Goal: Transaction & Acquisition: Purchase product/service

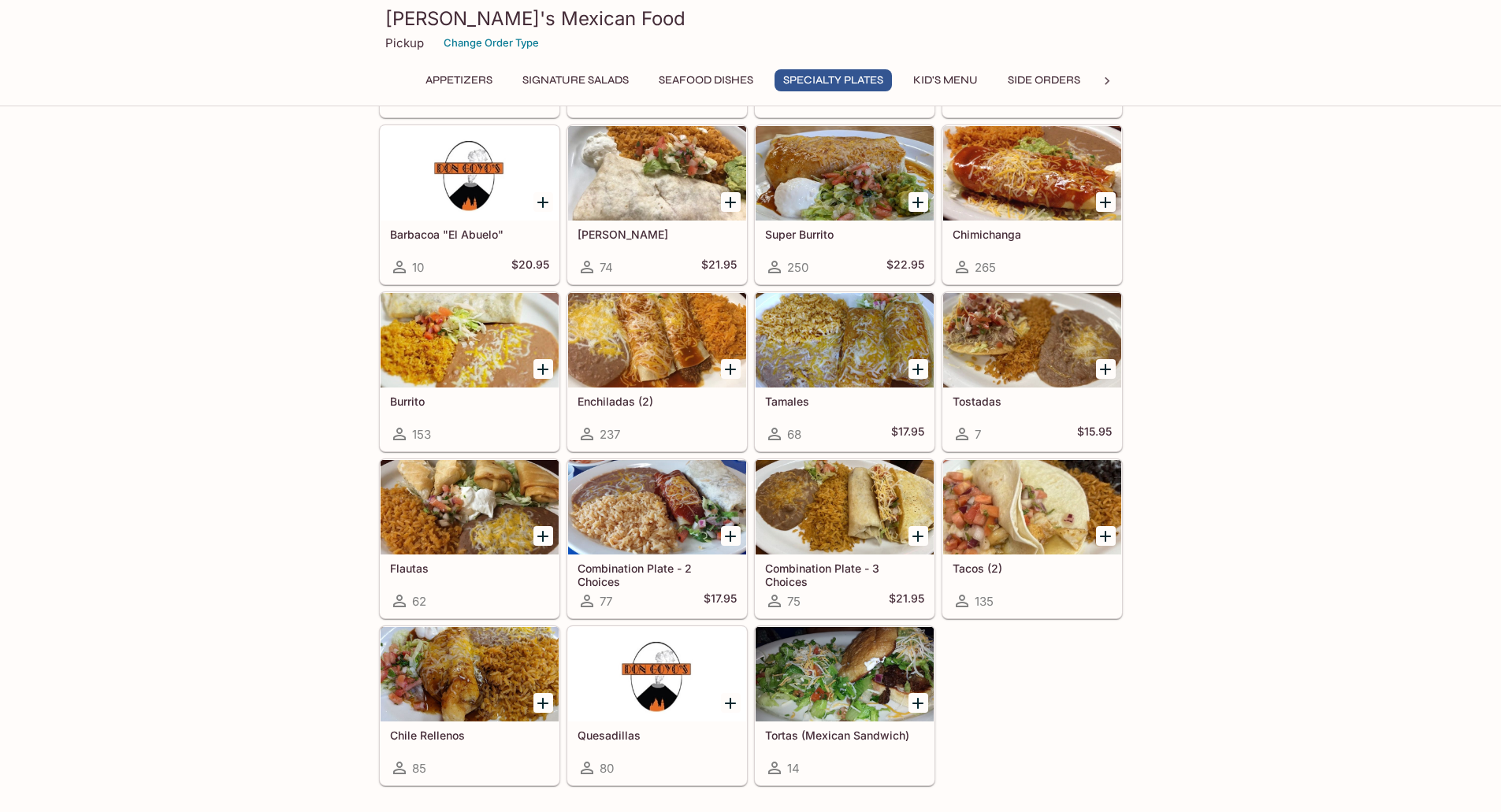
scroll to position [1576, 0]
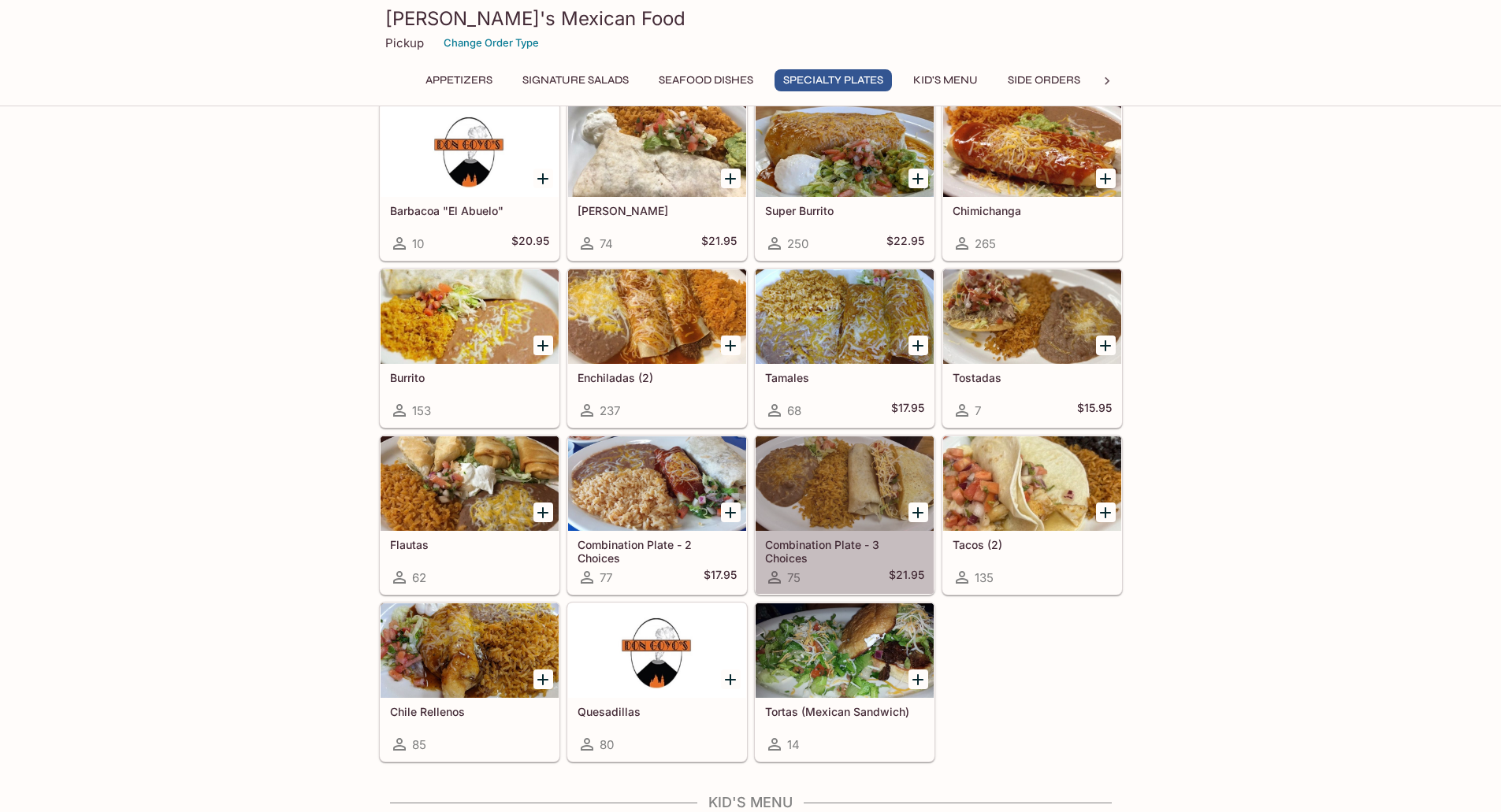
click at [862, 503] on div at bounding box center [844, 484] width 178 height 95
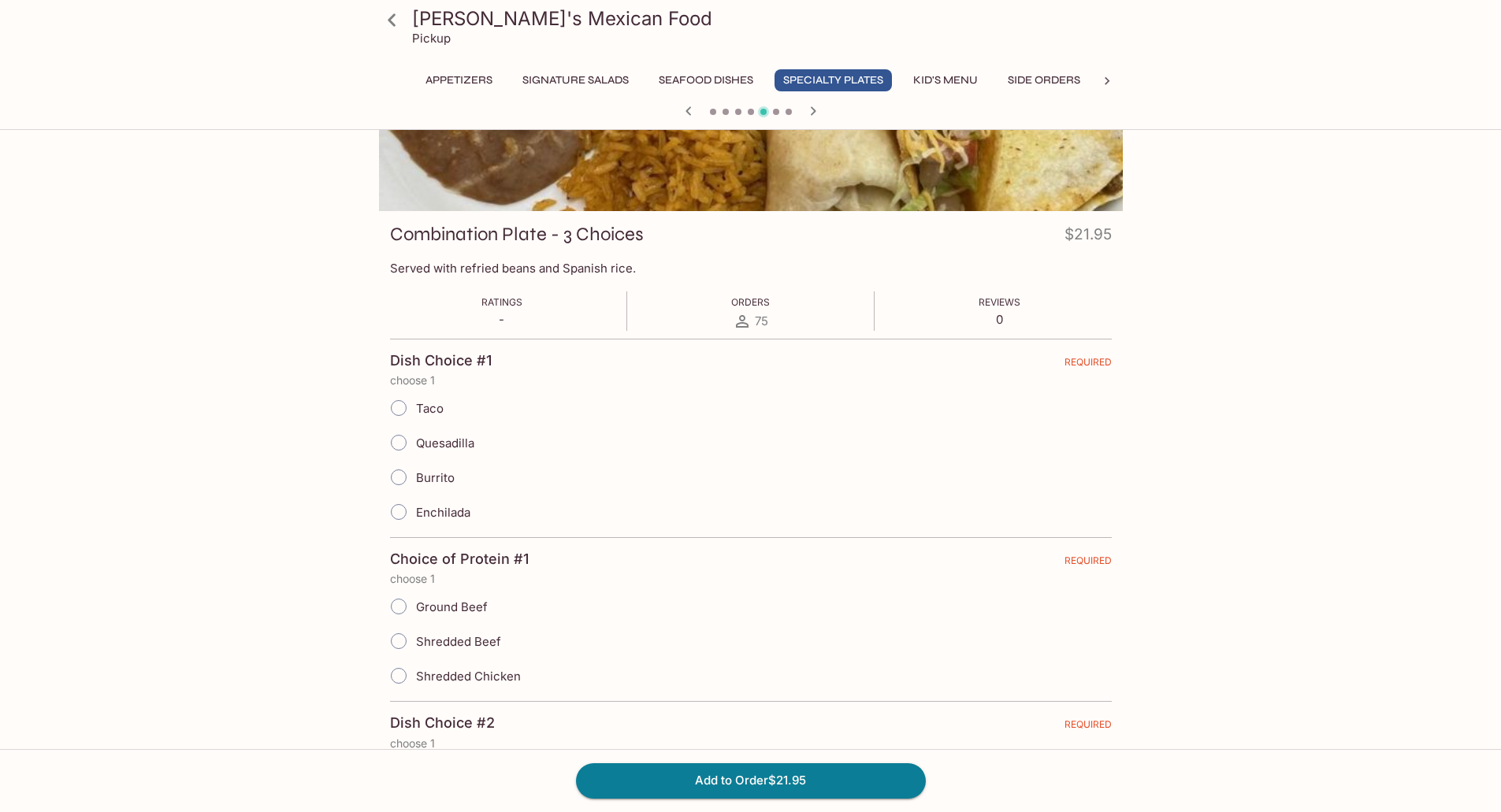
scroll to position [157, 0]
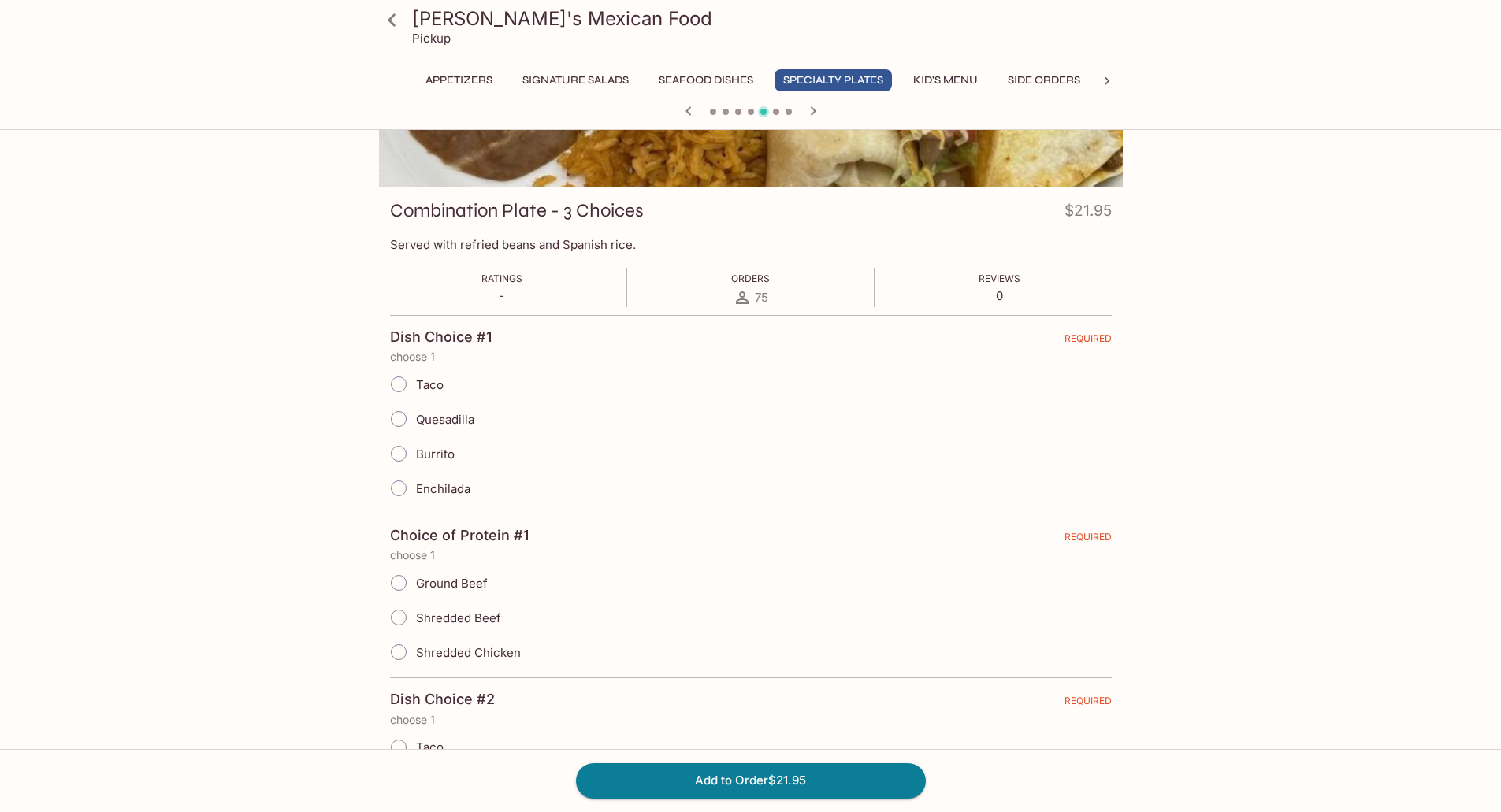
click at [449, 453] on span "Burrito" at bounding box center [434, 454] width 39 height 15
click at [415, 453] on input "Burrito" at bounding box center [398, 453] width 33 height 33
radio input "true"
click at [472, 621] on span "Shredded Beef" at bounding box center [458, 618] width 85 height 15
click at [415, 621] on input "Shredded Beef" at bounding box center [398, 617] width 33 height 33
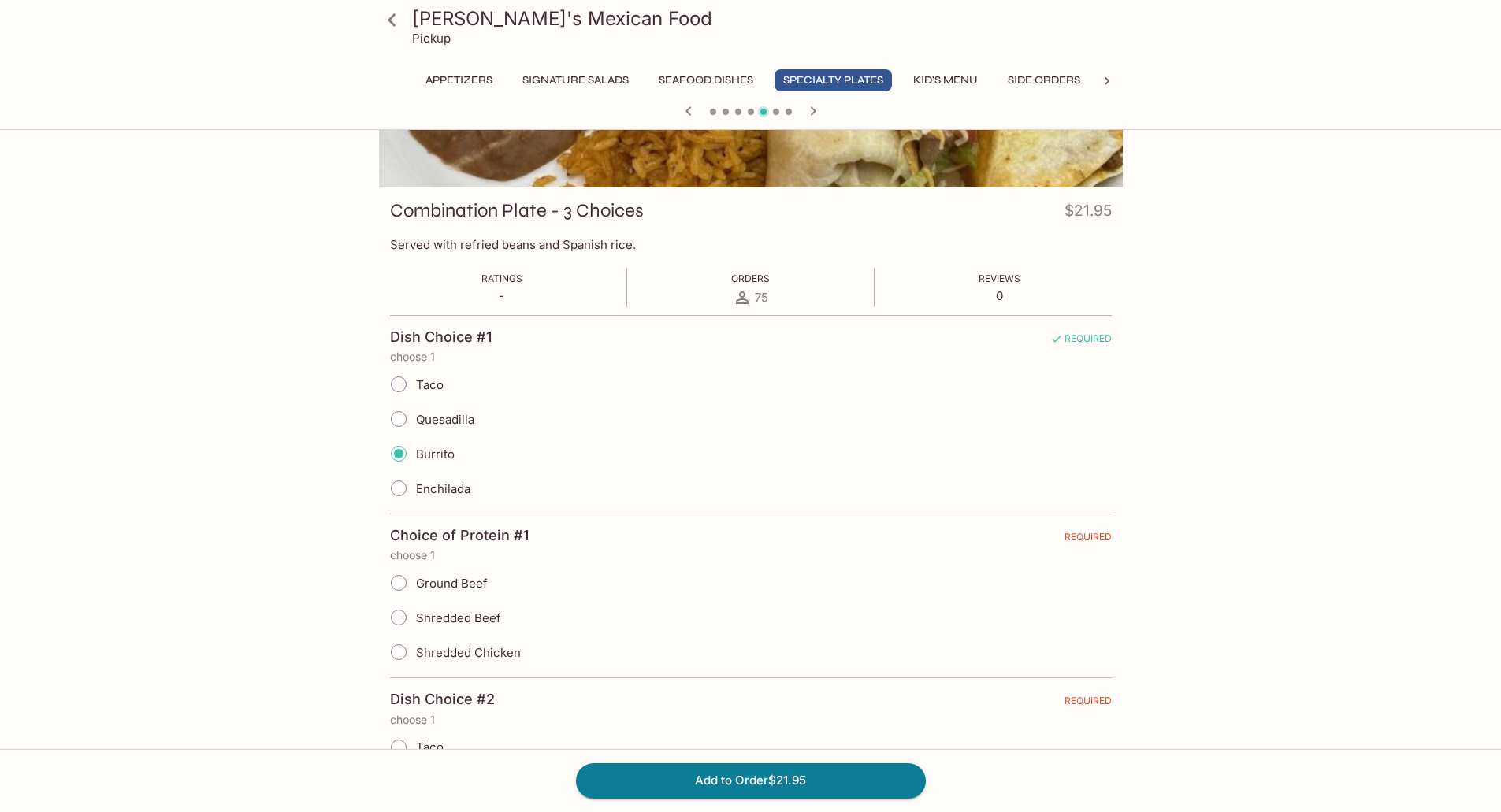
radio input "true"
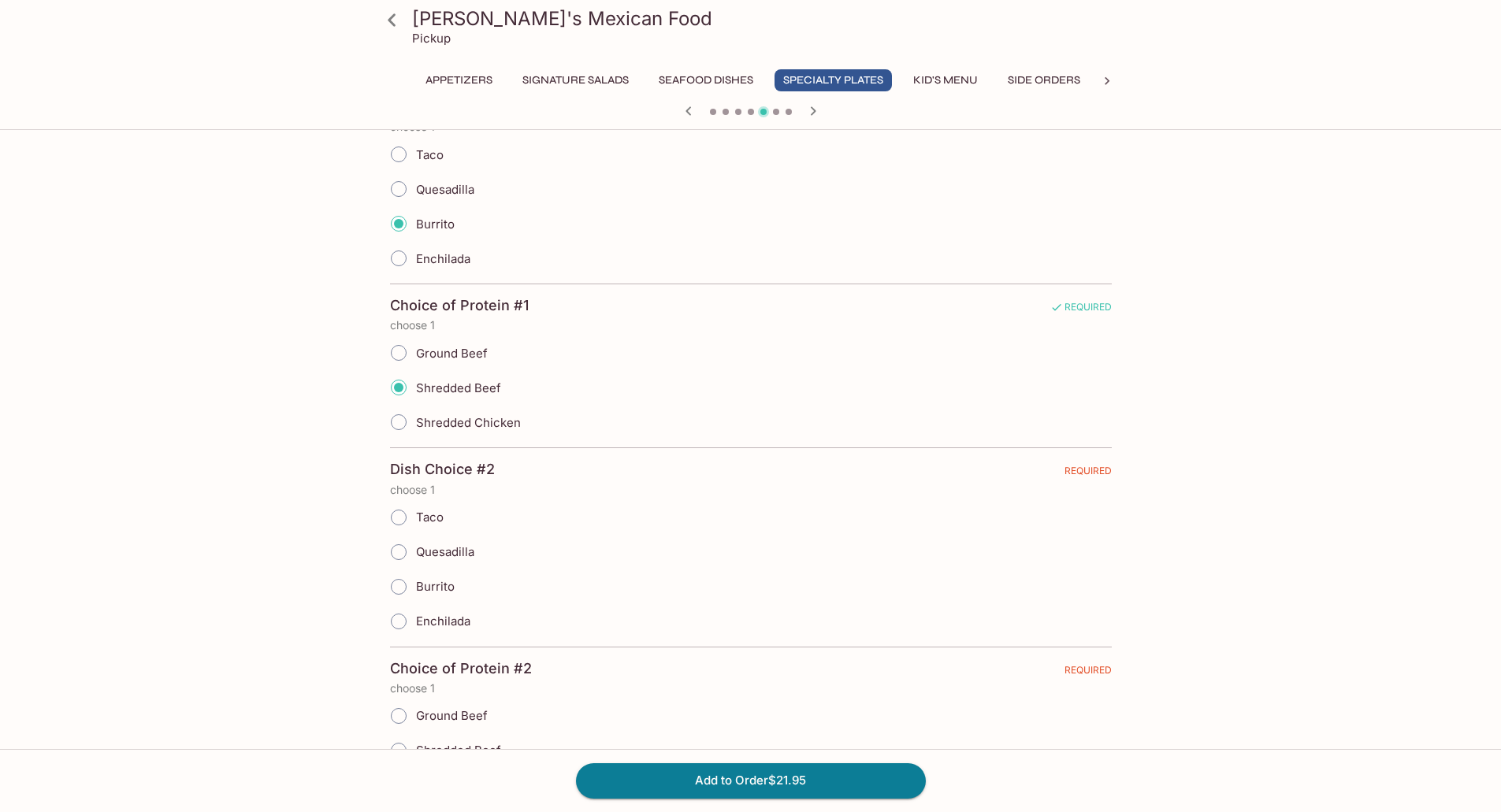
scroll to position [394, 0]
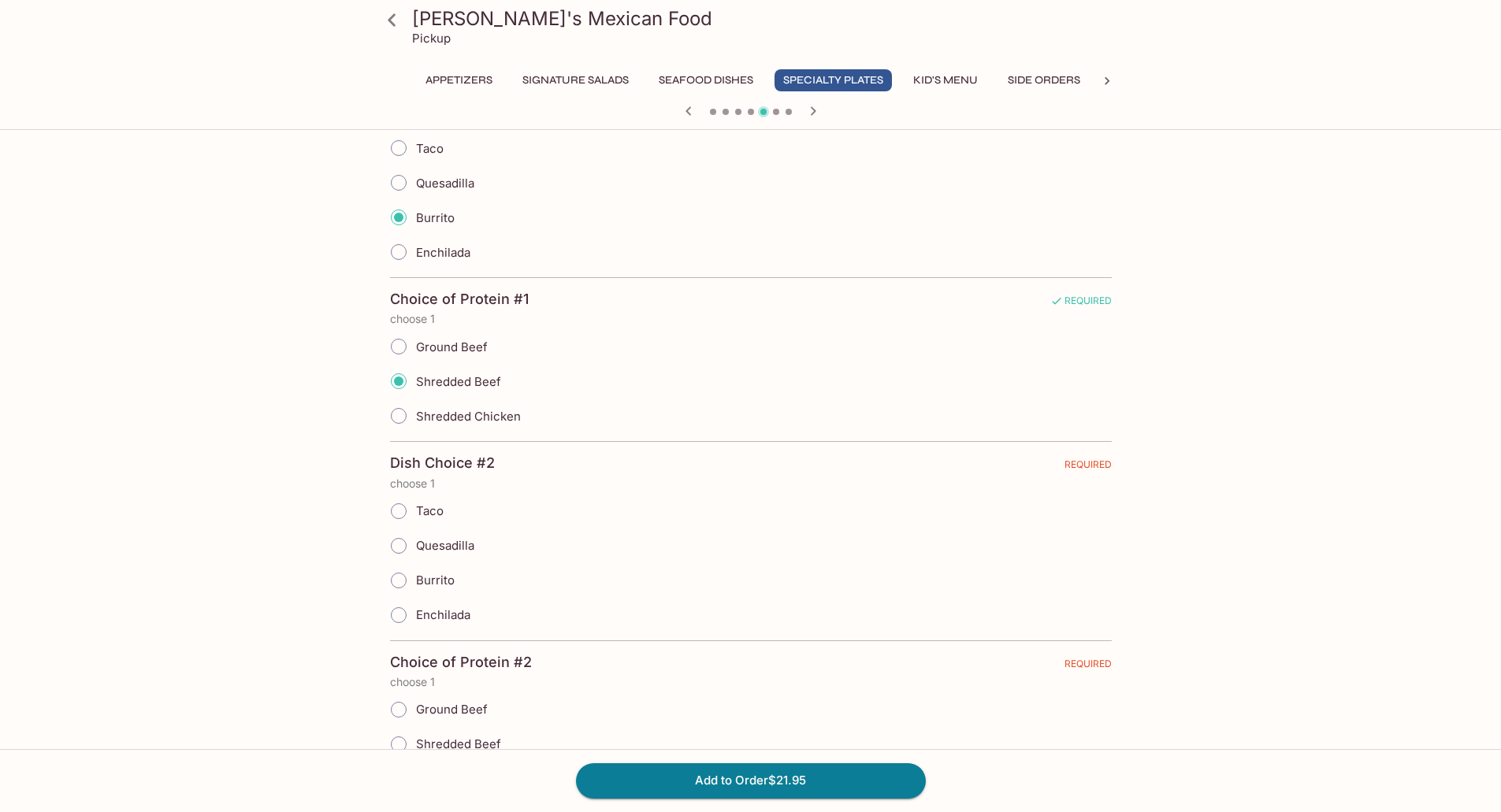
click at [458, 613] on span "Enchilada" at bounding box center [442, 615] width 54 height 15
click at [415, 613] on input "Enchilada" at bounding box center [398, 615] width 33 height 33
radio input "true"
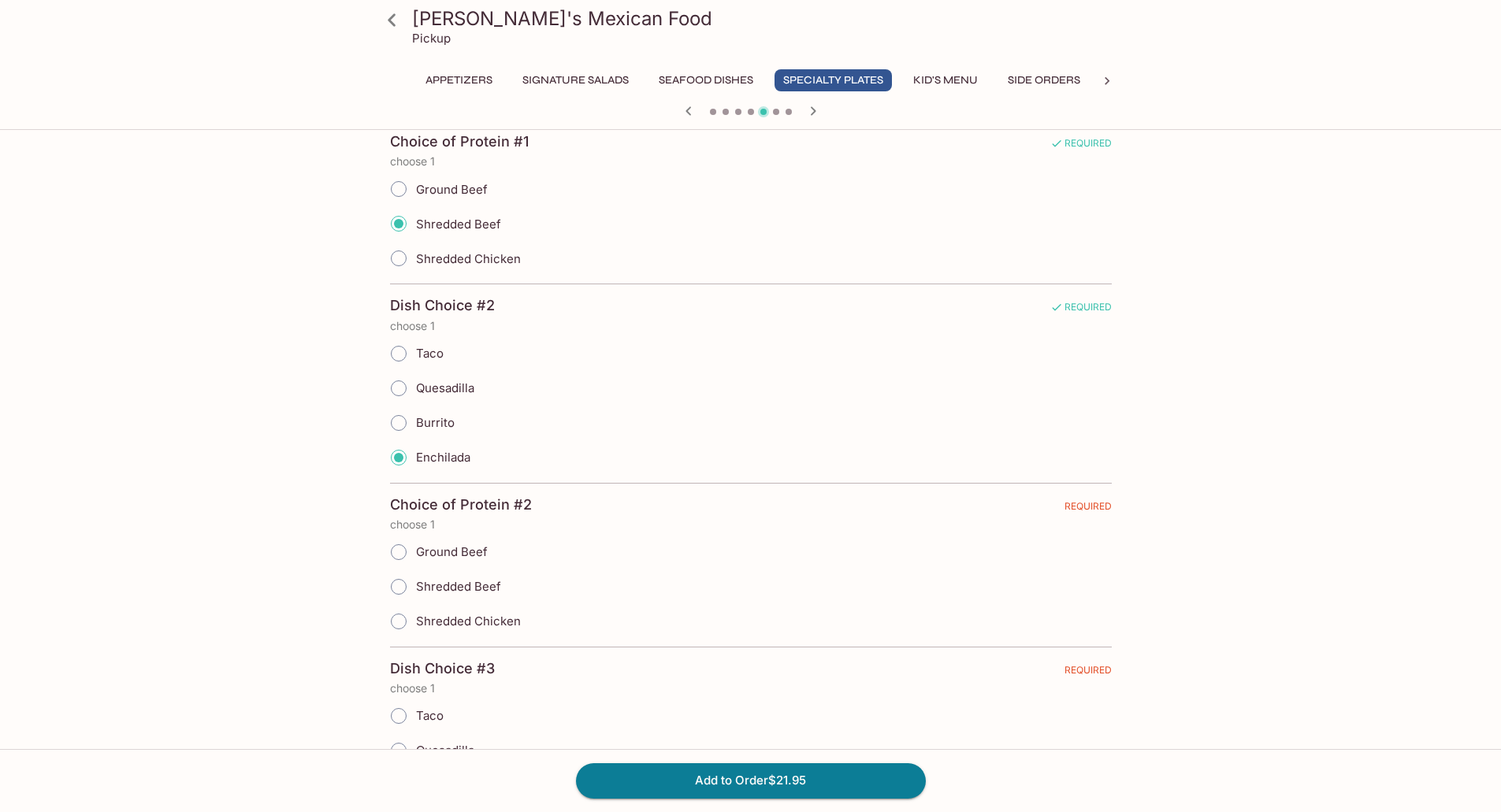
click at [458, 589] on span "Shredded Beef" at bounding box center [458, 587] width 85 height 15
click at [415, 589] on input "Shredded Beef" at bounding box center [398, 587] width 33 height 33
radio input "true"
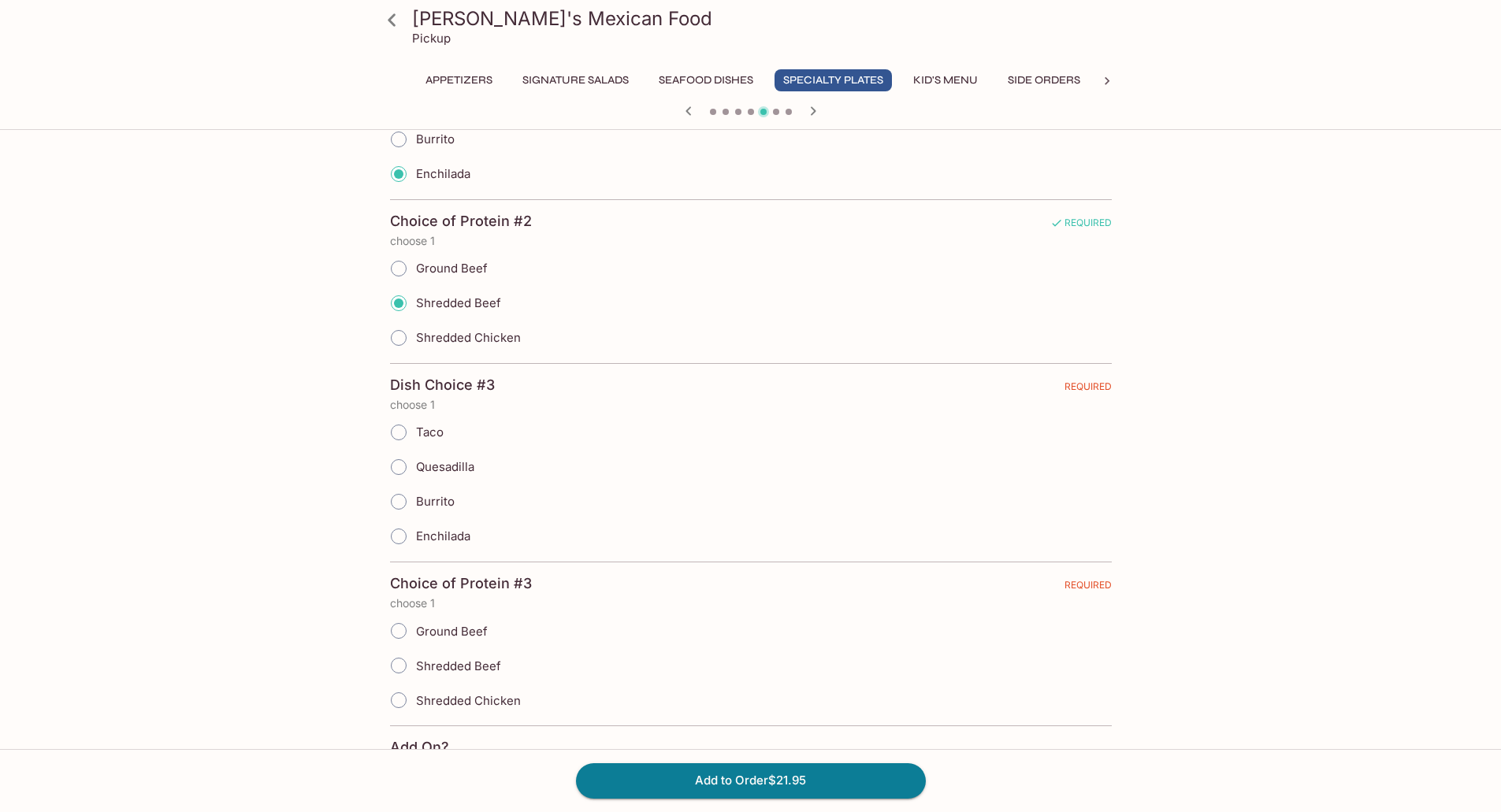
scroll to position [867, 0]
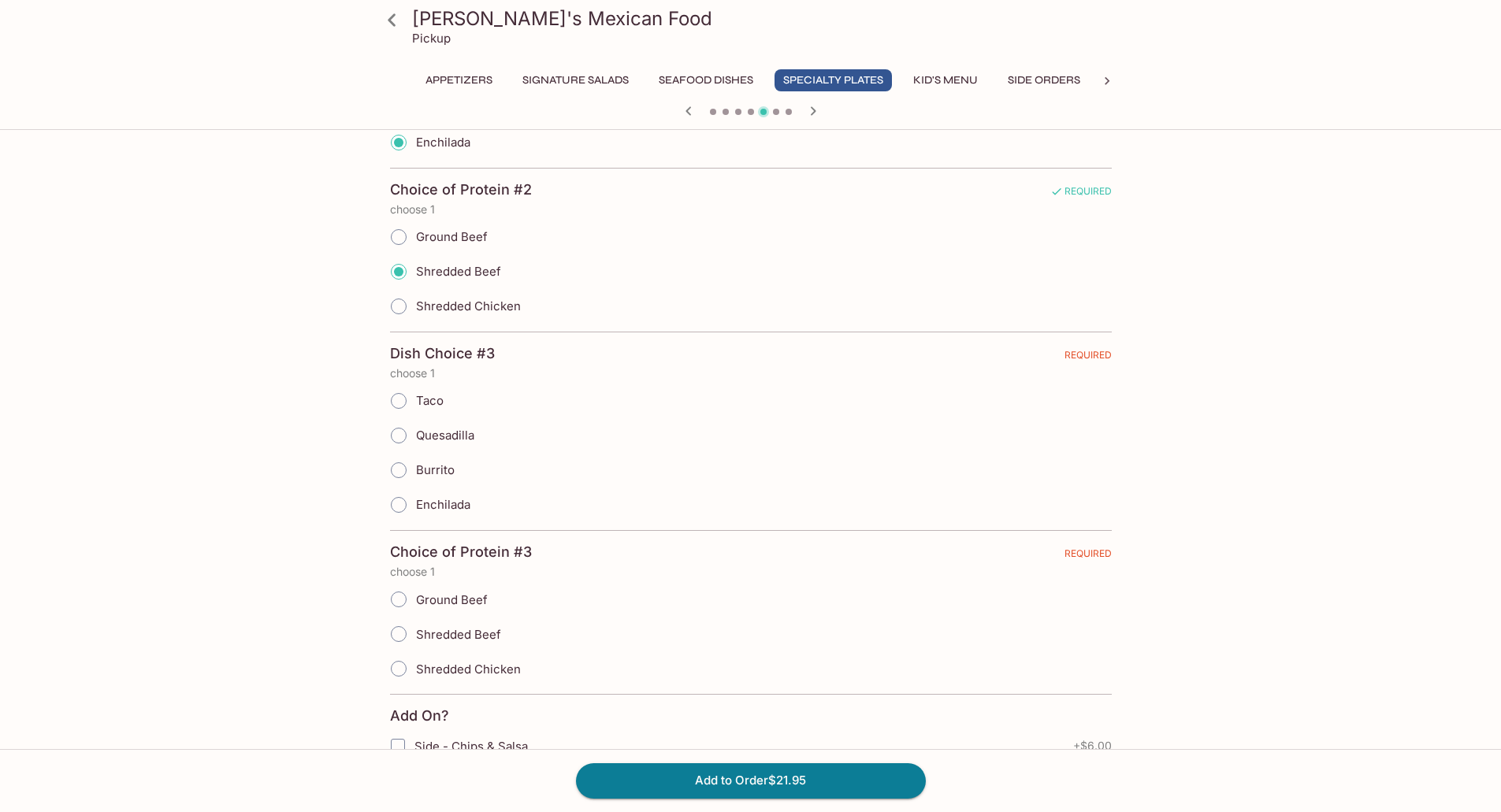
click at [439, 437] on span "Quesadilla" at bounding box center [445, 435] width 59 height 15
click at [415, 437] on input "Quesadilla" at bounding box center [398, 435] width 33 height 33
radio input "true"
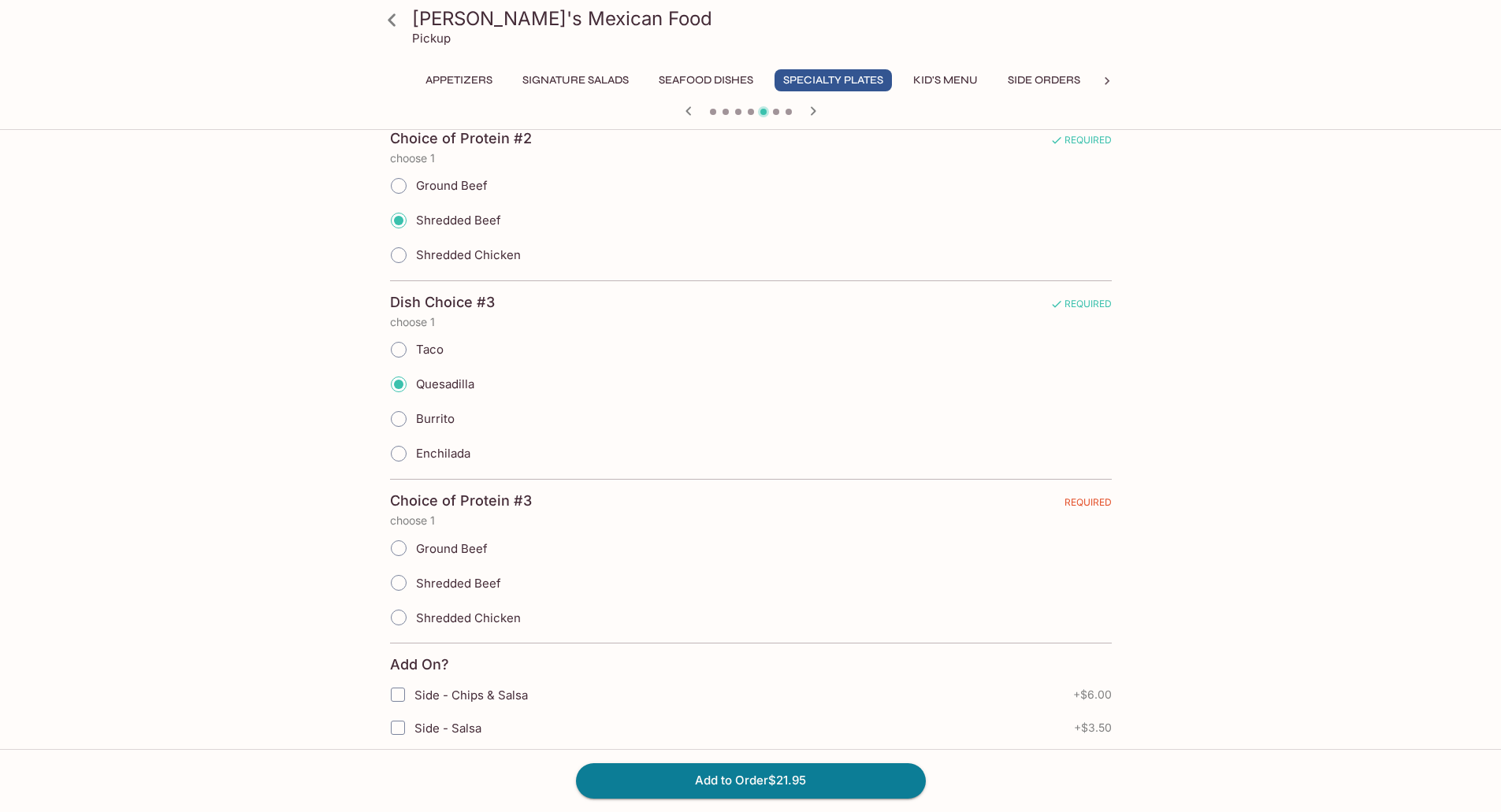
scroll to position [945, 0]
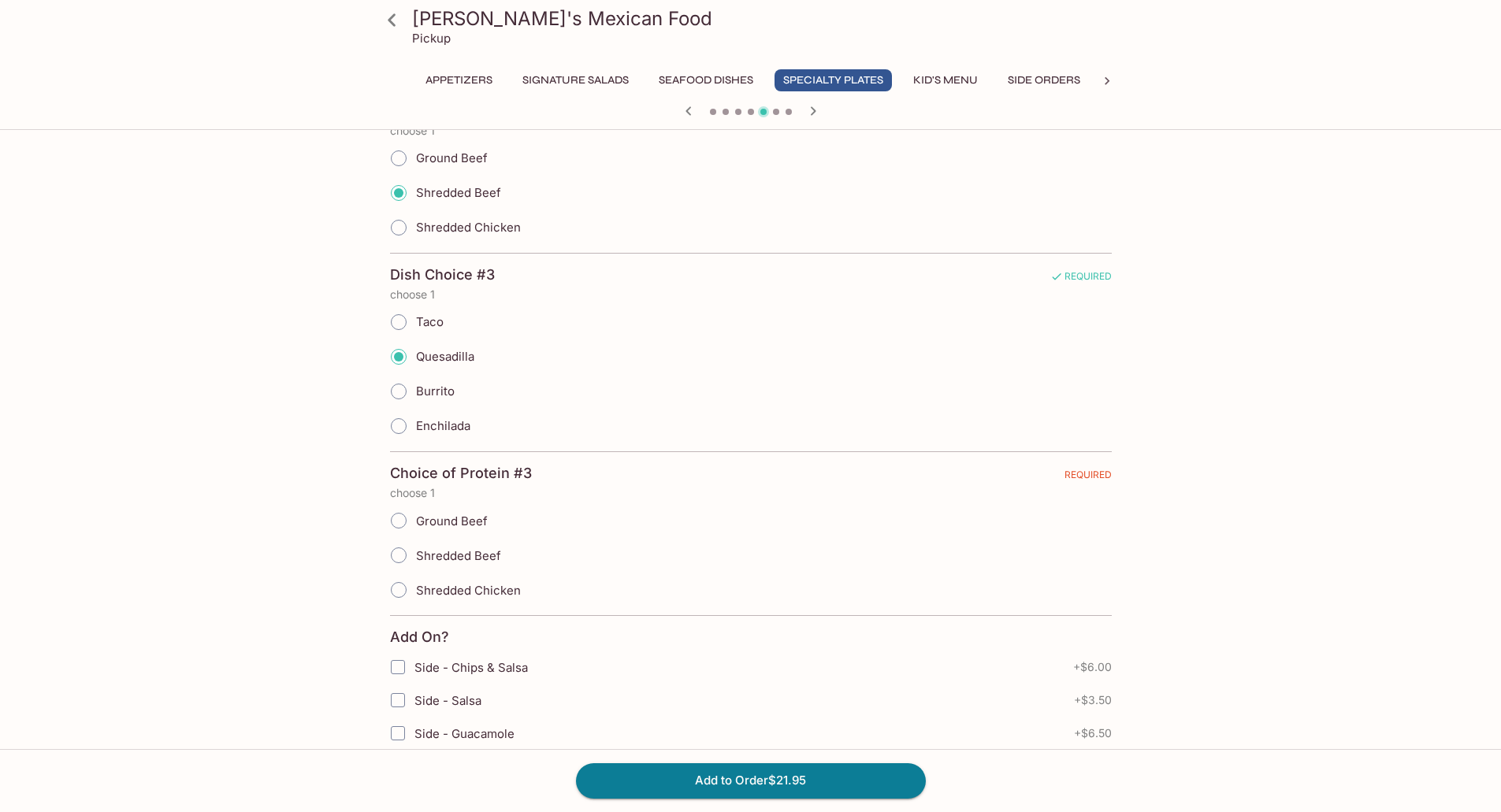
click at [478, 590] on span "Shredded Chicken" at bounding box center [468, 591] width 105 height 15
click at [415, 590] on input "Shredded Chicken" at bounding box center [398, 590] width 33 height 33
radio input "true"
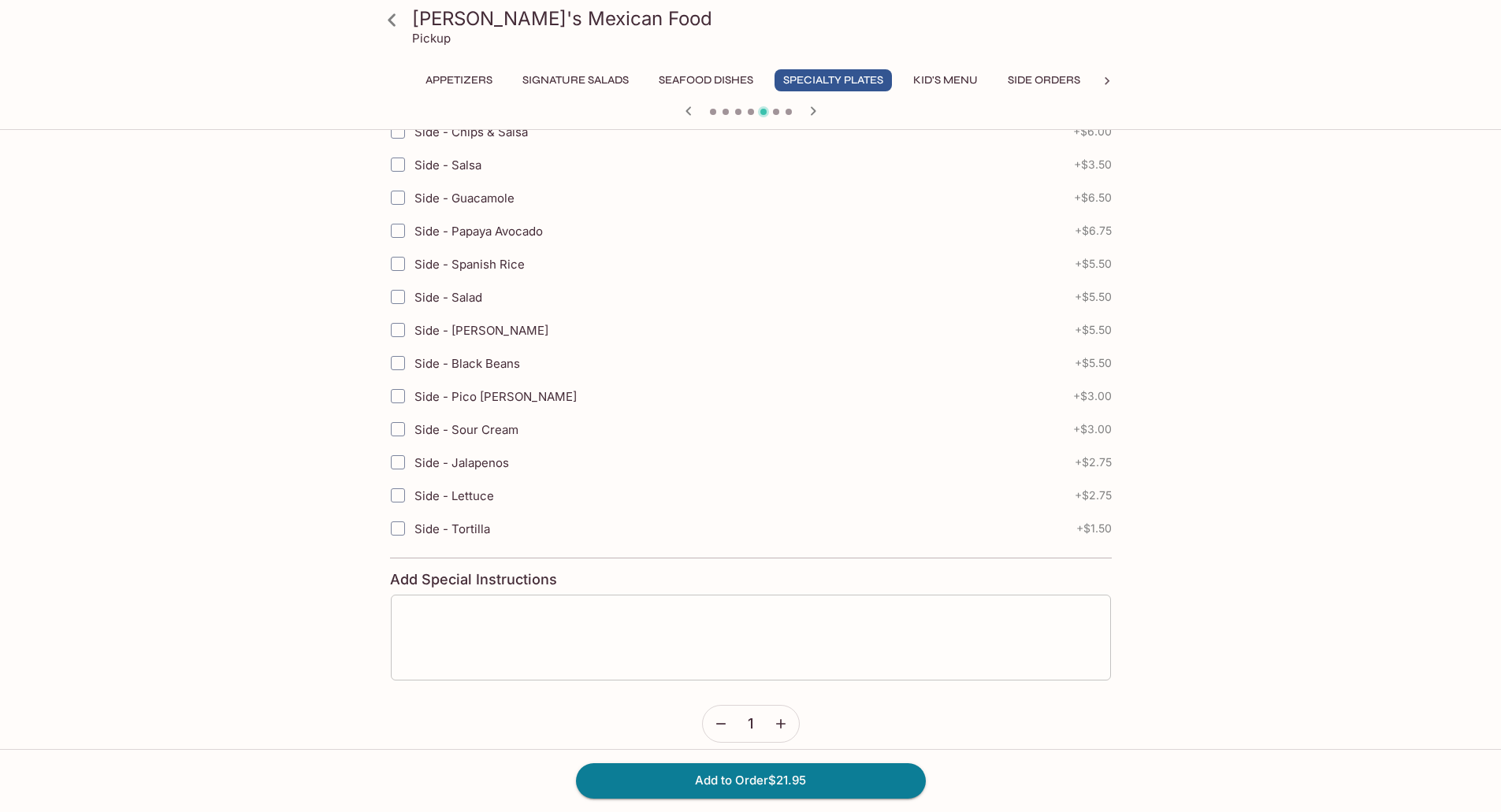
scroll to position [1497, 0]
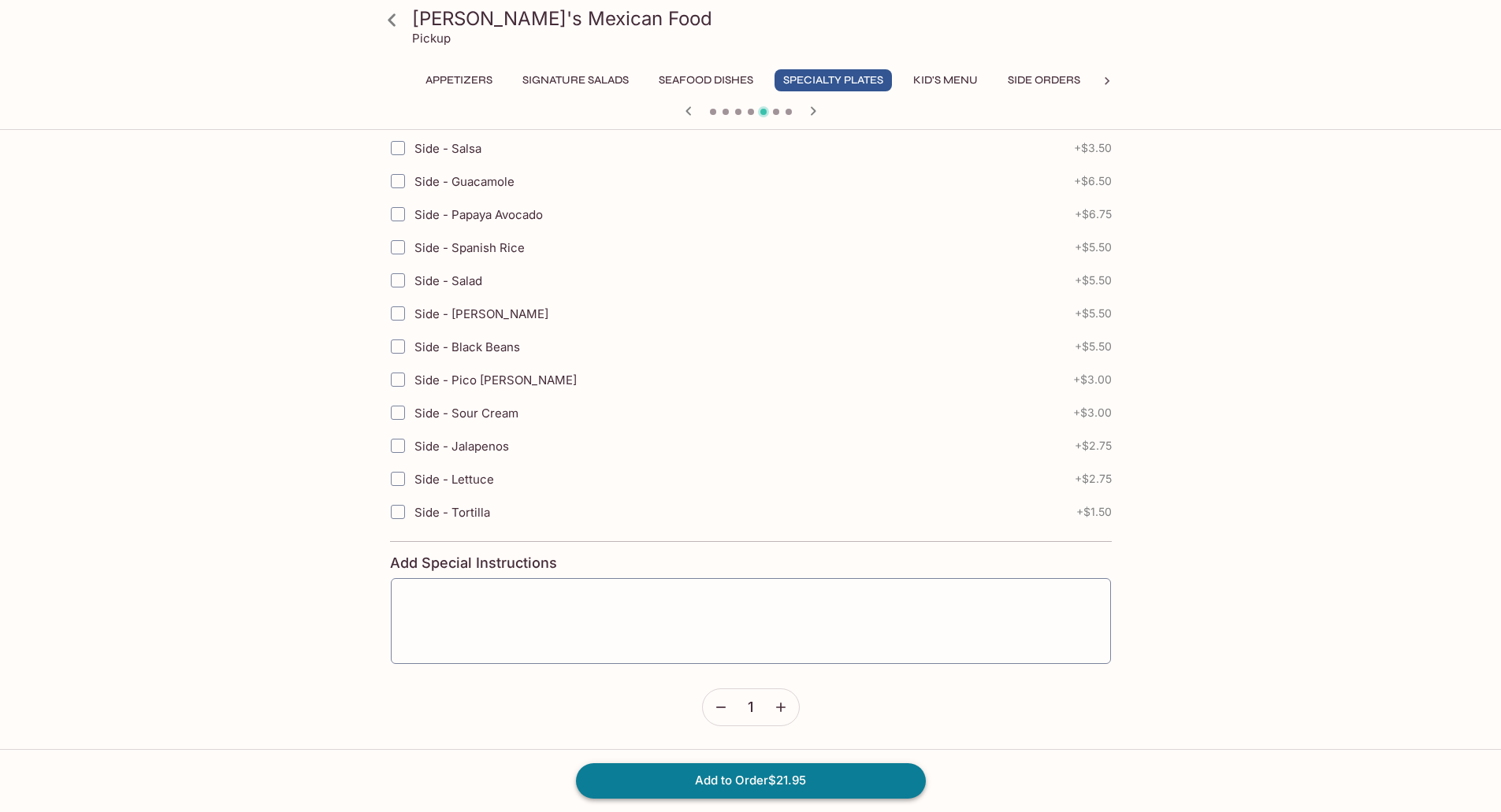
click at [786, 786] on button "Add to Order $21.95" at bounding box center [750, 781] width 350 height 35
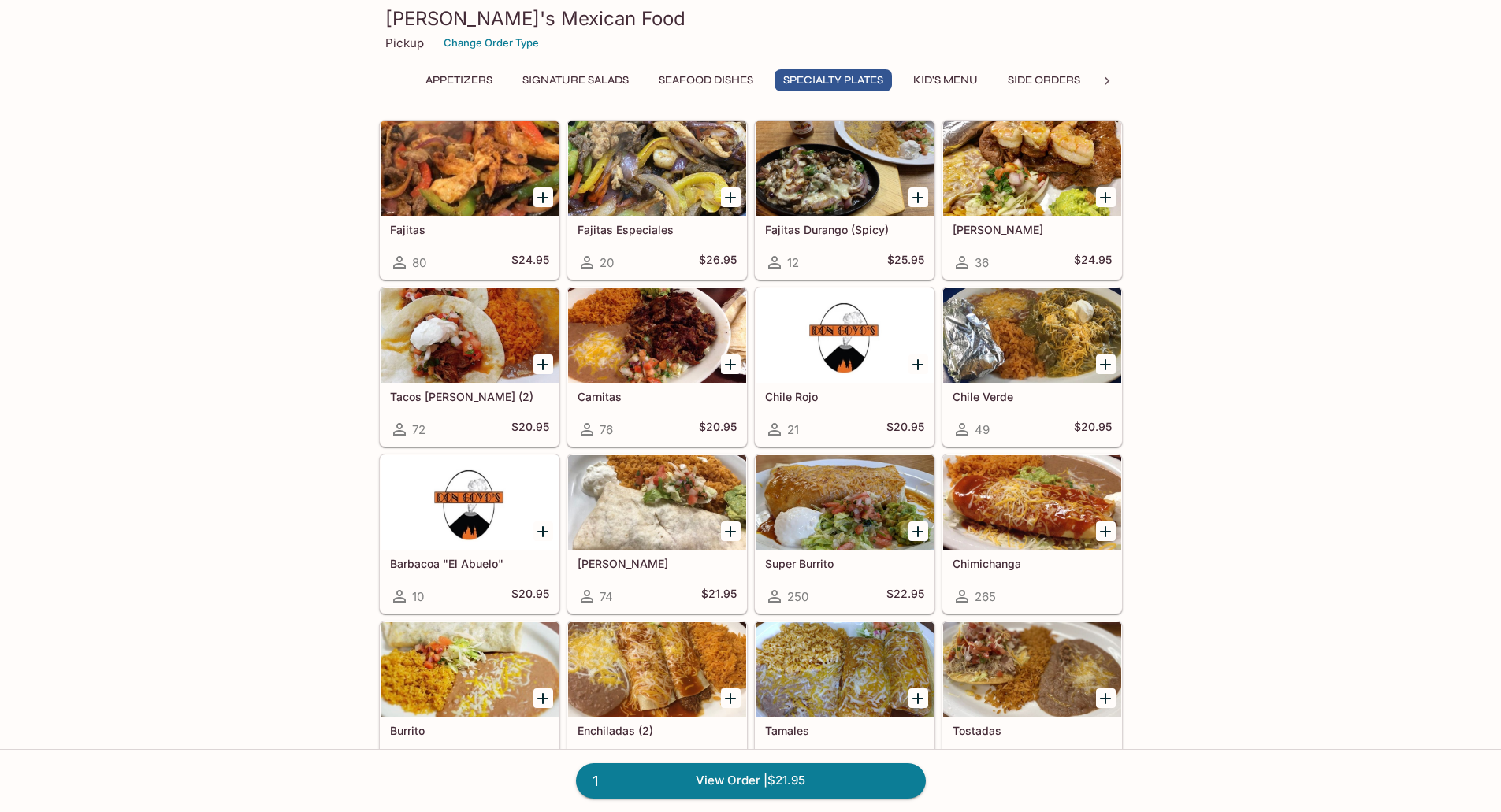
scroll to position [1261, 0]
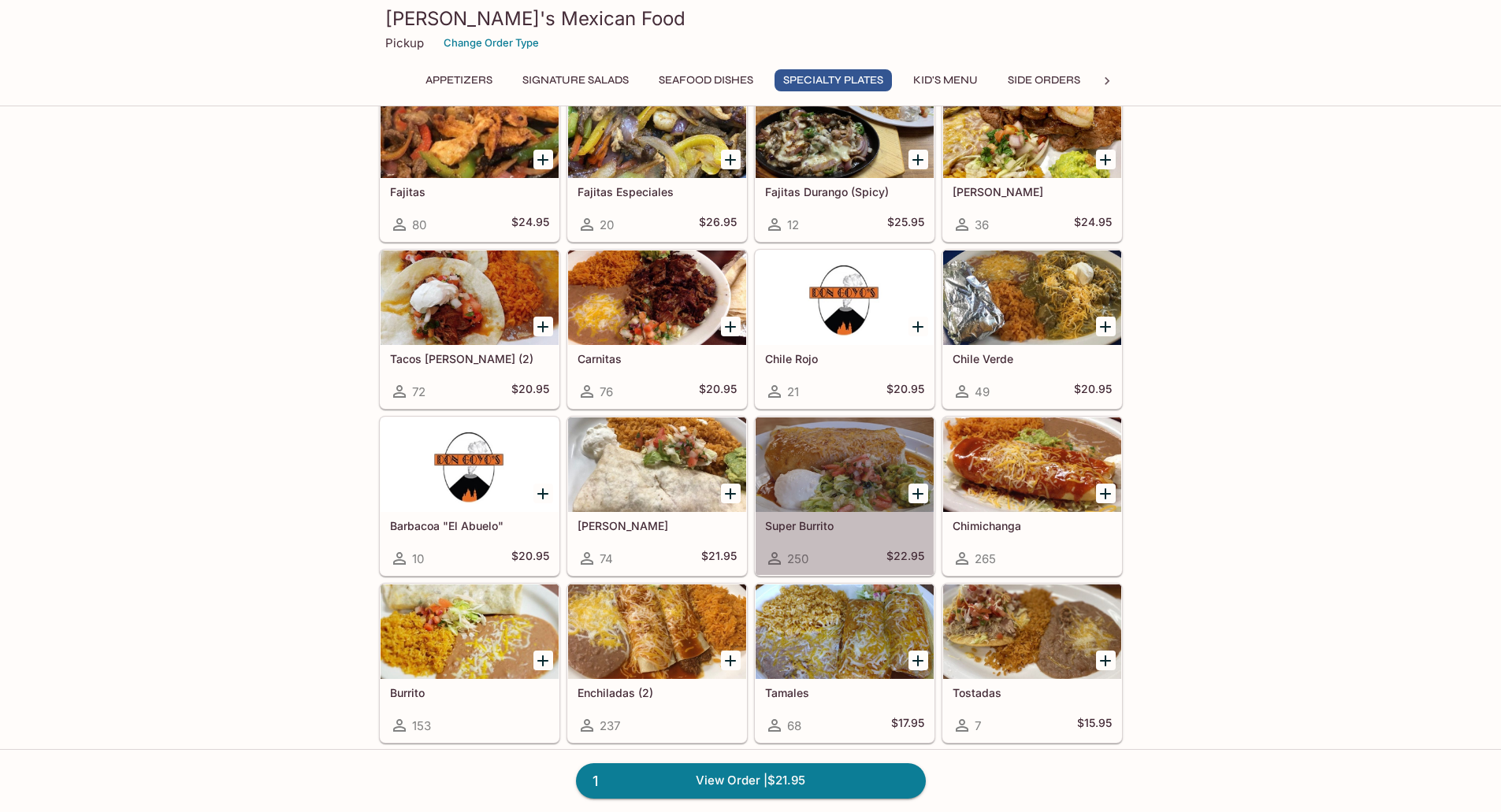
click at [856, 458] on div at bounding box center [844, 465] width 178 height 95
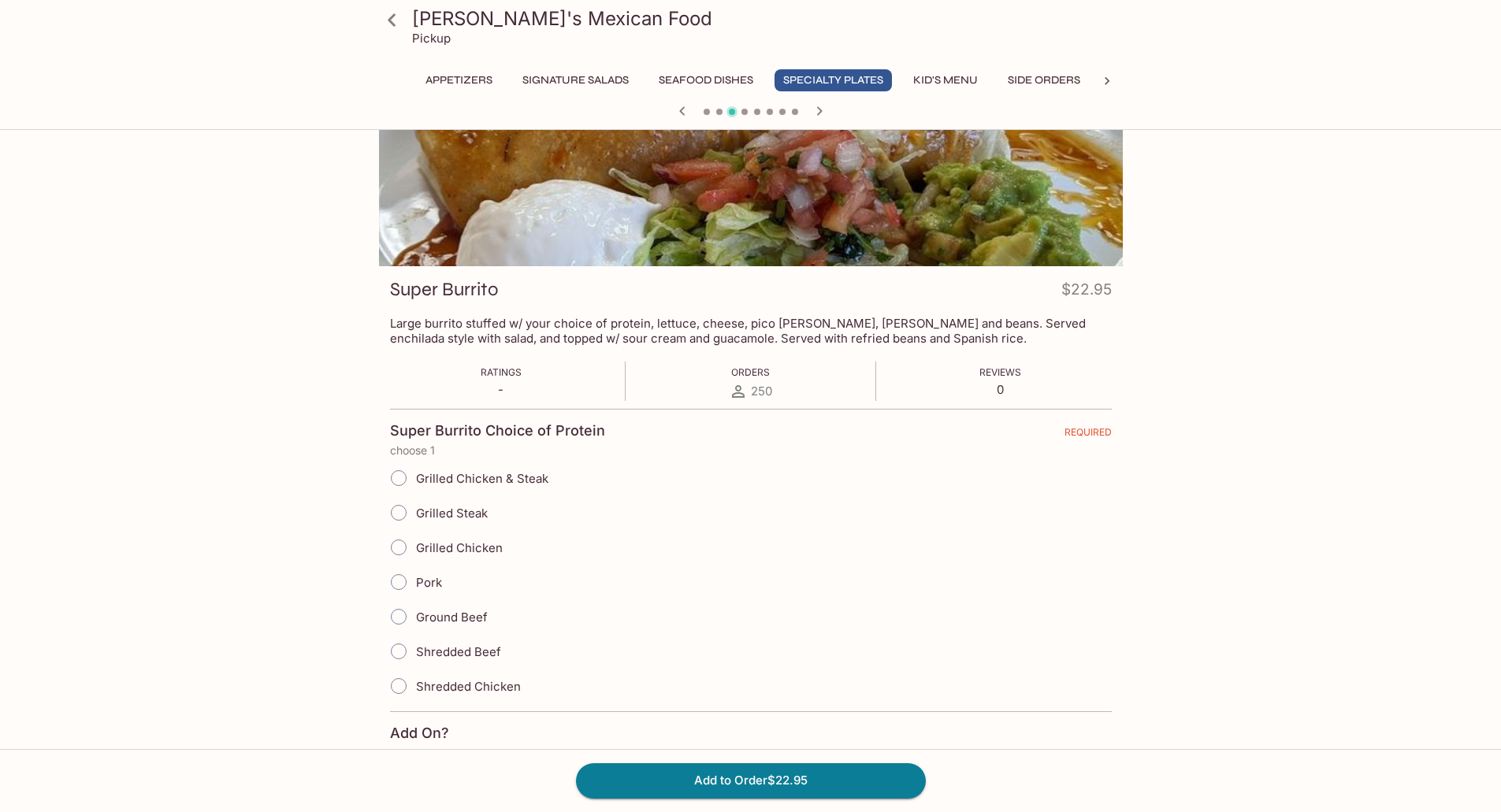
scroll to position [157, 0]
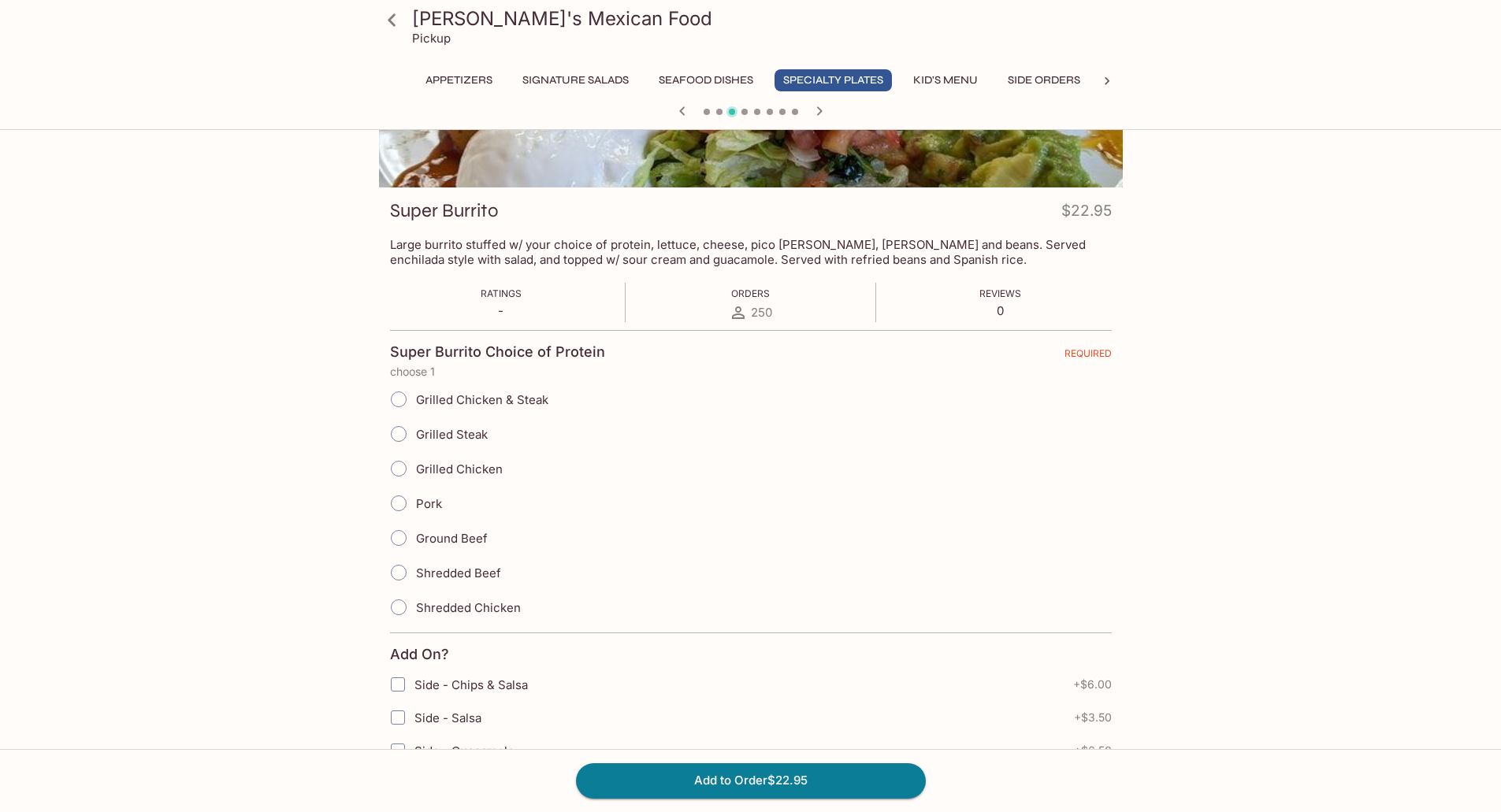
click at [498, 409] on label "Grilled Chicken & Steak" at bounding box center [465, 399] width 167 height 35
click at [415, 409] on input "Grilled Chicken & Steak" at bounding box center [398, 399] width 33 height 33
radio input "true"
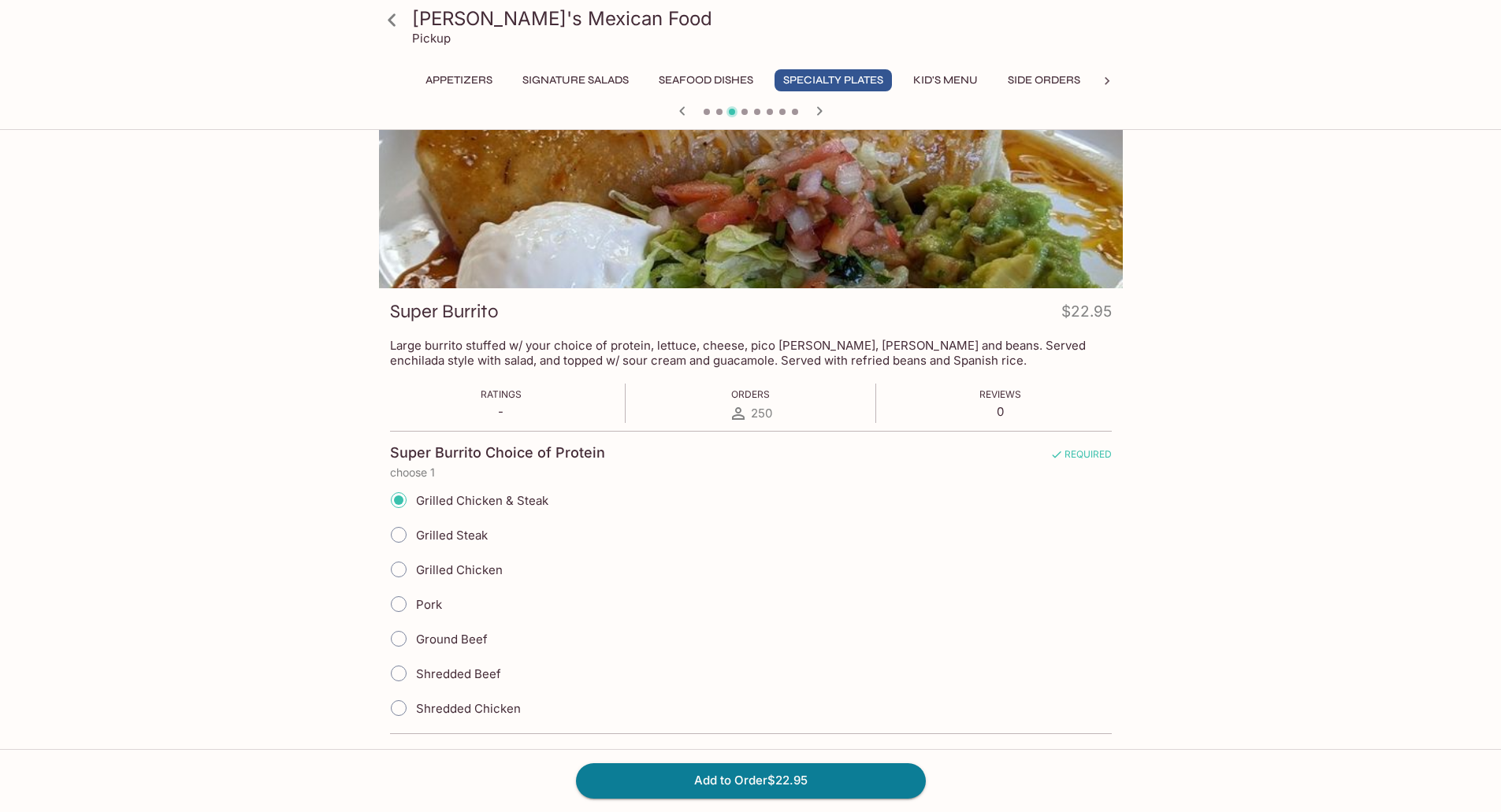
scroll to position [0, 0]
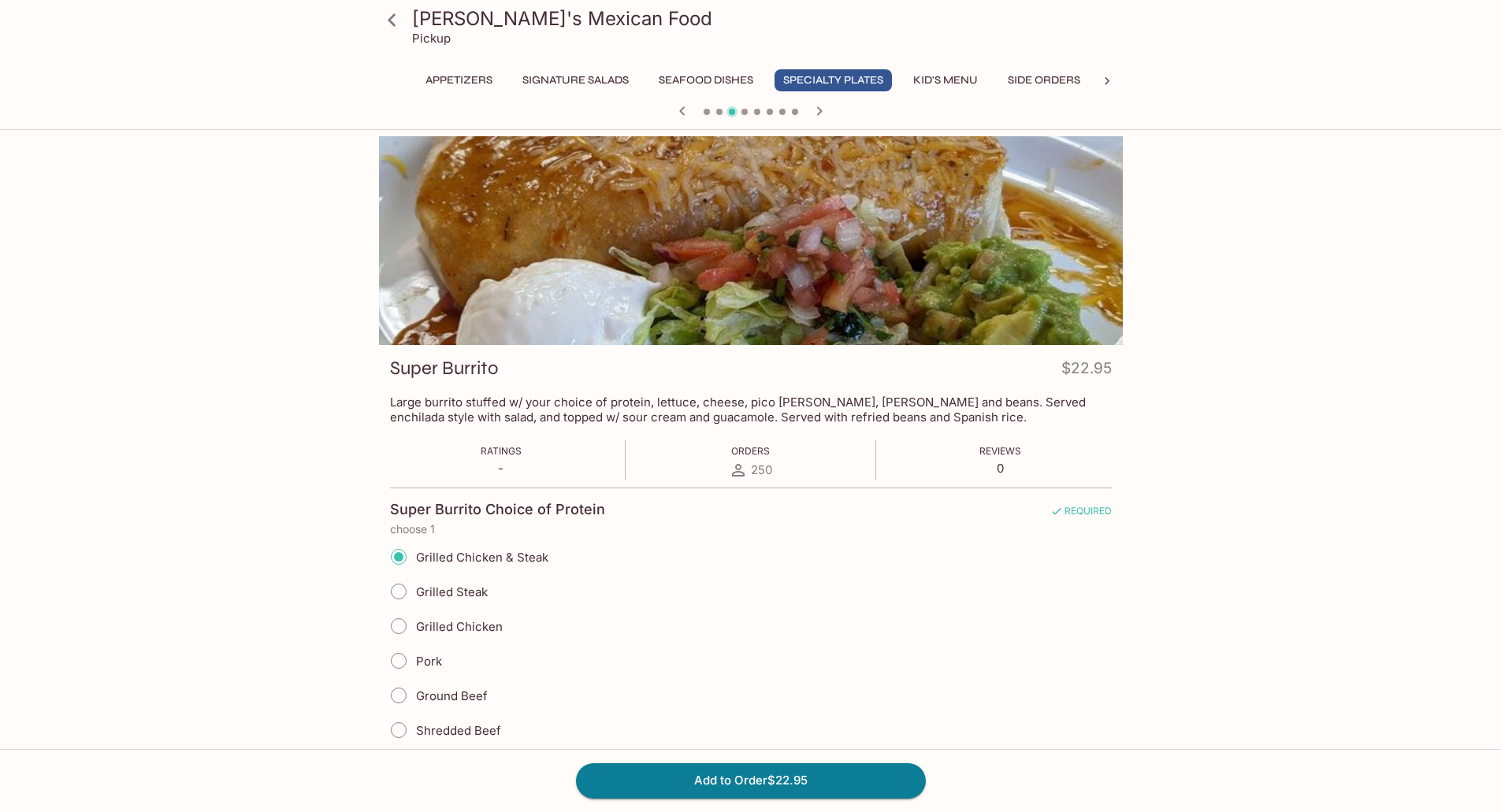
click at [907, 417] on p "Large burrito stuffed w/ your choice of protein, lettuce, cheese, pico [PERSON_…" at bounding box center [750, 410] width 721 height 30
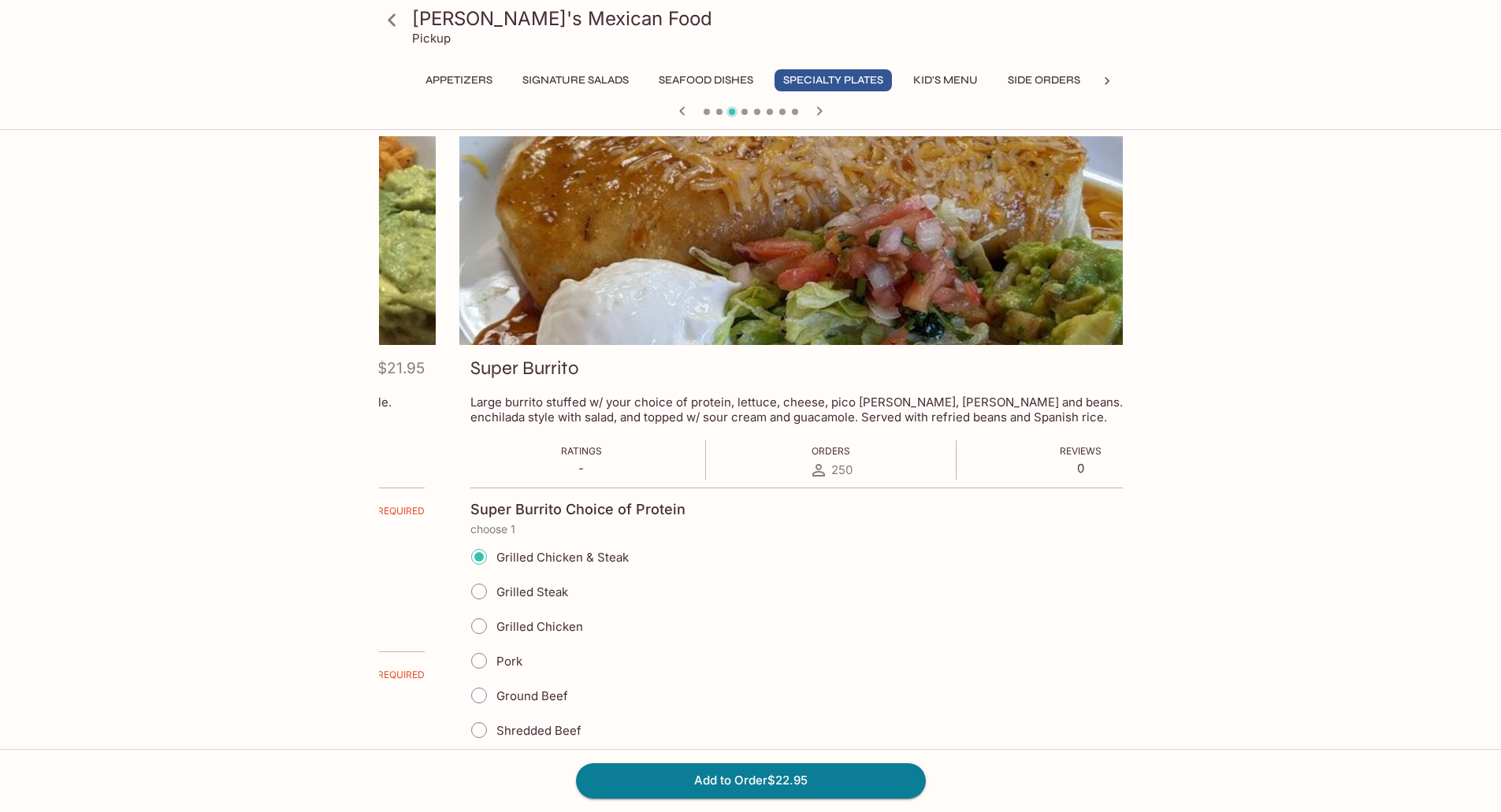
click at [959, 405] on p "Large burrito stuffed w/ your choice of protein, lettuce, cheese, pico [PERSON_…" at bounding box center [831, 410] width 721 height 30
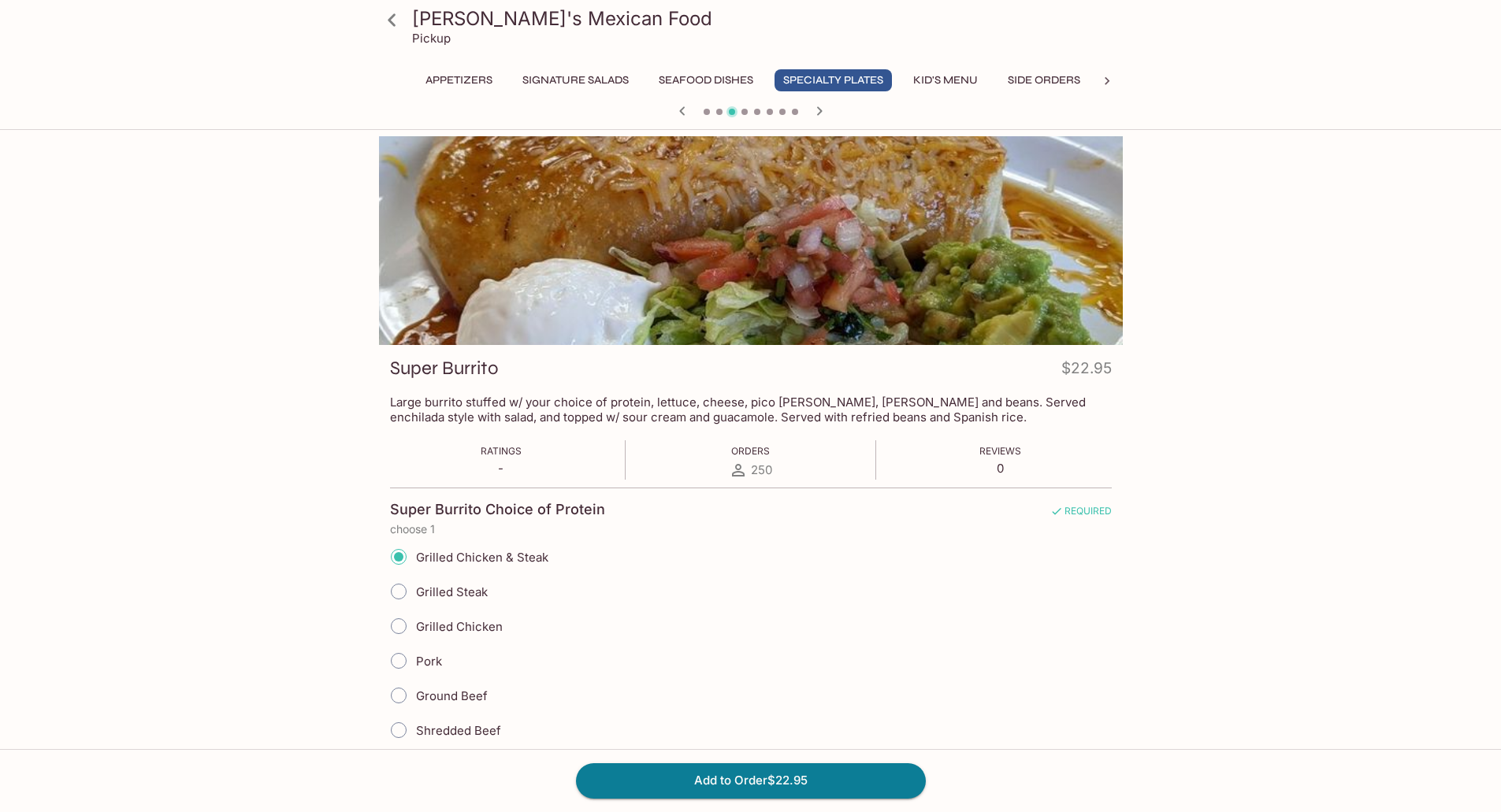
click at [917, 415] on p "Large burrito stuffed w/ your choice of protein, lettuce, cheese, pico [PERSON_…" at bounding box center [750, 410] width 721 height 30
click at [895, 418] on p "Large burrito stuffed w/ your choice of protein, lettuce, cheese, pico [PERSON_…" at bounding box center [752, 410] width 721 height 30
click at [869, 415] on p "Large burrito stuffed w/ your choice of protein, lettuce, cheese, pico [PERSON_…" at bounding box center [752, 410] width 721 height 30
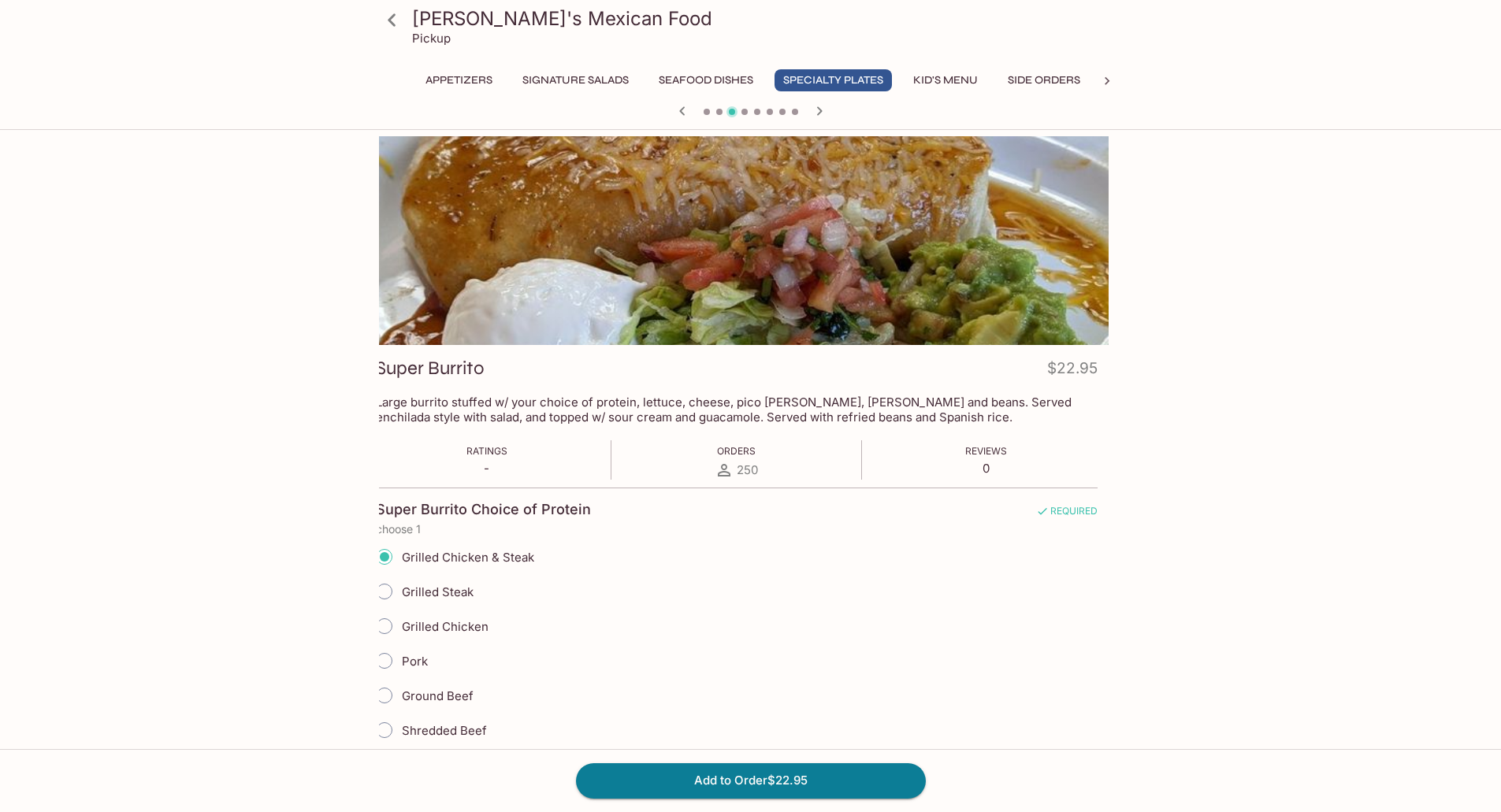
click at [860, 416] on p "Large burrito stuffed w/ your choice of protein, lettuce, cheese, pico [PERSON_…" at bounding box center [736, 410] width 721 height 30
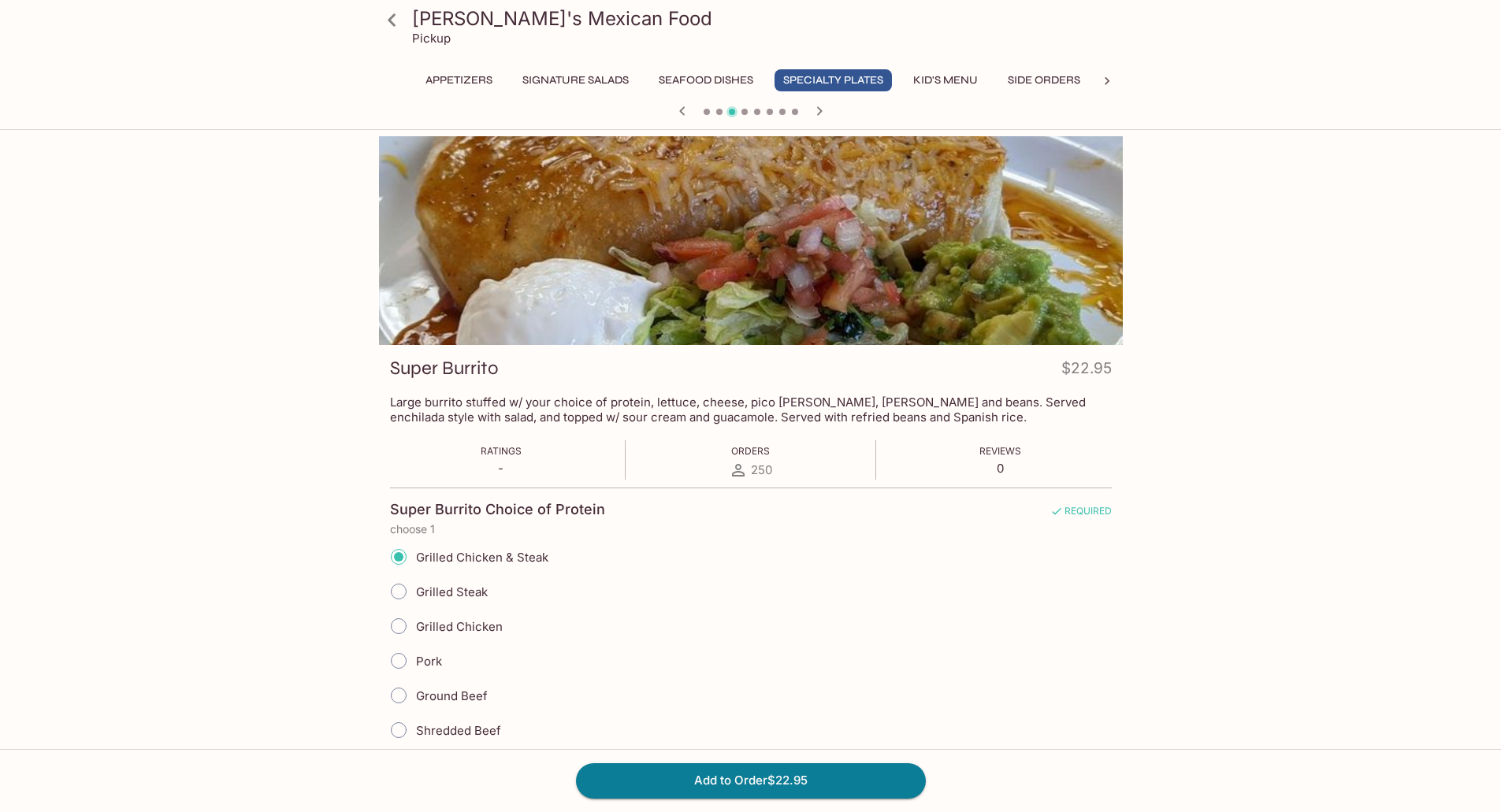
click at [874, 415] on p "Large burrito stuffed w/ your choice of protein, lettuce, cheese, pico [PERSON_…" at bounding box center [750, 410] width 721 height 30
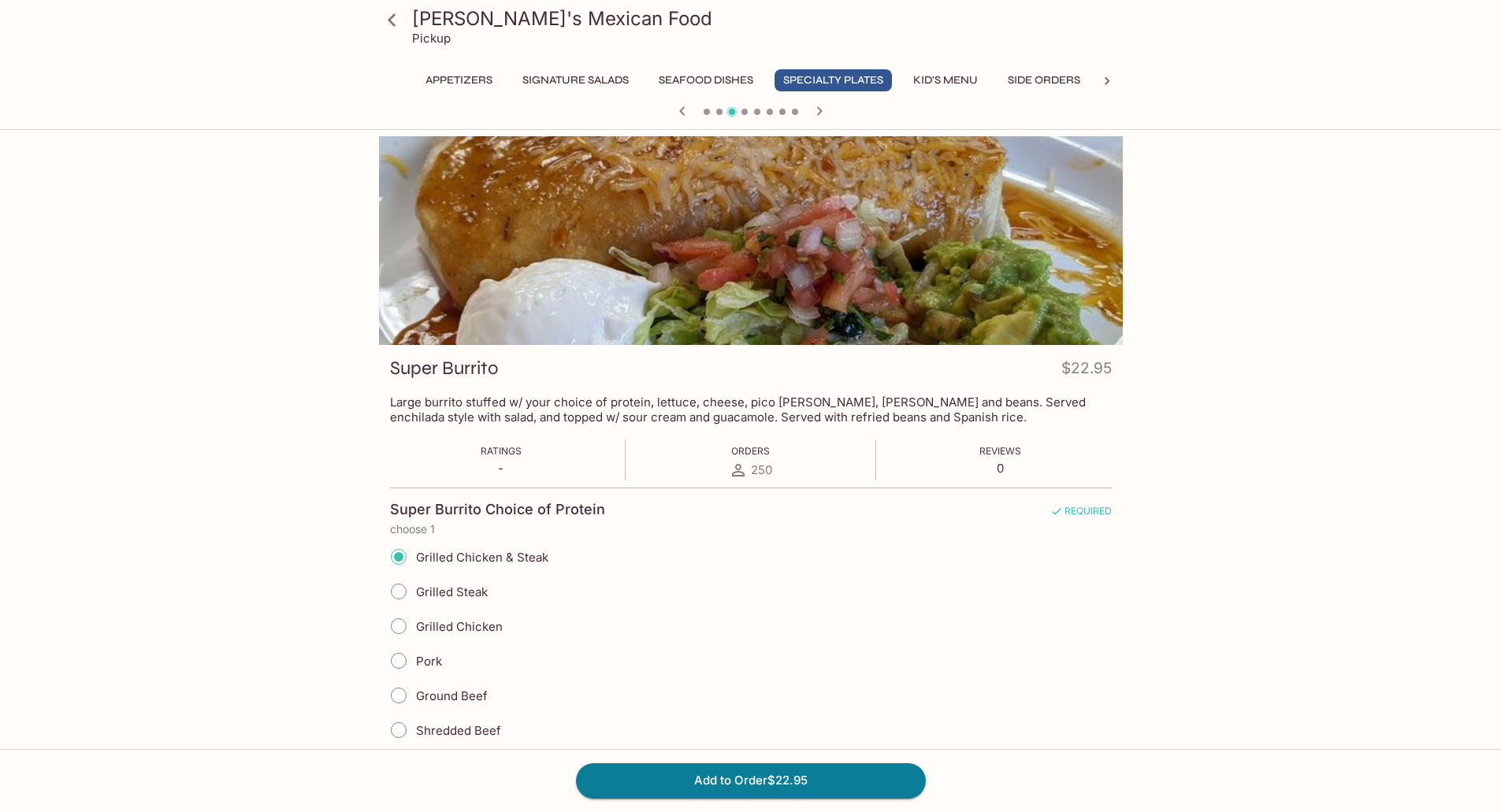
click at [952, 407] on p "Large burrito stuffed w/ your choice of protein, lettuce, cheese, pico [PERSON_…" at bounding box center [750, 410] width 721 height 30
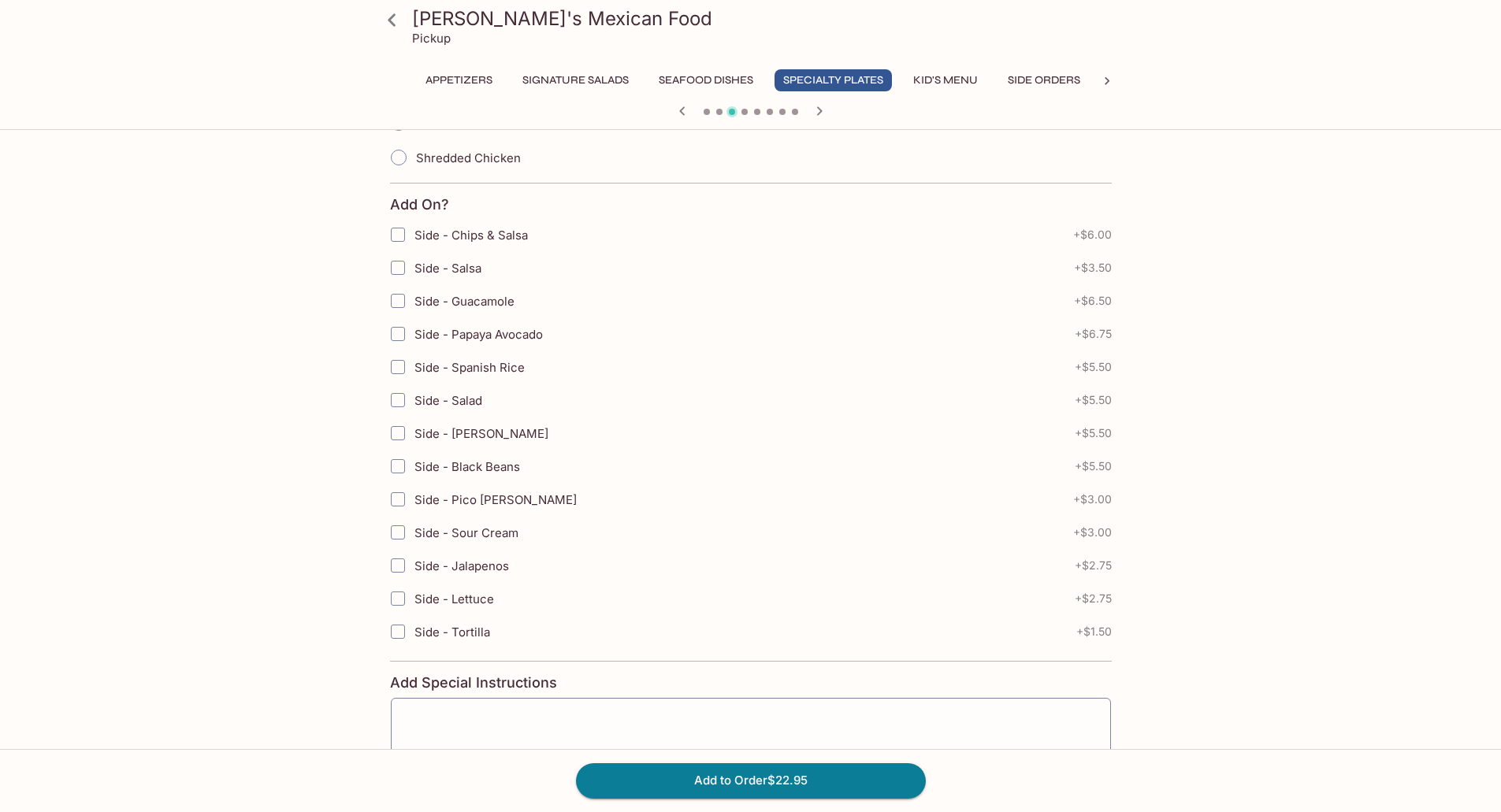
scroll to position [831, 0]
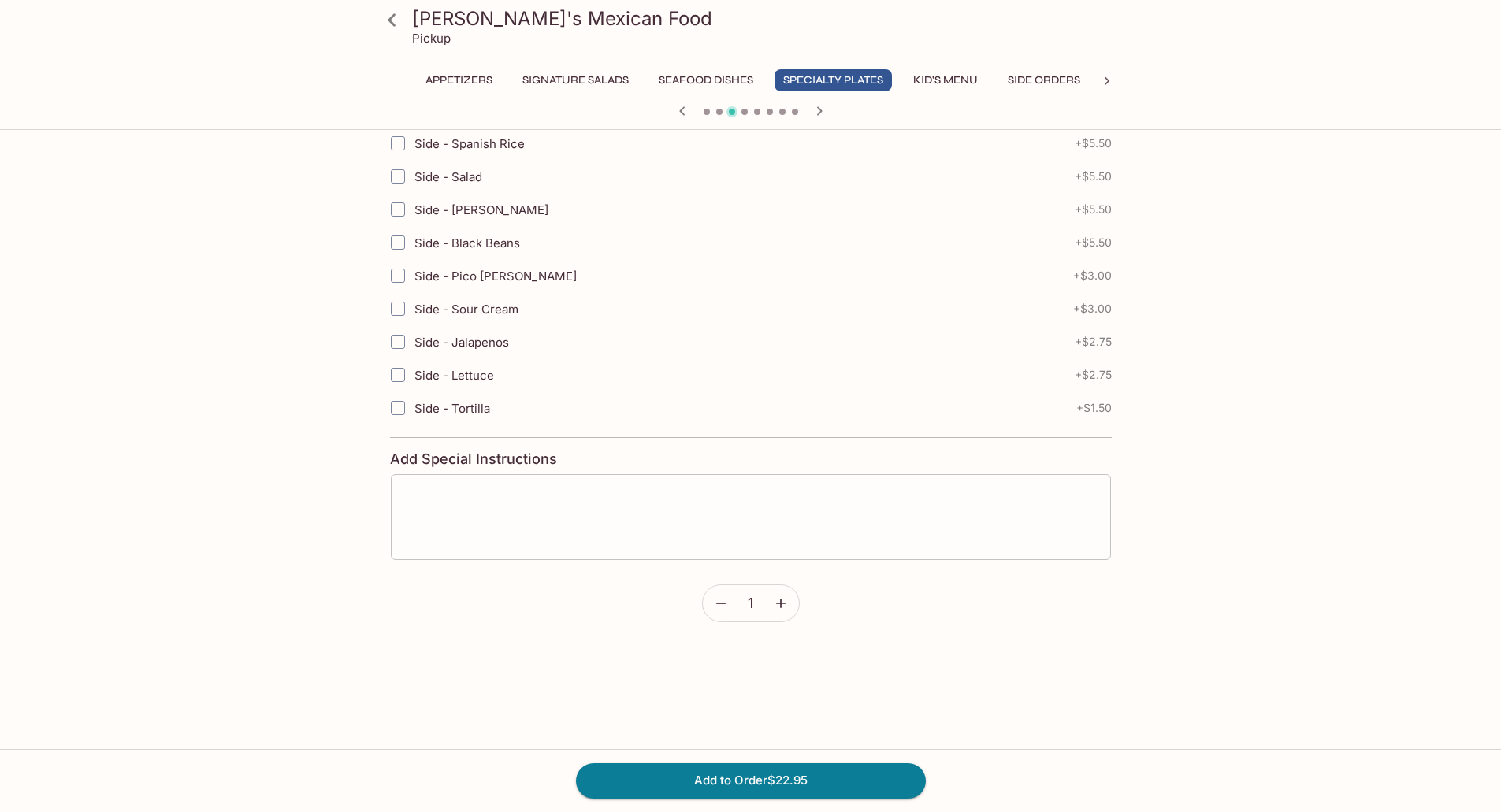
click at [524, 523] on textarea at bounding box center [750, 516] width 698 height 60
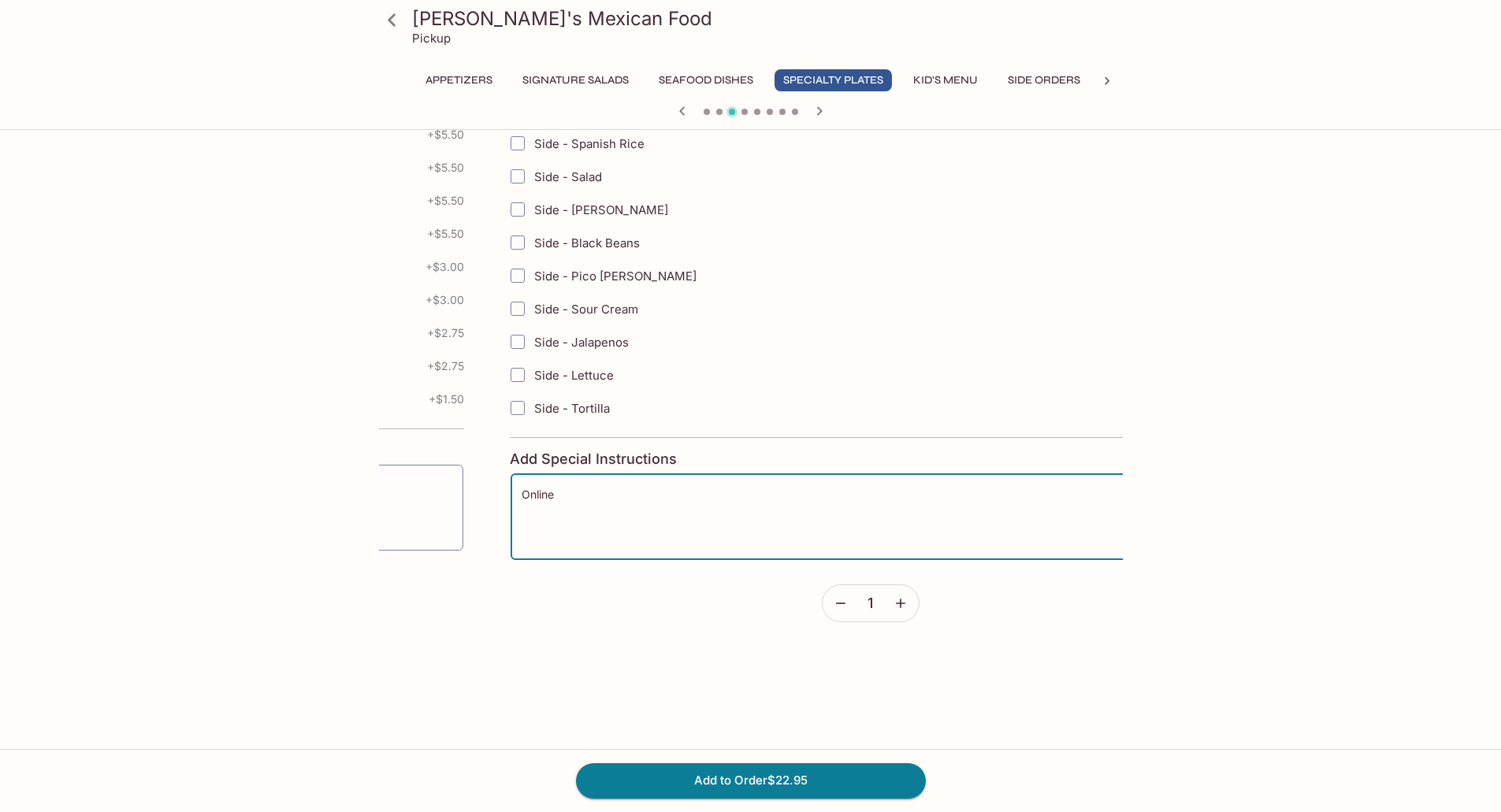
drag, startPoint x: 520, startPoint y: 503, endPoint x: 640, endPoint y: 511, distance: 120.3
click at [640, 511] on textarea "Online" at bounding box center [870, 516] width 698 height 60
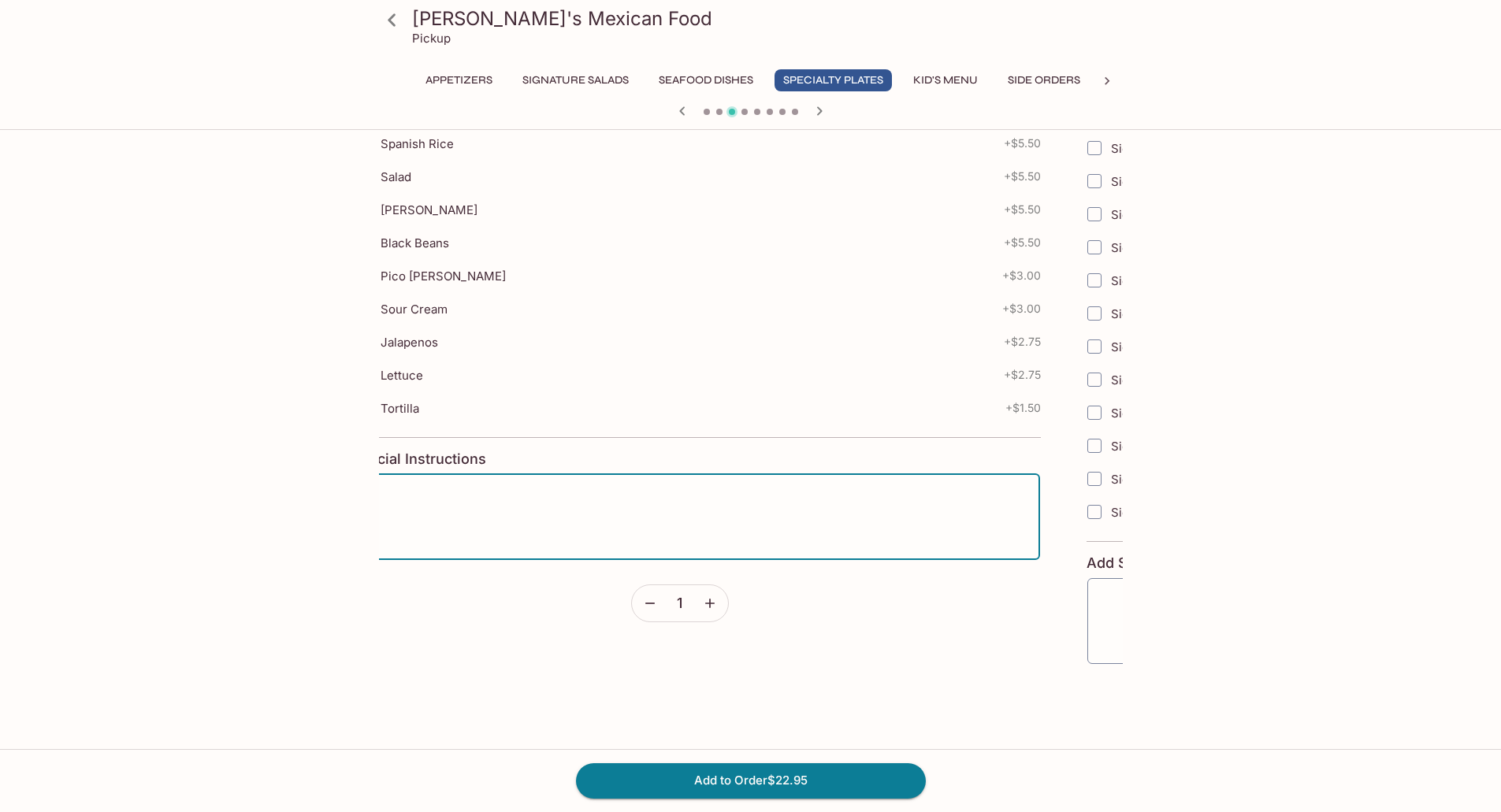
drag, startPoint x: 520, startPoint y: 495, endPoint x: 451, endPoint y: 495, distance: 69.0
click at [451, 495] on textarea "Online" at bounding box center [680, 516] width 698 height 60
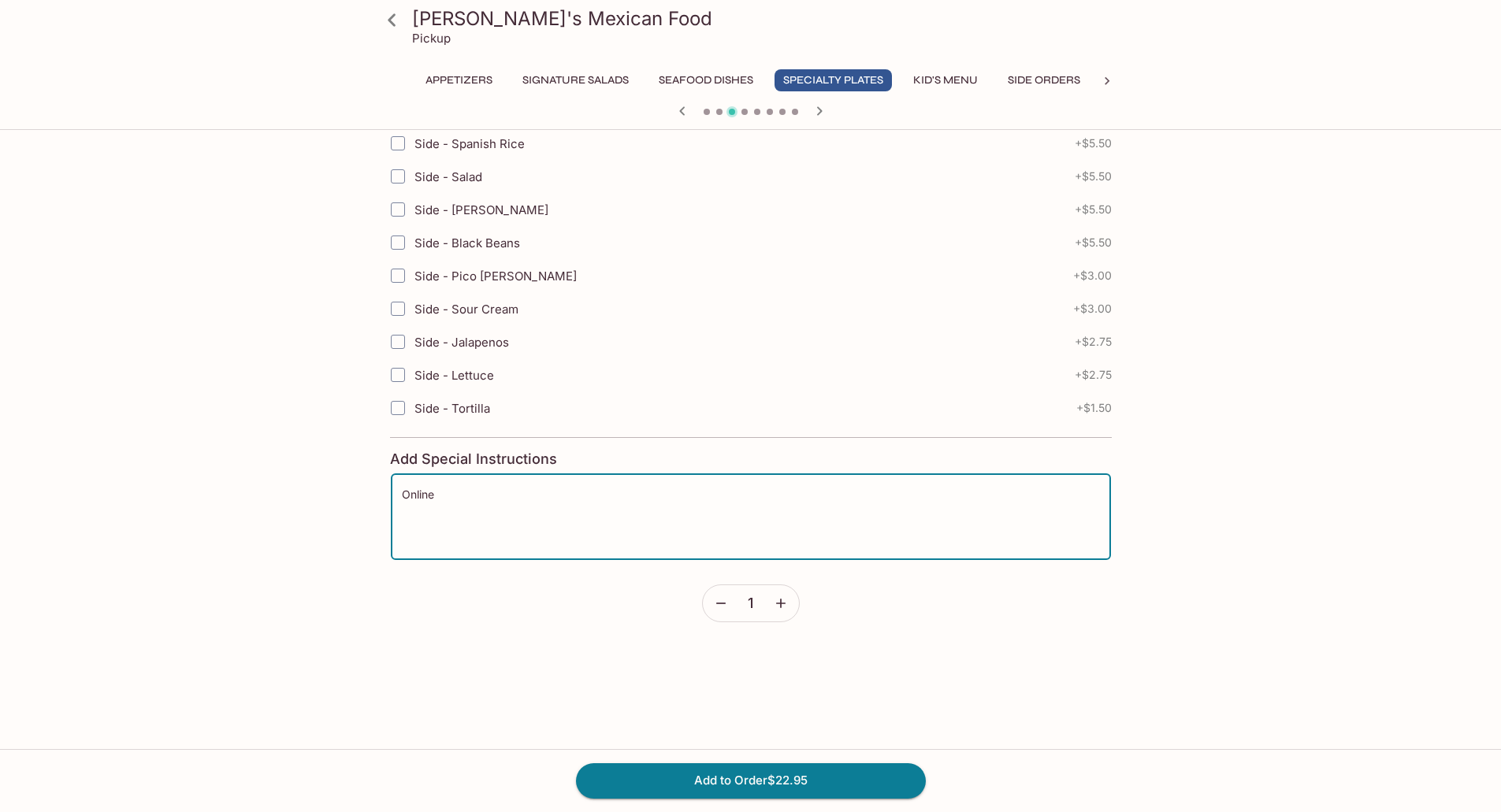
click at [451, 493] on textarea "Online" at bounding box center [750, 516] width 698 height 60
type textarea "O"
click at [585, 501] on textarea at bounding box center [750, 516] width 698 height 60
click at [447, 494] on textarea "This says" at bounding box center [750, 516] width 698 height 60
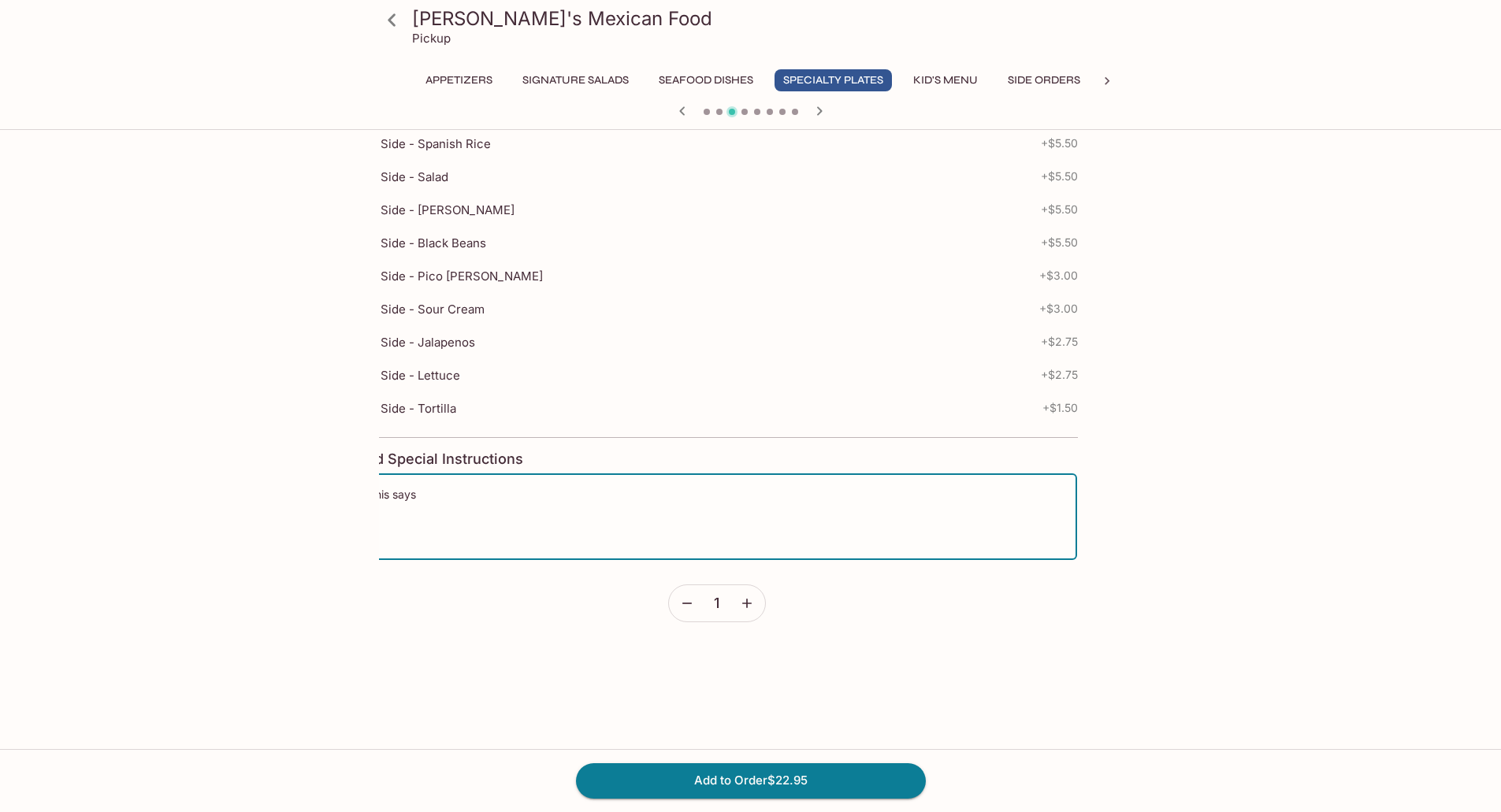
drag, startPoint x: 453, startPoint y: 493, endPoint x: 420, endPoint y: 493, distance: 33.0
click at [420, 493] on textarea "This says" at bounding box center [716, 516] width 698 height 60
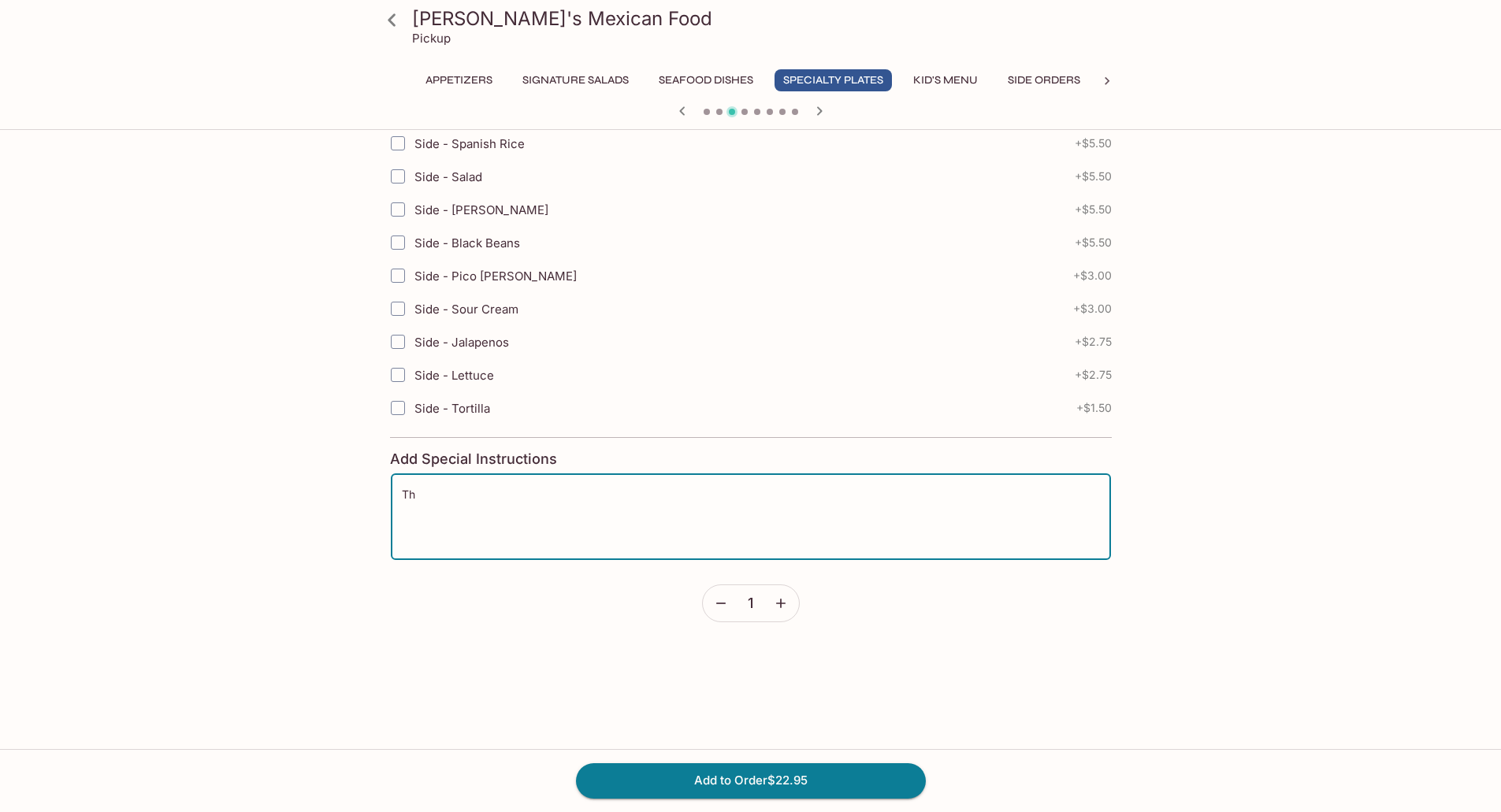
type textarea "T"
type textarea "O"
type textarea "B"
type textarea "C"
type textarea "T"
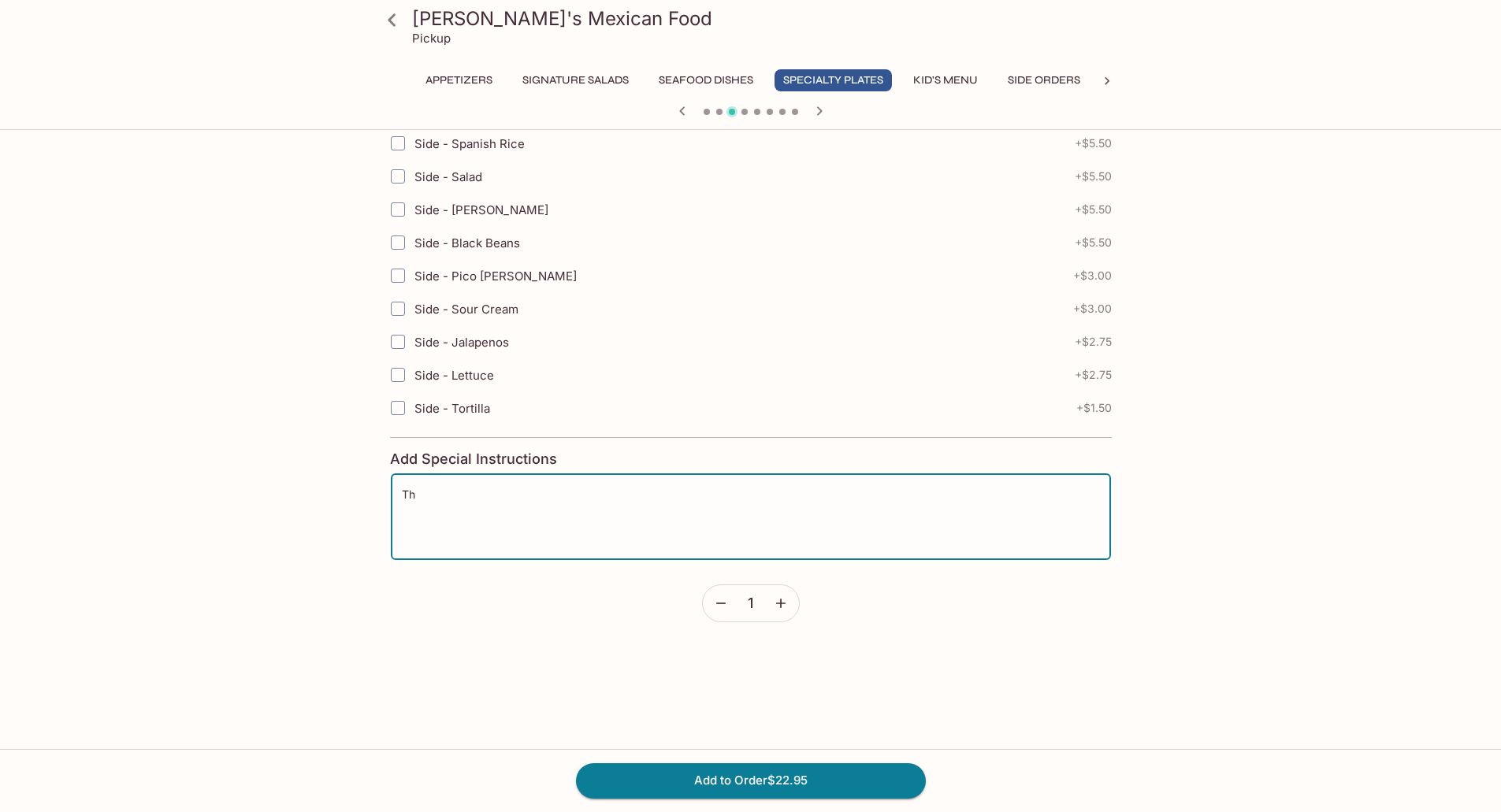
type textarea "T"
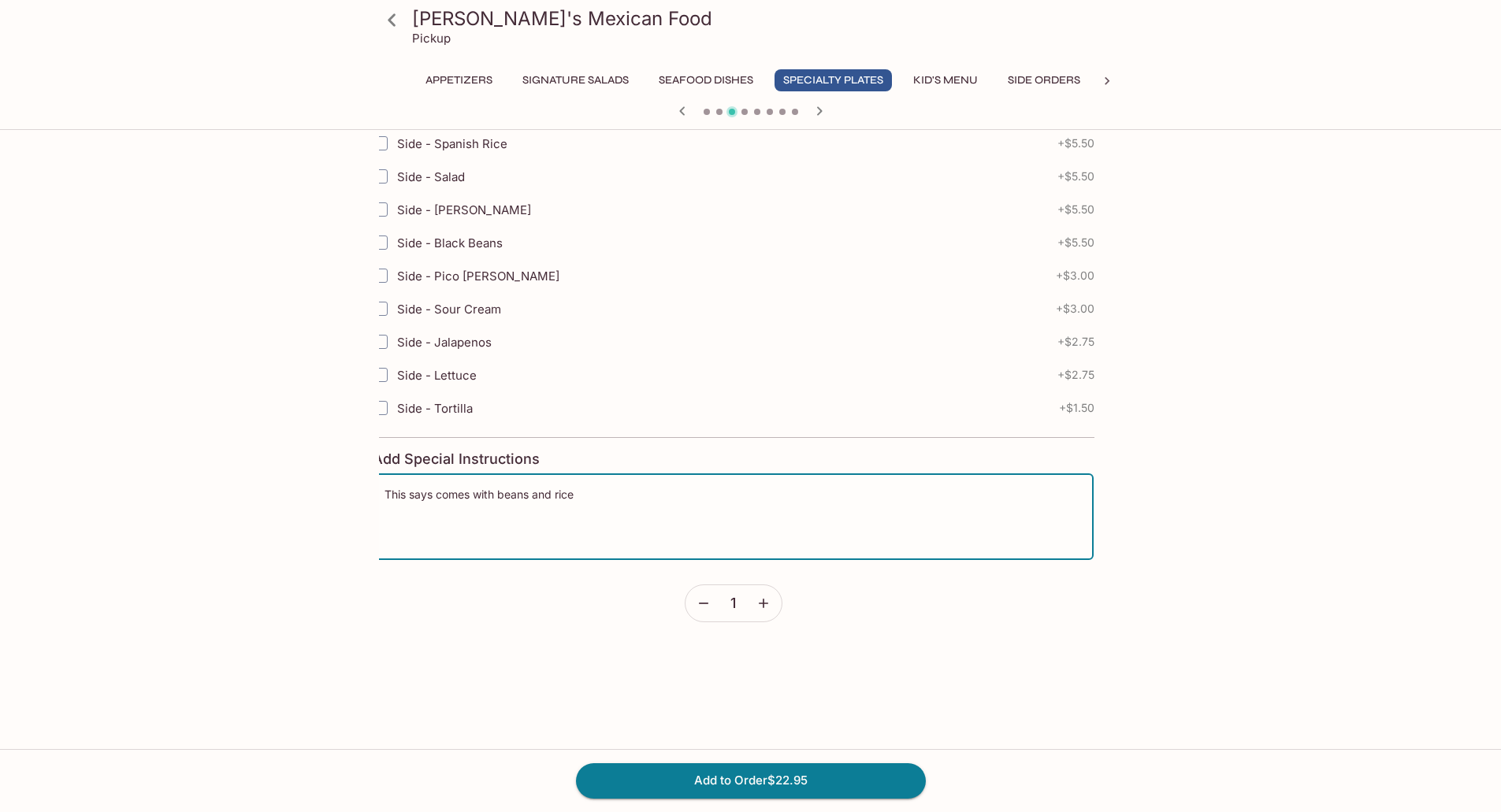
drag, startPoint x: 424, startPoint y: 498, endPoint x: 406, endPoint y: 499, distance: 18.0
click at [406, 499] on textarea "This says comes with beans and rice" at bounding box center [733, 516] width 698 height 60
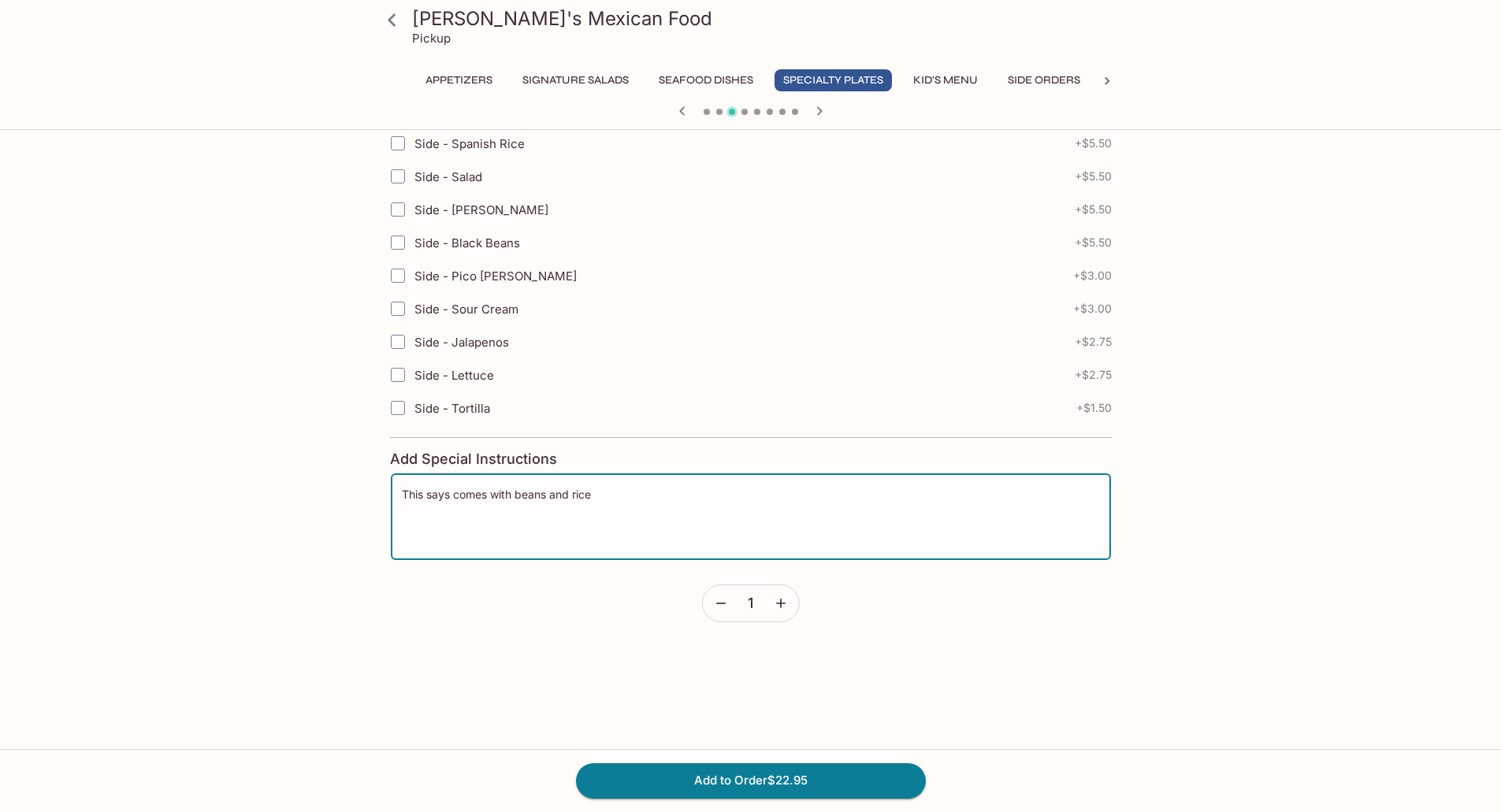
click at [450, 496] on textarea "This says comes with beans and rice" at bounding box center [750, 516] width 698 height 60
click at [625, 500] on textarea "This says it comes with beans and rice" at bounding box center [750, 516] width 698 height 60
click at [524, 500] on textarea "This says it comes with beans and rice, hasn't past couple of orders (not sure …" at bounding box center [750, 516] width 698 height 60
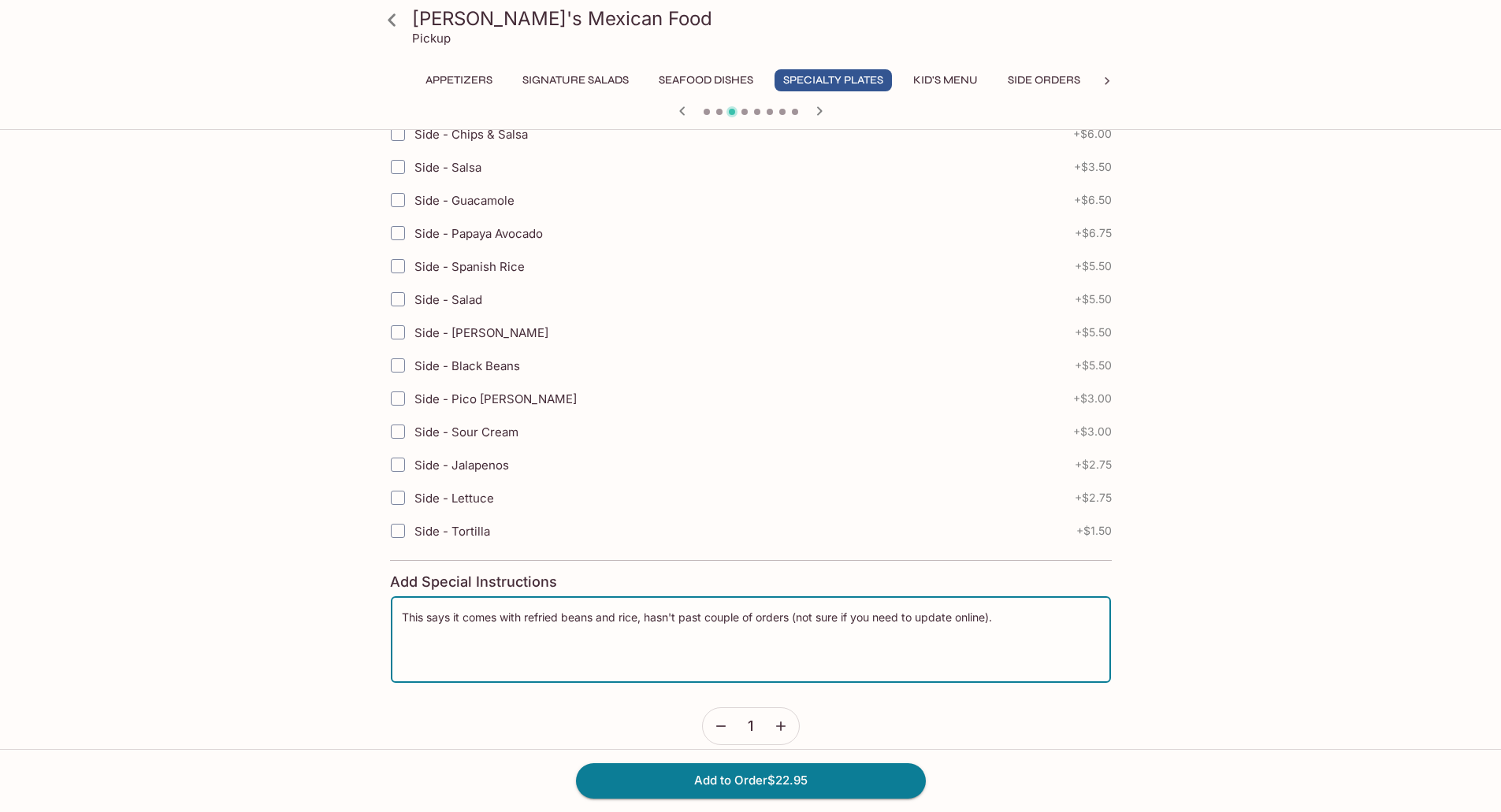
scroll to position [709, 0]
click at [620, 616] on textarea "This says it comes with refried beans and rice, hasn't past couple of orders (n…" at bounding box center [750, 638] width 698 height 60
click at [648, 624] on textarea "This says it comes with refried beans and spanish rice, hasn't past couple of o…" at bounding box center [750, 638] width 698 height 60
click at [626, 616] on textarea "This says it comes with refried beans and Spanish rice, hasn't past couple of o…" at bounding box center [750, 638] width 698 height 60
click at [841, 640] on textarea "This says it comes with refried beans and spanish rice, hasn't past couple of o…" at bounding box center [750, 638] width 698 height 60
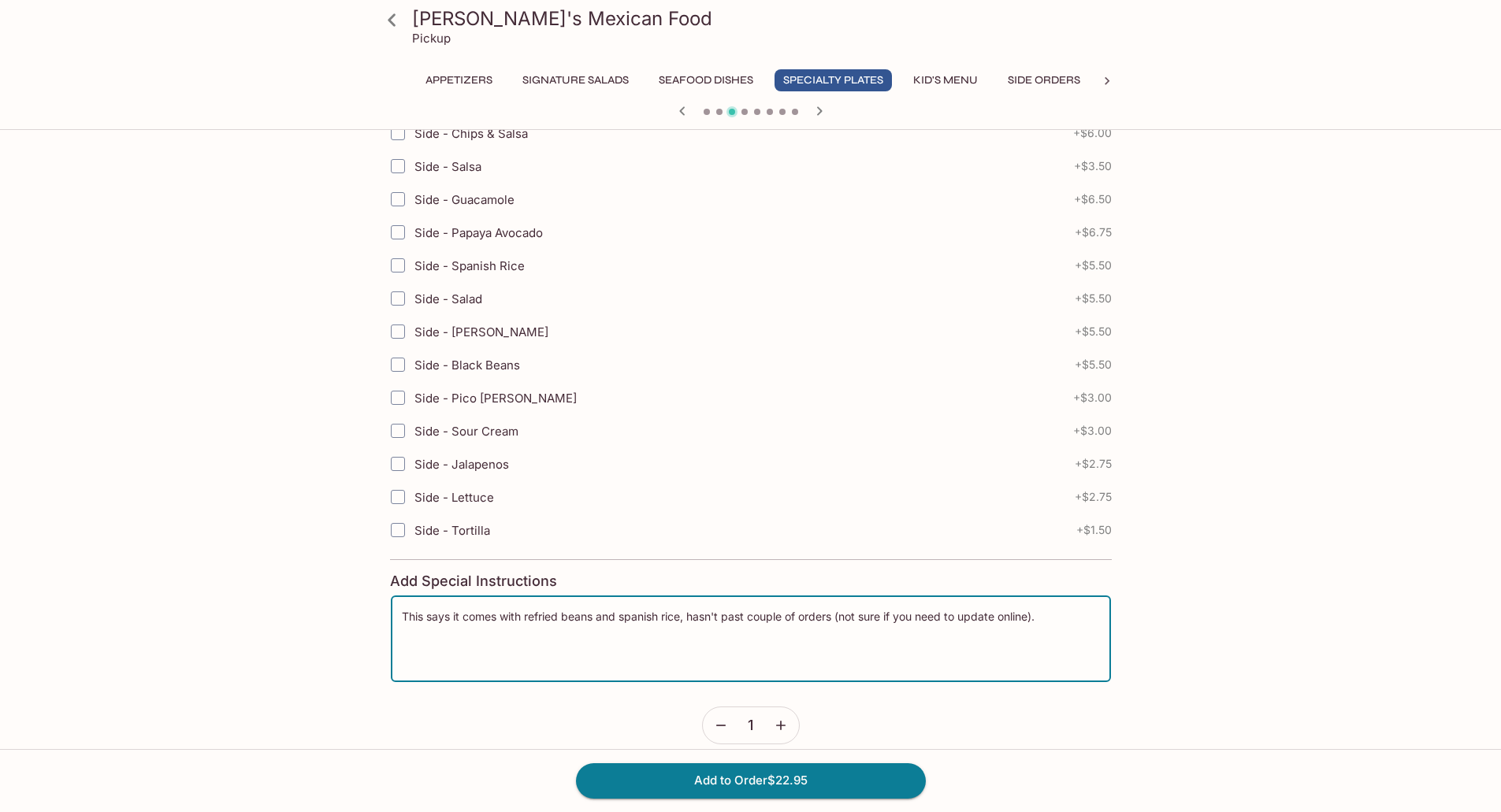
click at [1061, 620] on textarea "This says it comes with refried beans and spanish rice, hasn't past couple of o…" at bounding box center [750, 638] width 698 height 60
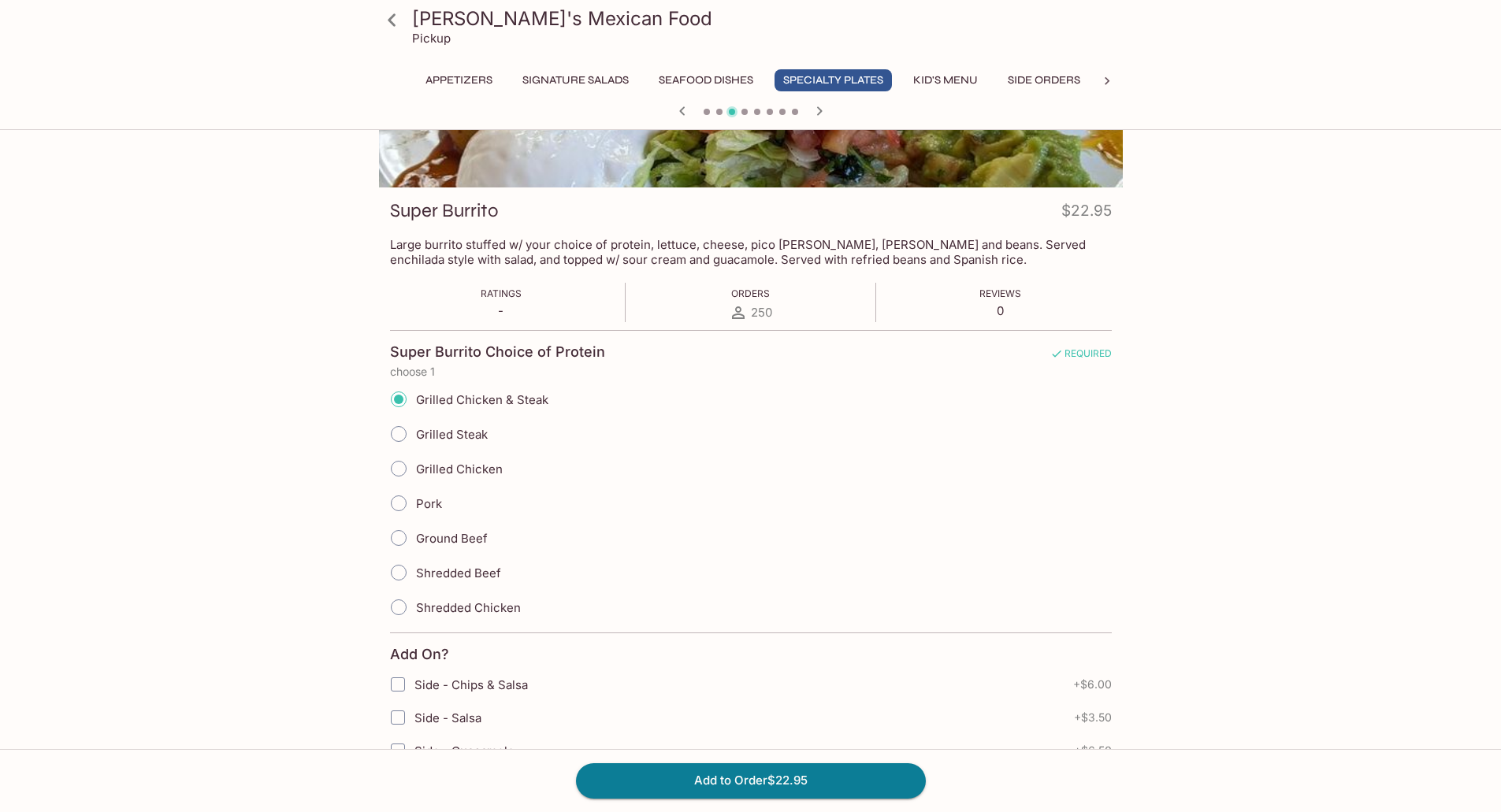
scroll to position [0, 0]
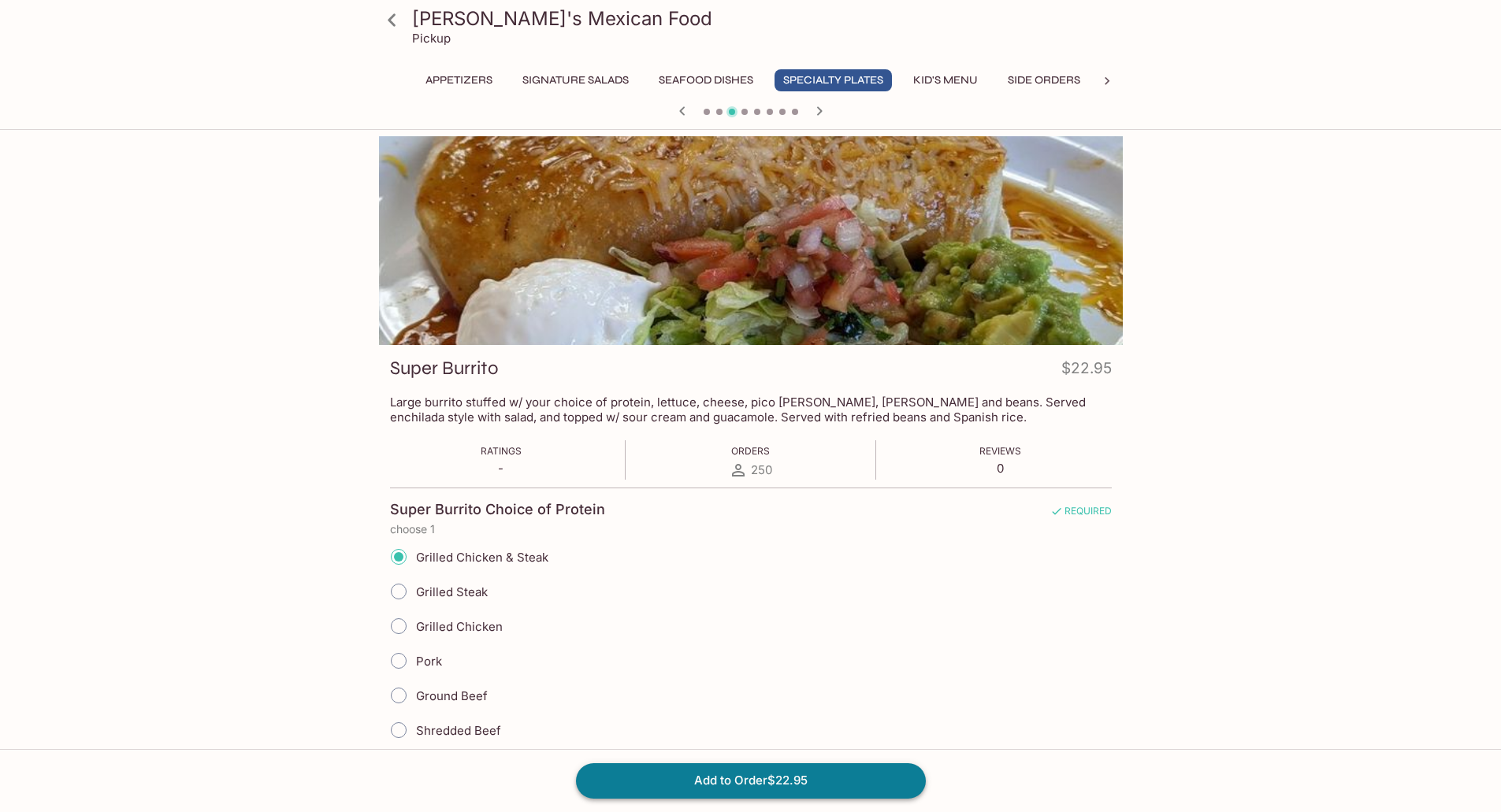
type textarea "This says it comes with refried beans and spanish rice, hasn't past couple of o…"
click at [869, 781] on button "Add to Order $22.95" at bounding box center [750, 781] width 350 height 35
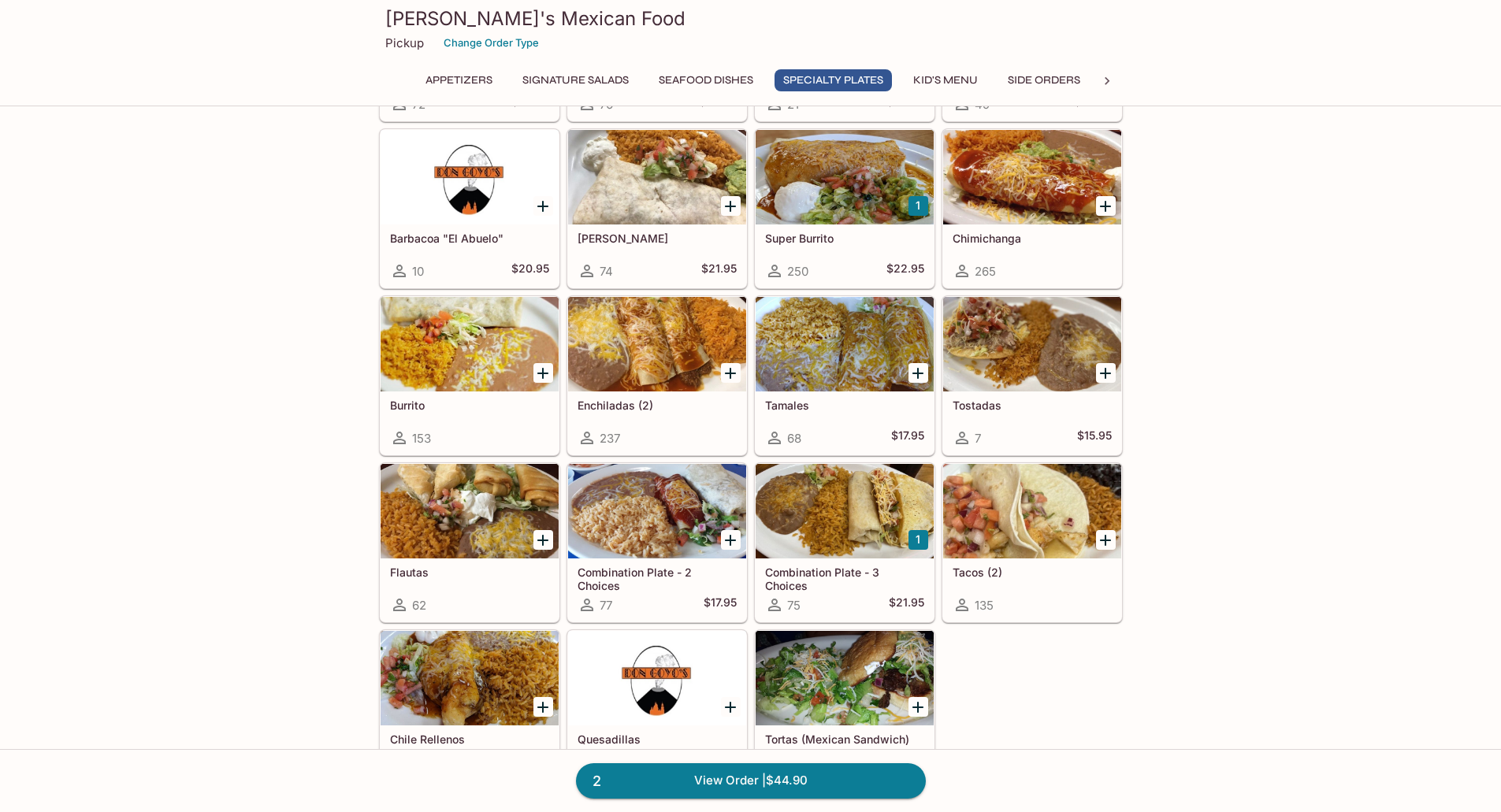
scroll to position [1654, 0]
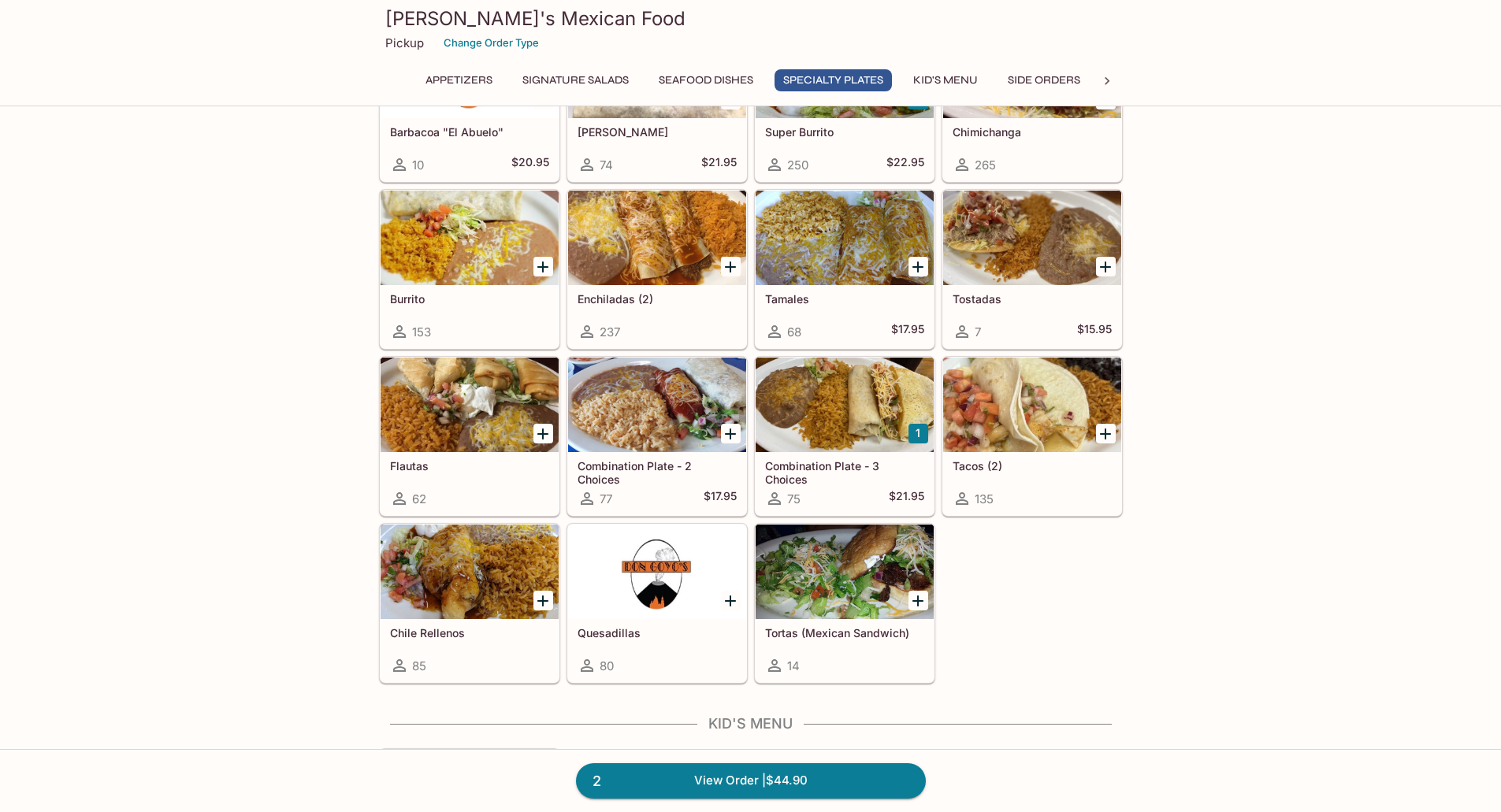
click at [648, 252] on div at bounding box center [657, 238] width 178 height 95
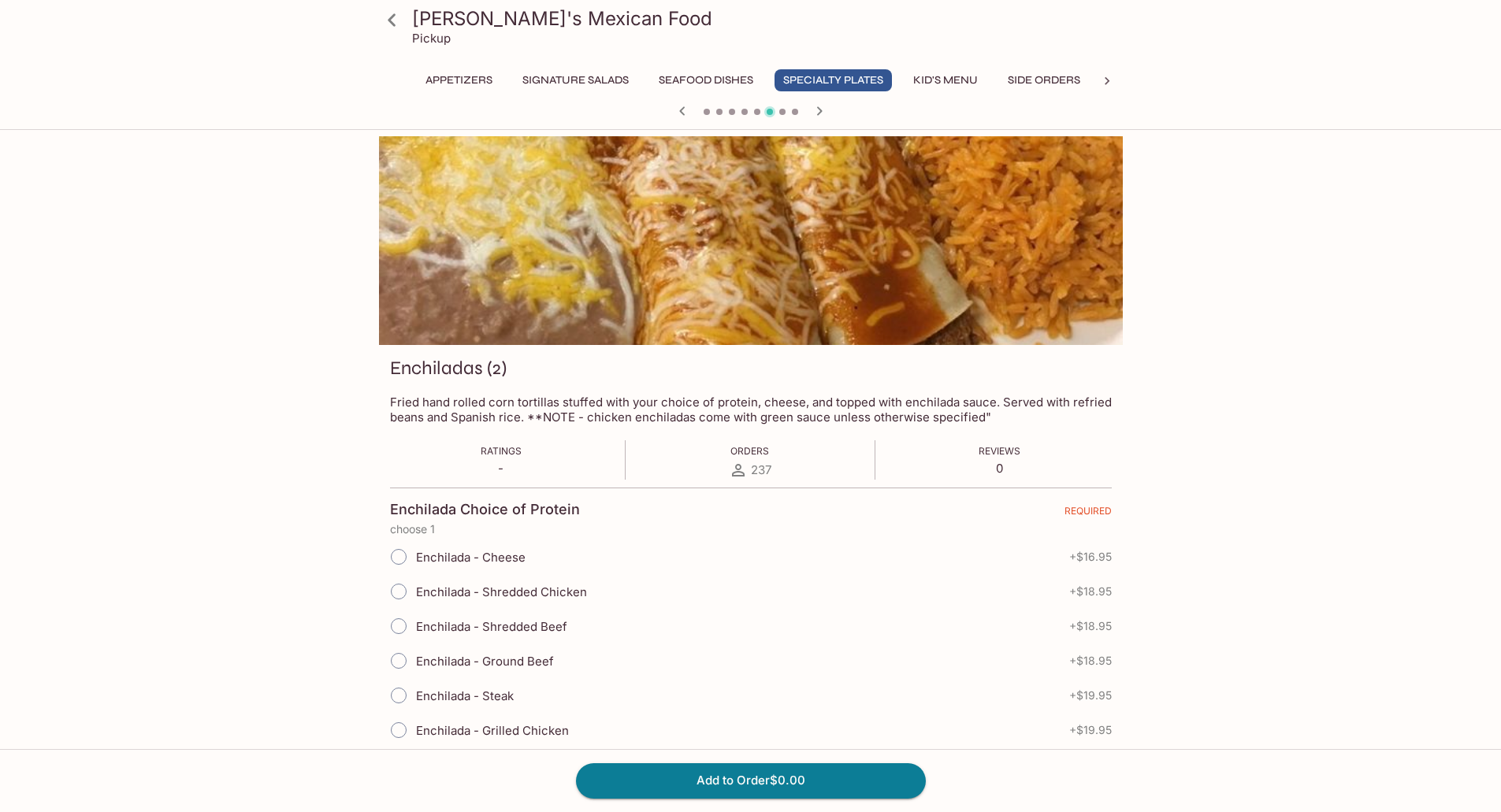
click at [528, 623] on span "Enchilada - Shredded Beef" at bounding box center [491, 627] width 151 height 15
click at [415, 623] on input "Enchilada - Shredded Beef" at bounding box center [398, 626] width 33 height 33
radio input "true"
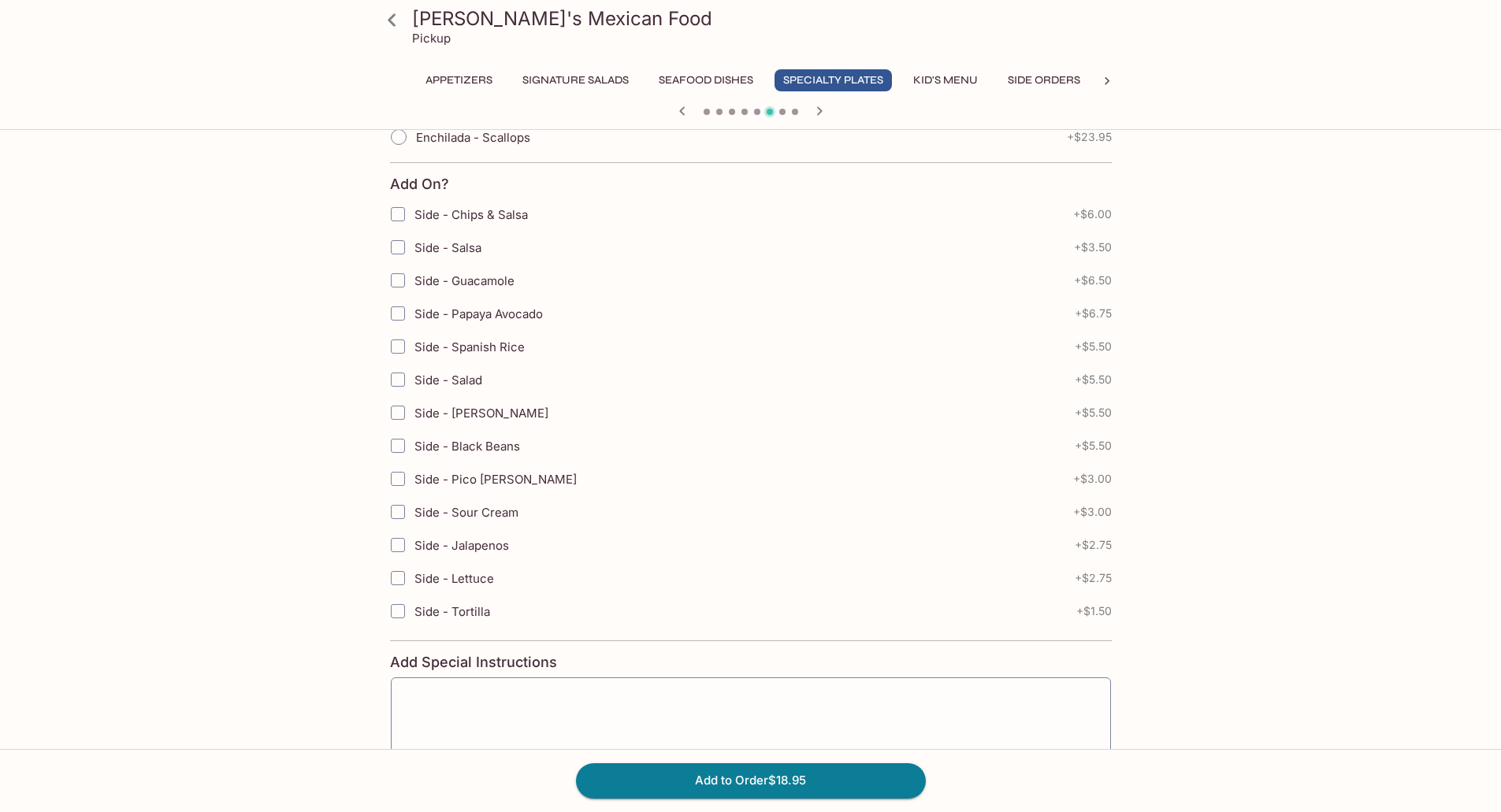
scroll to position [709, 0]
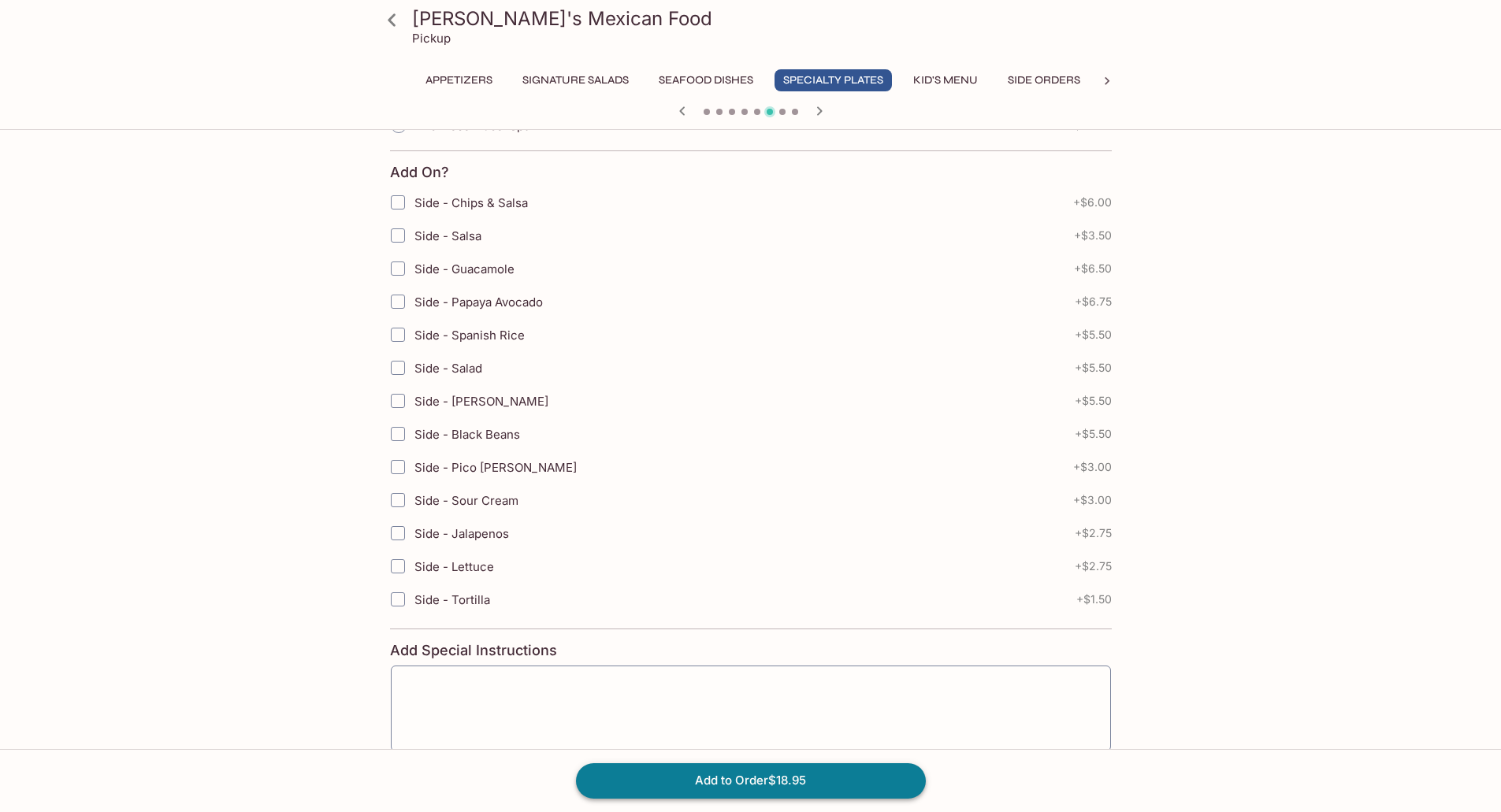
click at [772, 787] on button "Add to Order $18.95" at bounding box center [750, 781] width 350 height 35
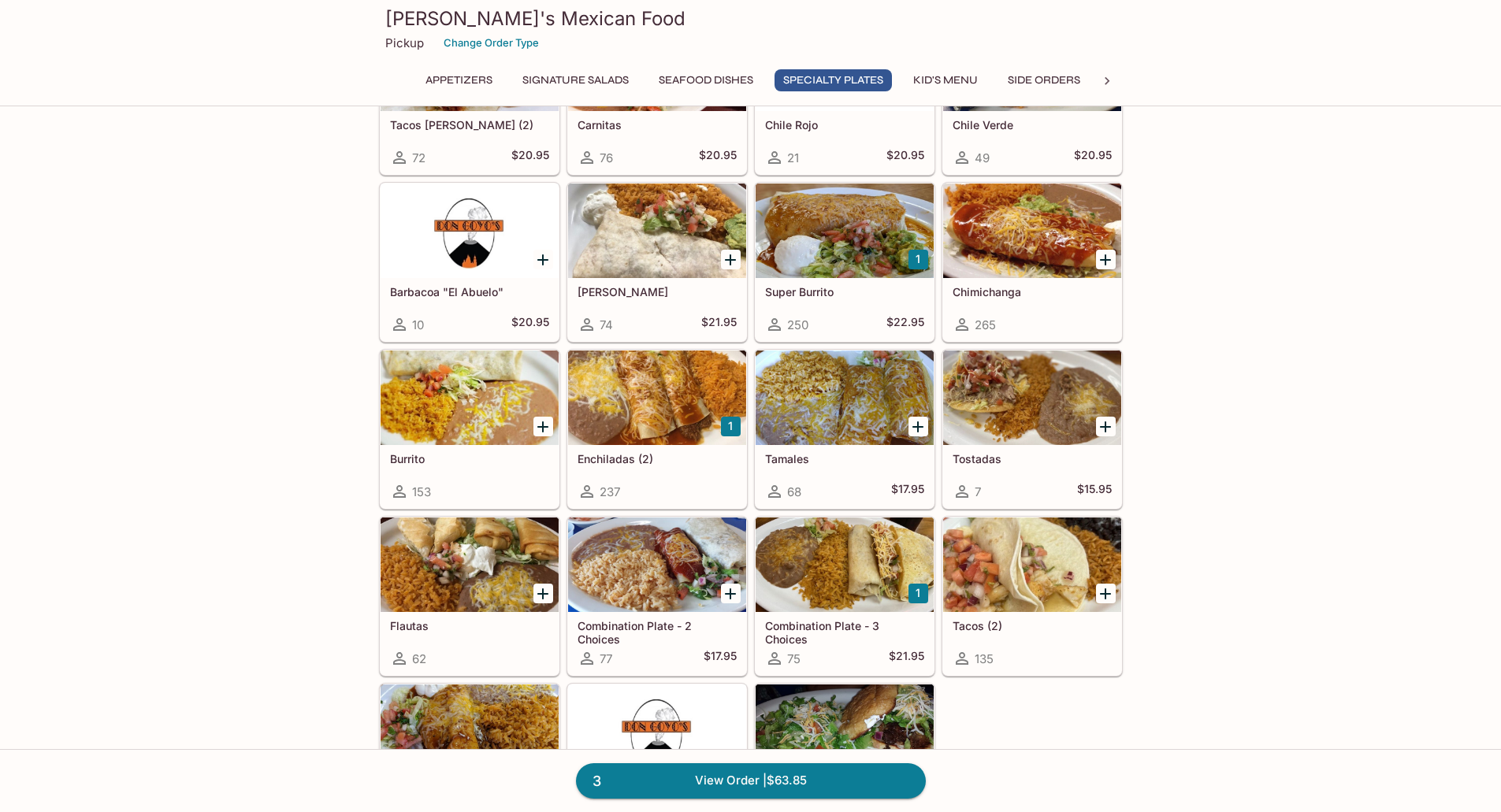
scroll to position [1654, 0]
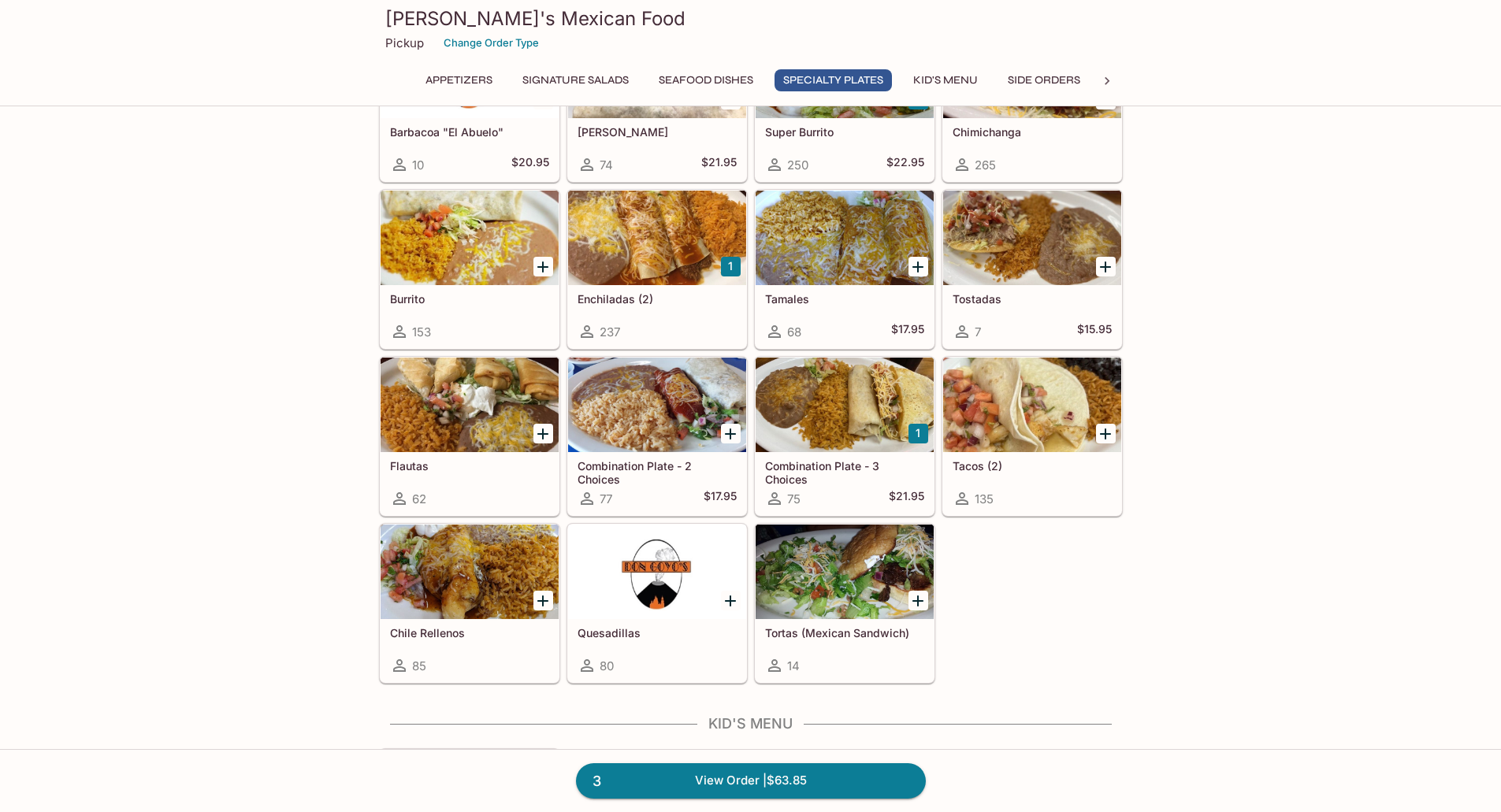
click at [481, 582] on div at bounding box center [469, 572] width 178 height 95
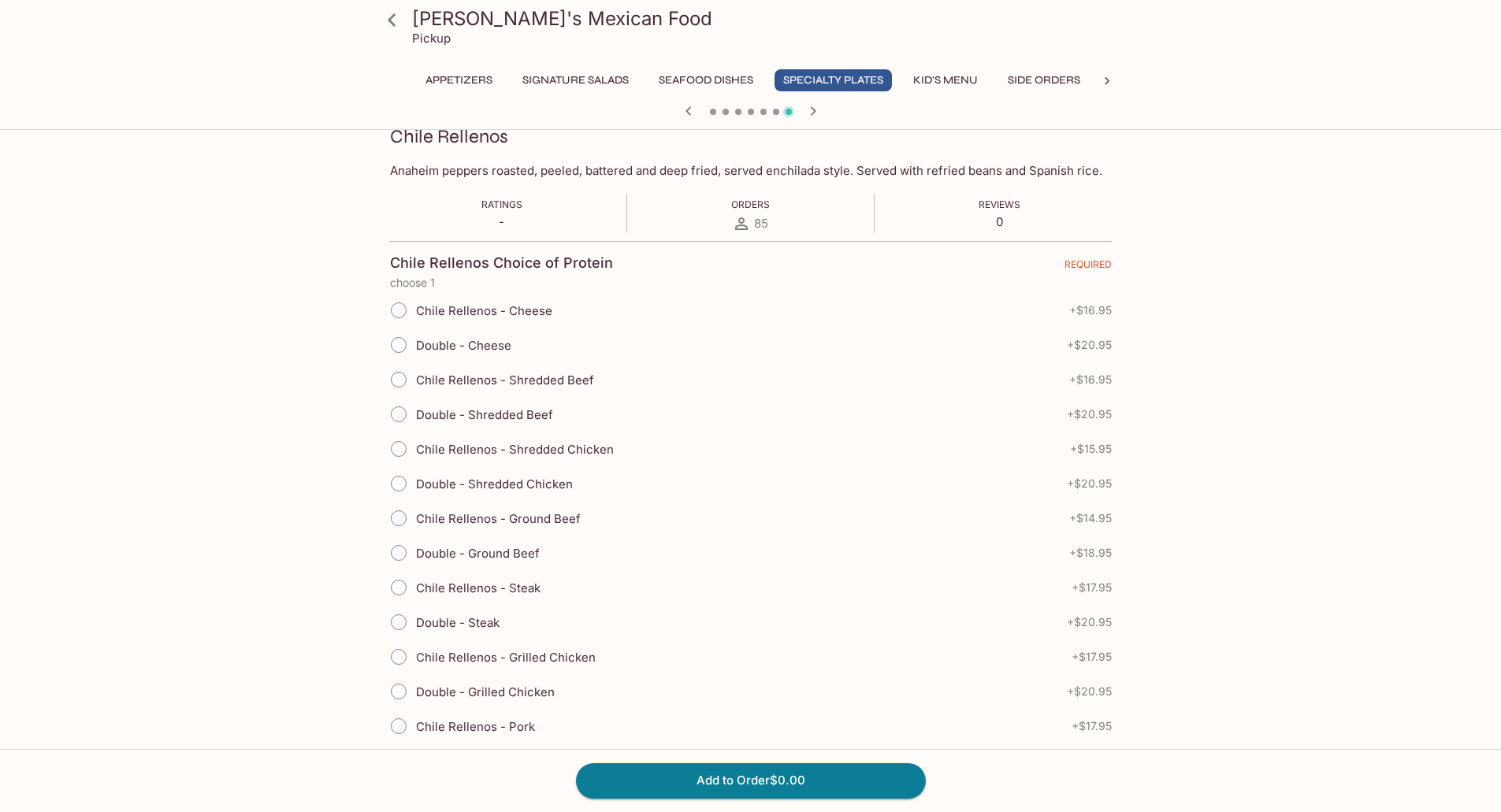
scroll to position [237, 0]
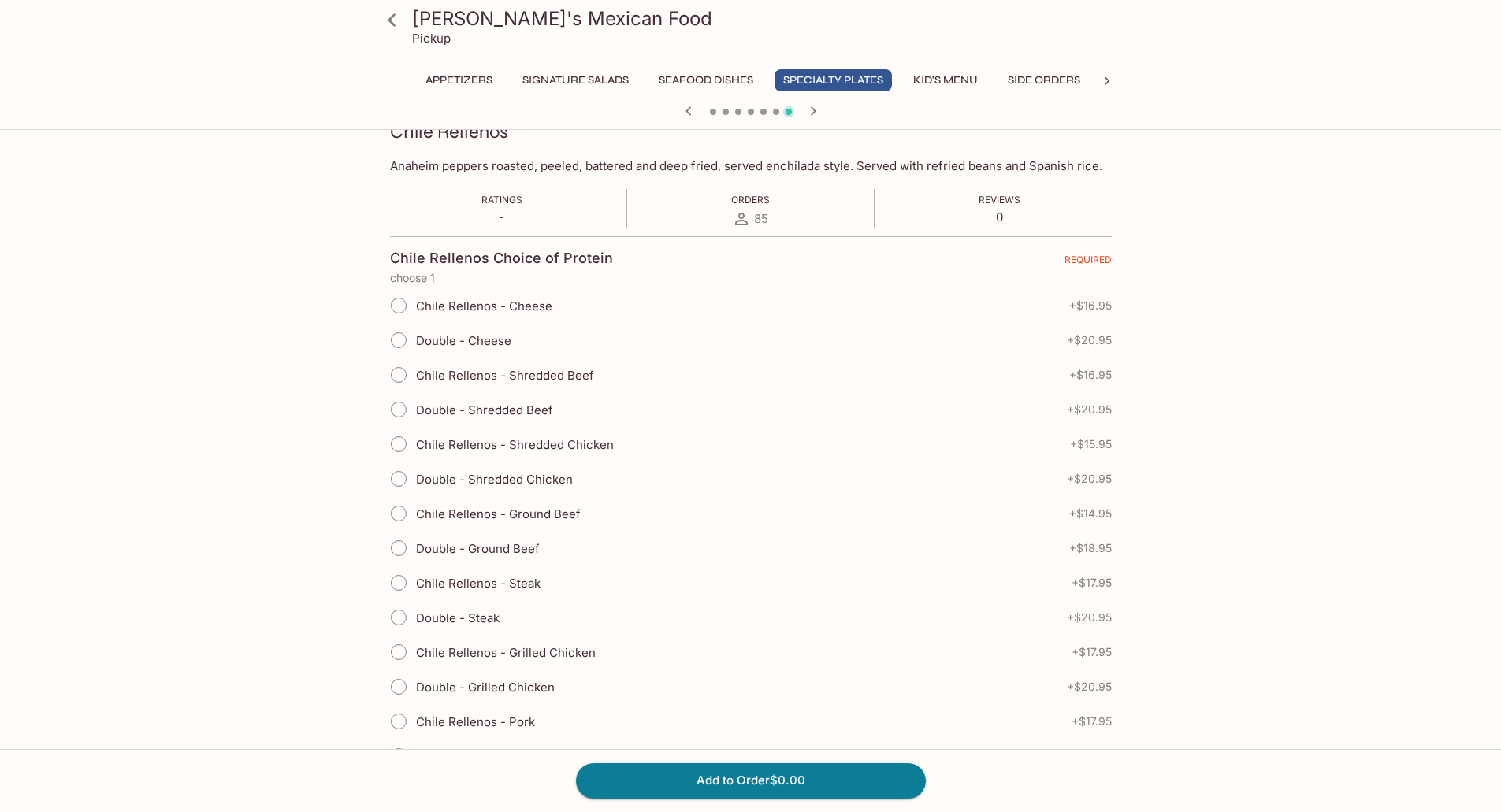
click at [521, 308] on span "Chile Rellenos - Cheese" at bounding box center [484, 306] width 136 height 15
click at [415, 308] on input "Chile Rellenos - Cheese" at bounding box center [398, 305] width 33 height 33
radio input "true"
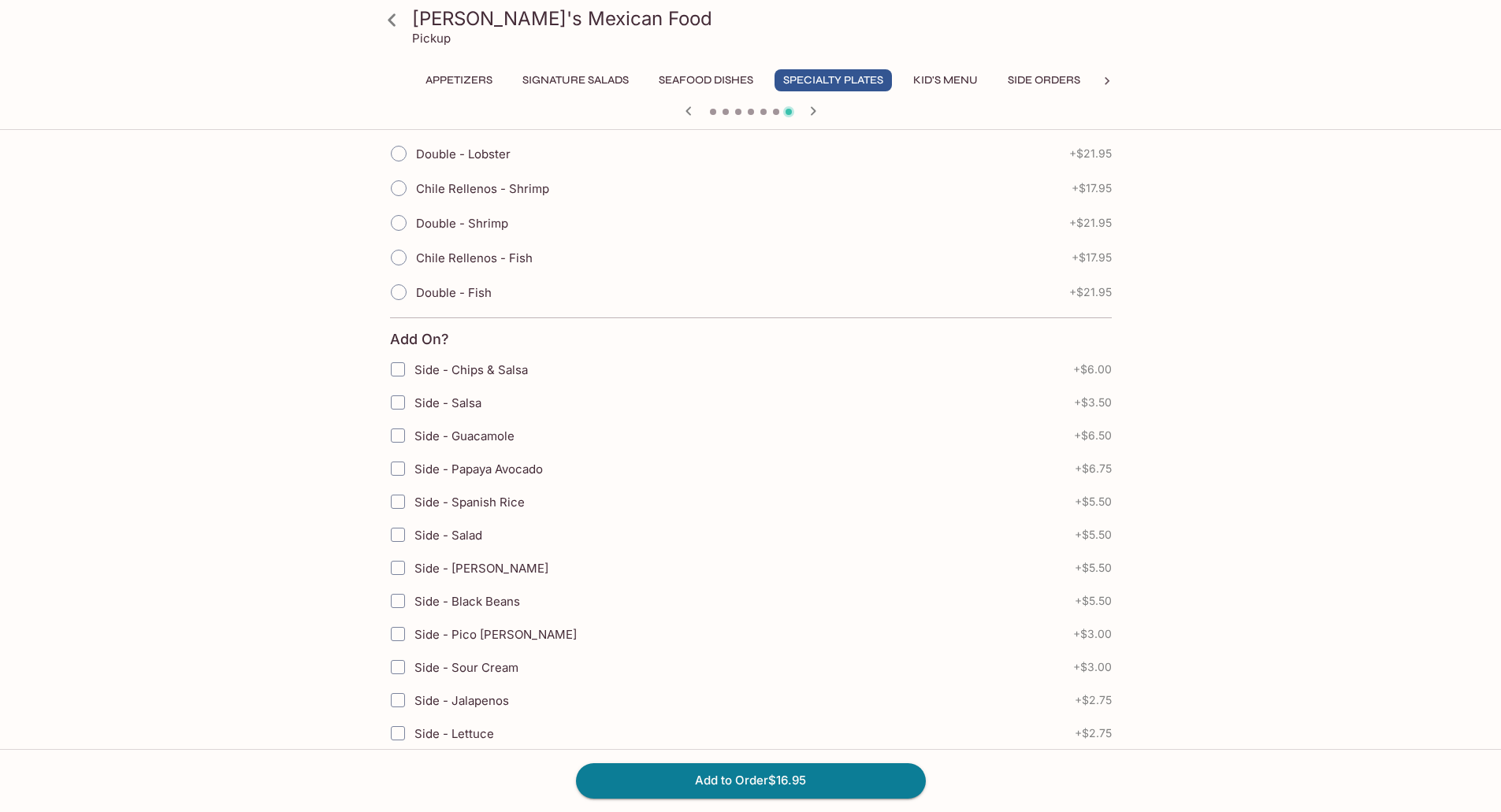
scroll to position [1024, 0]
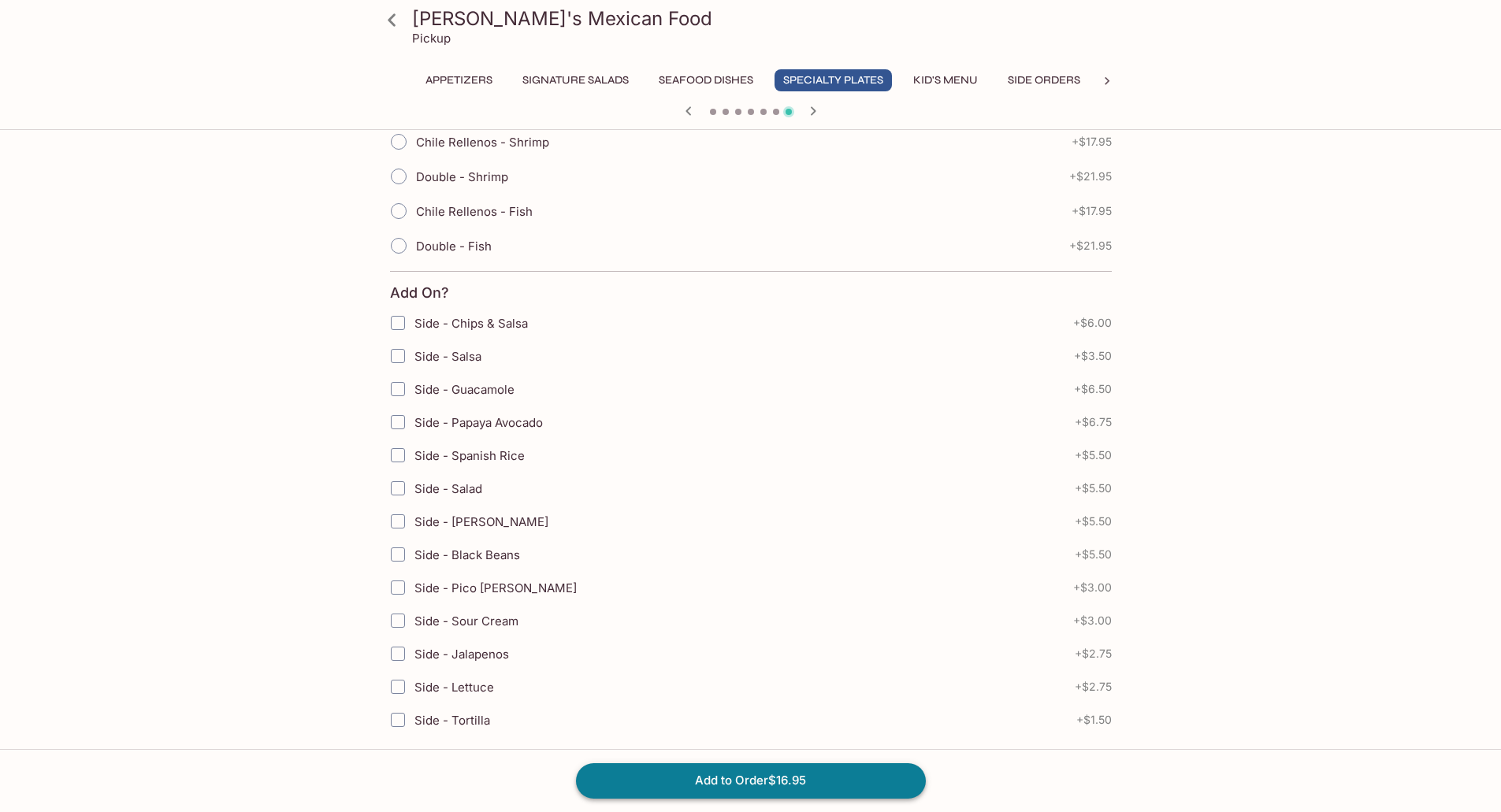
click at [729, 786] on button "Add to Order $16.95" at bounding box center [750, 781] width 350 height 35
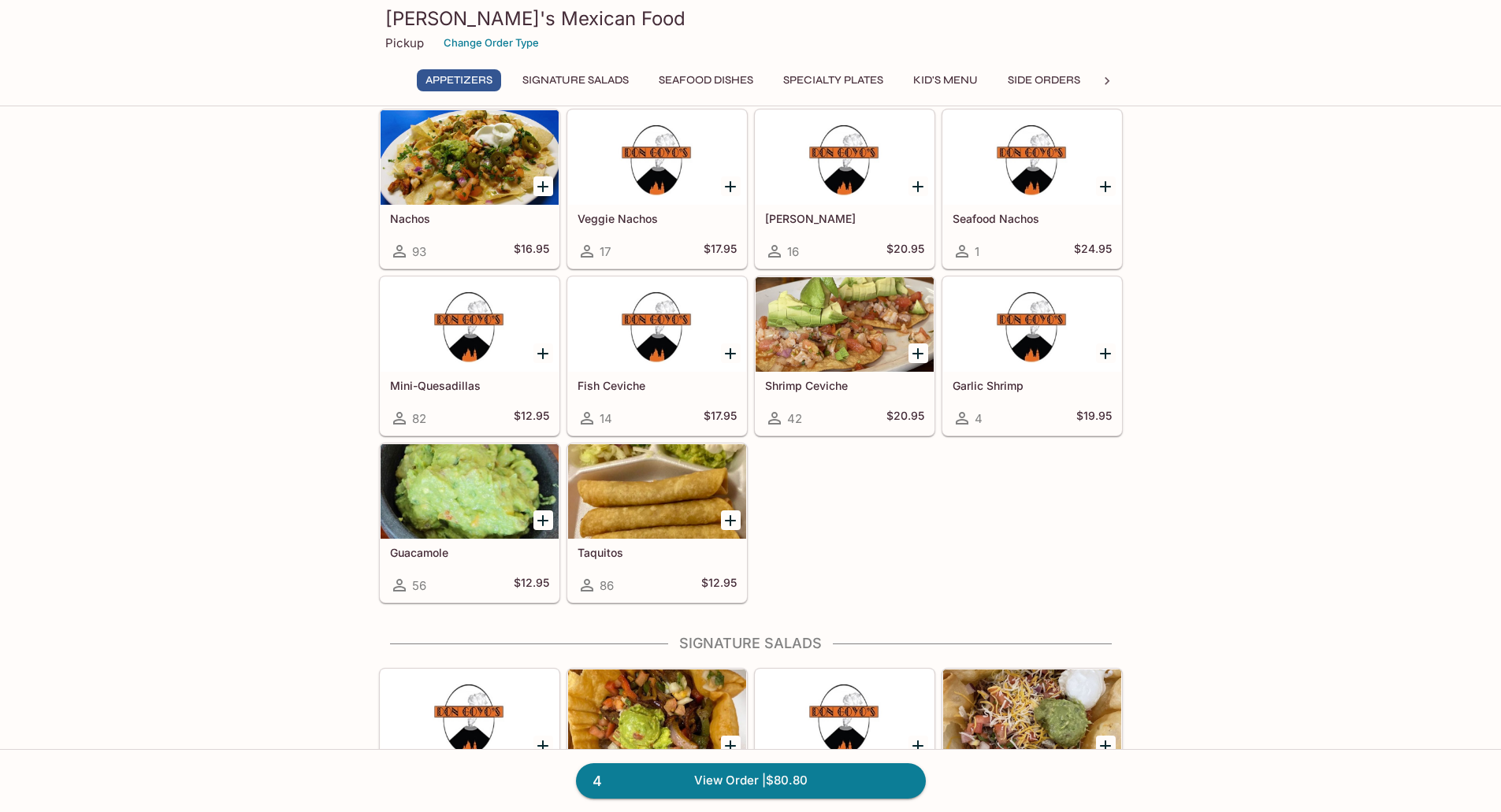
scroll to position [157, 0]
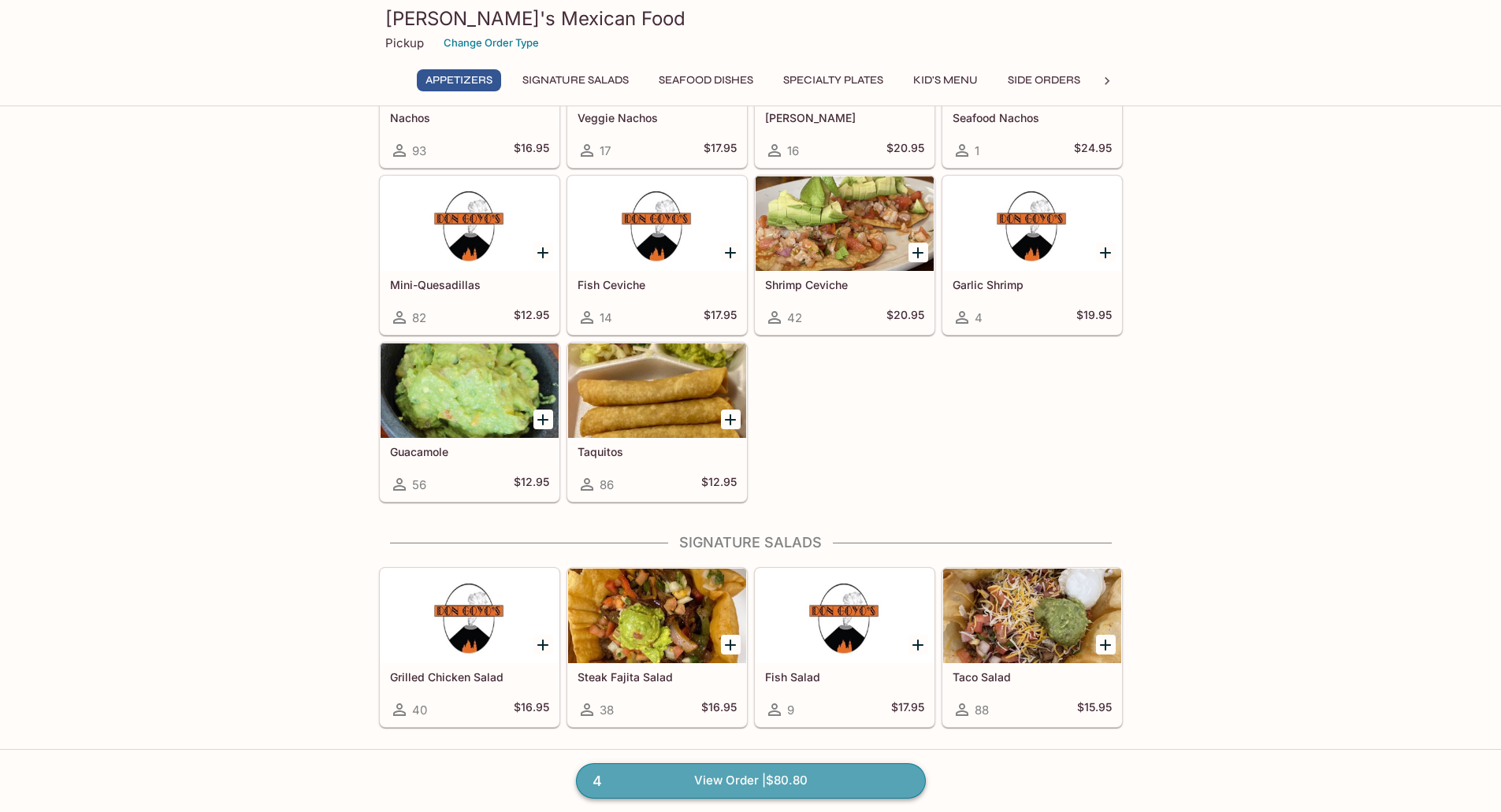
click at [833, 786] on link "4 View Order | $80.80" at bounding box center [750, 781] width 350 height 35
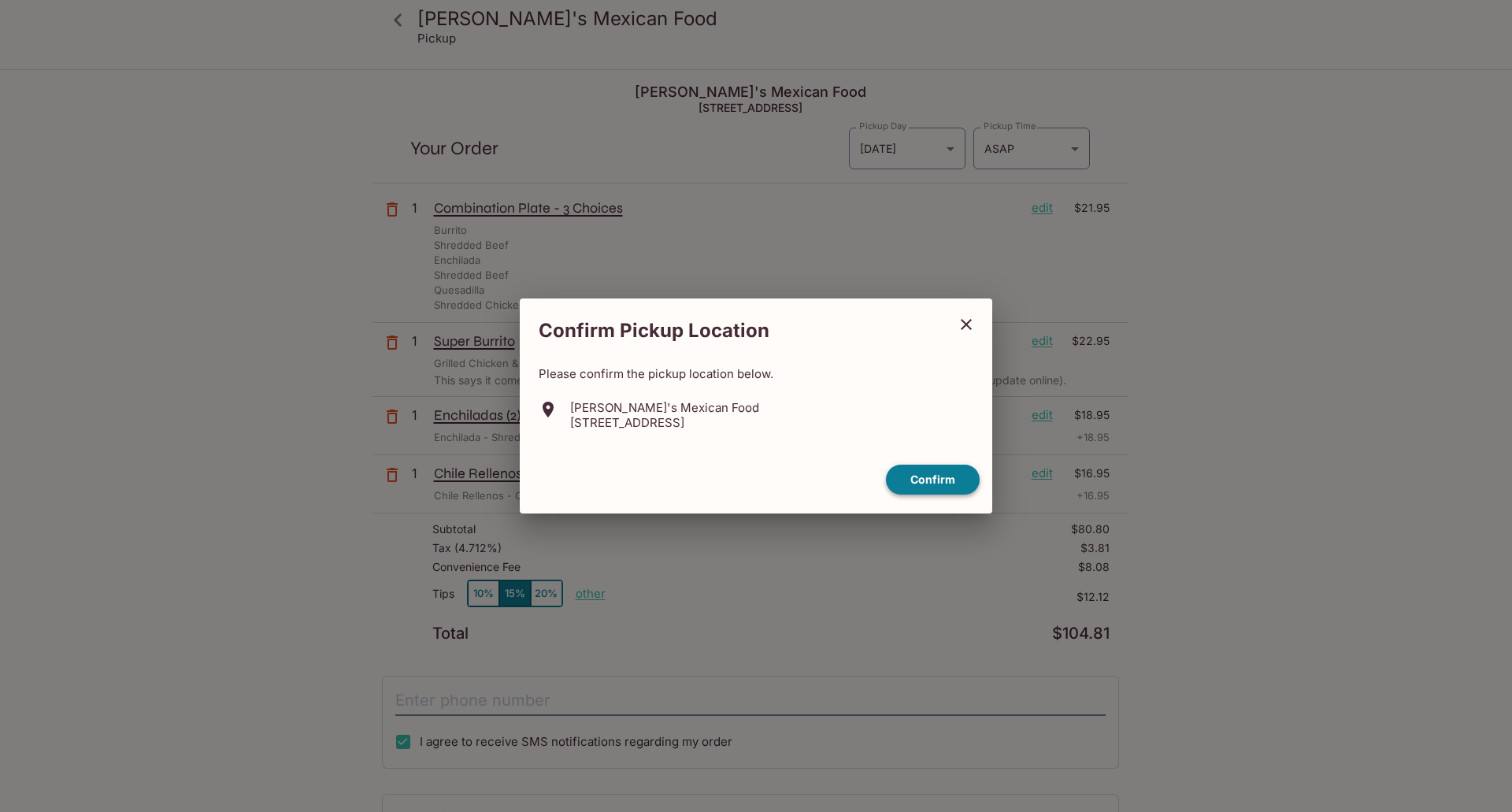
click at [946, 482] on button "Confirm" at bounding box center [932, 480] width 94 height 30
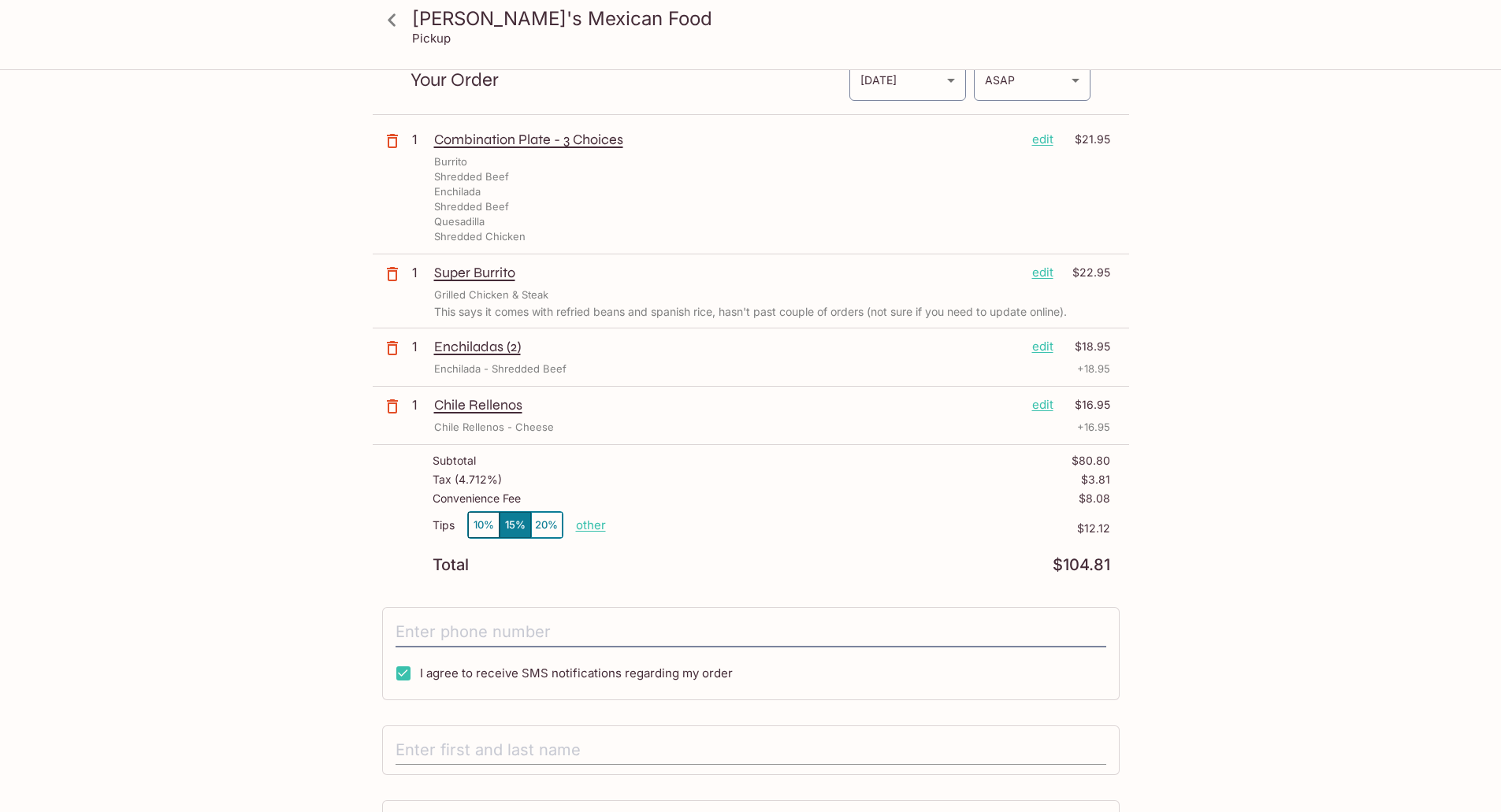
scroll to position [157, 0]
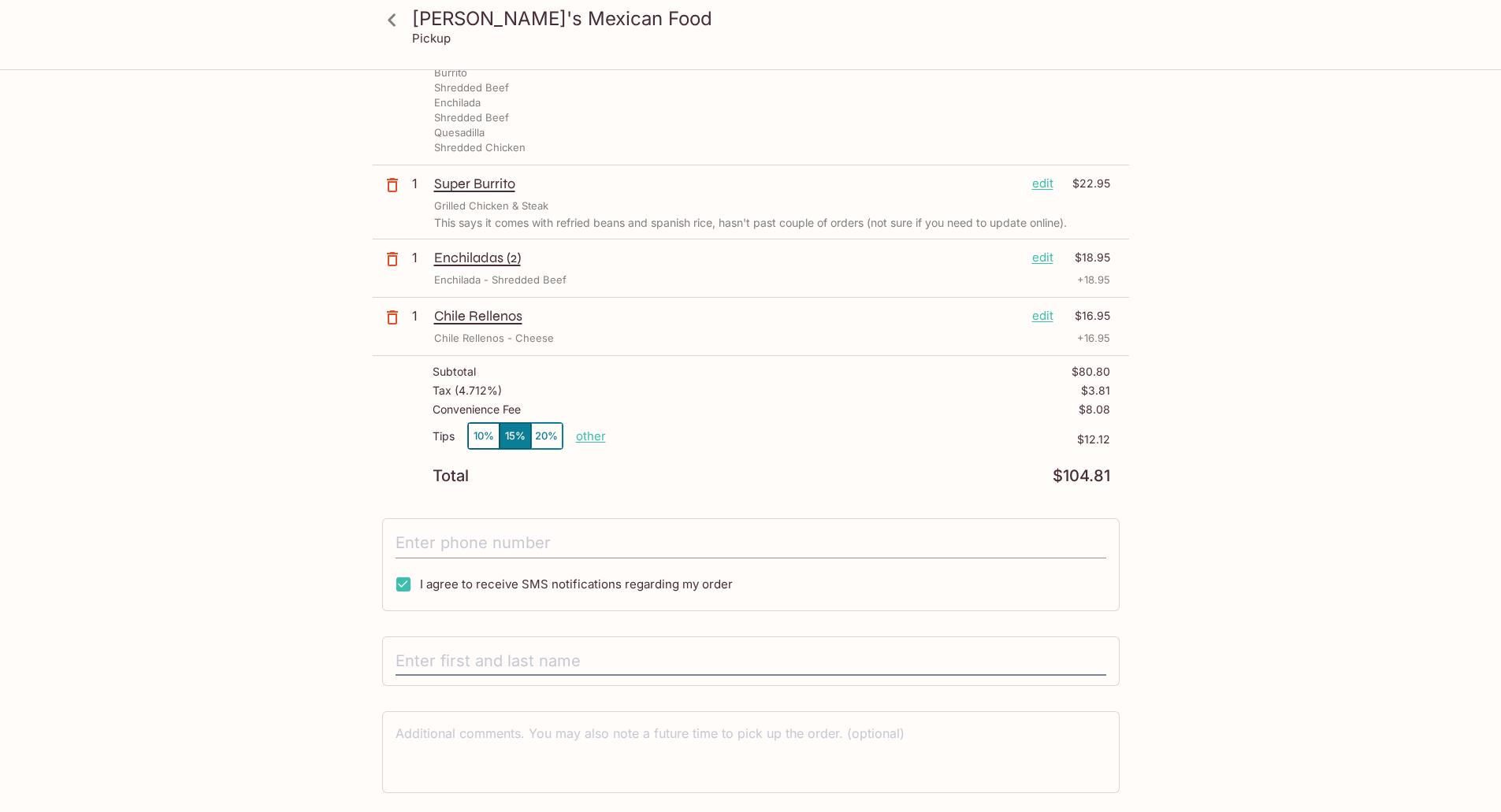
click at [501, 552] on input "tel" at bounding box center [750, 544] width 711 height 30
type input "[PHONE_NUMBER]"
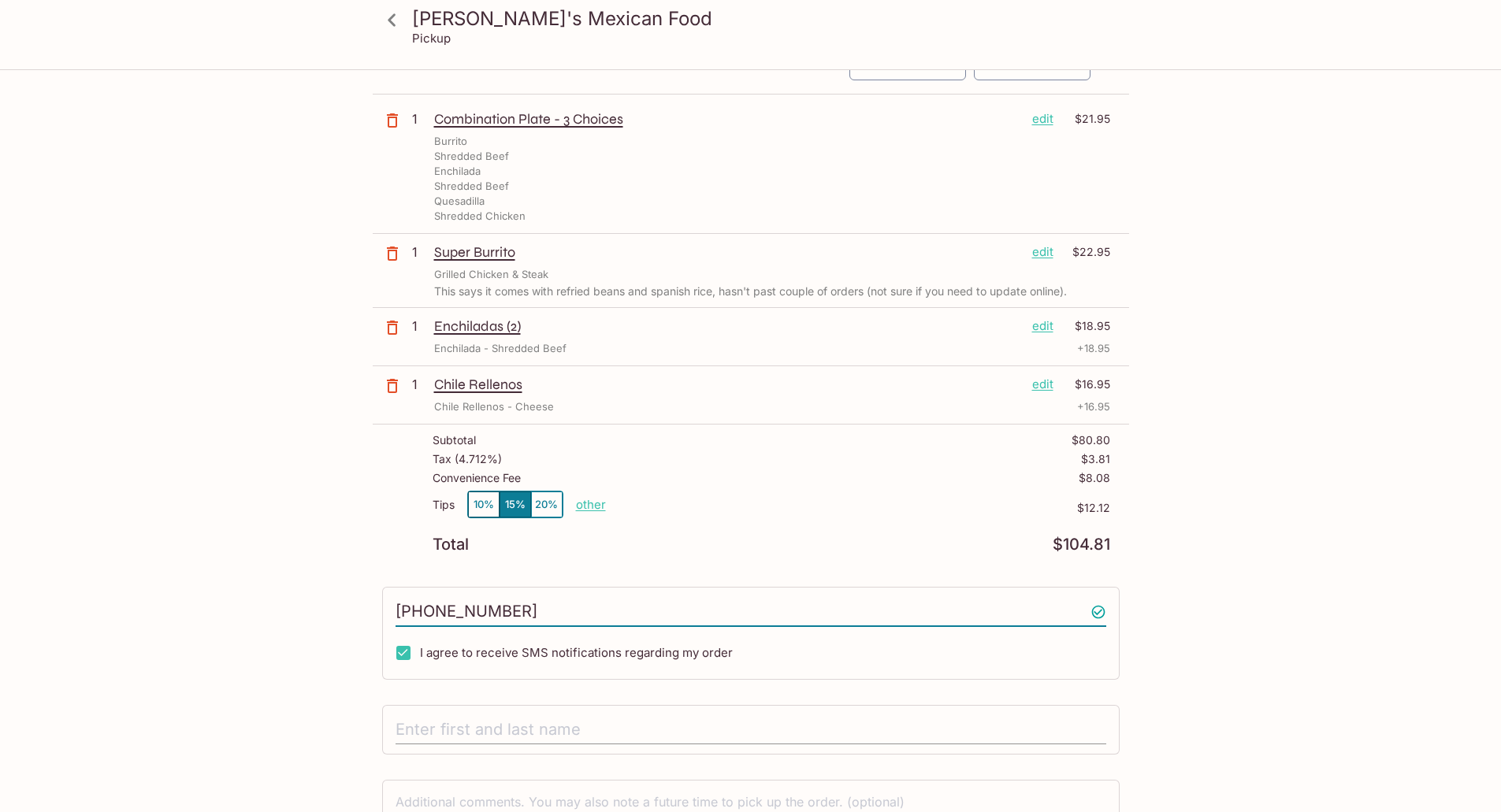
scroll to position [203, 0]
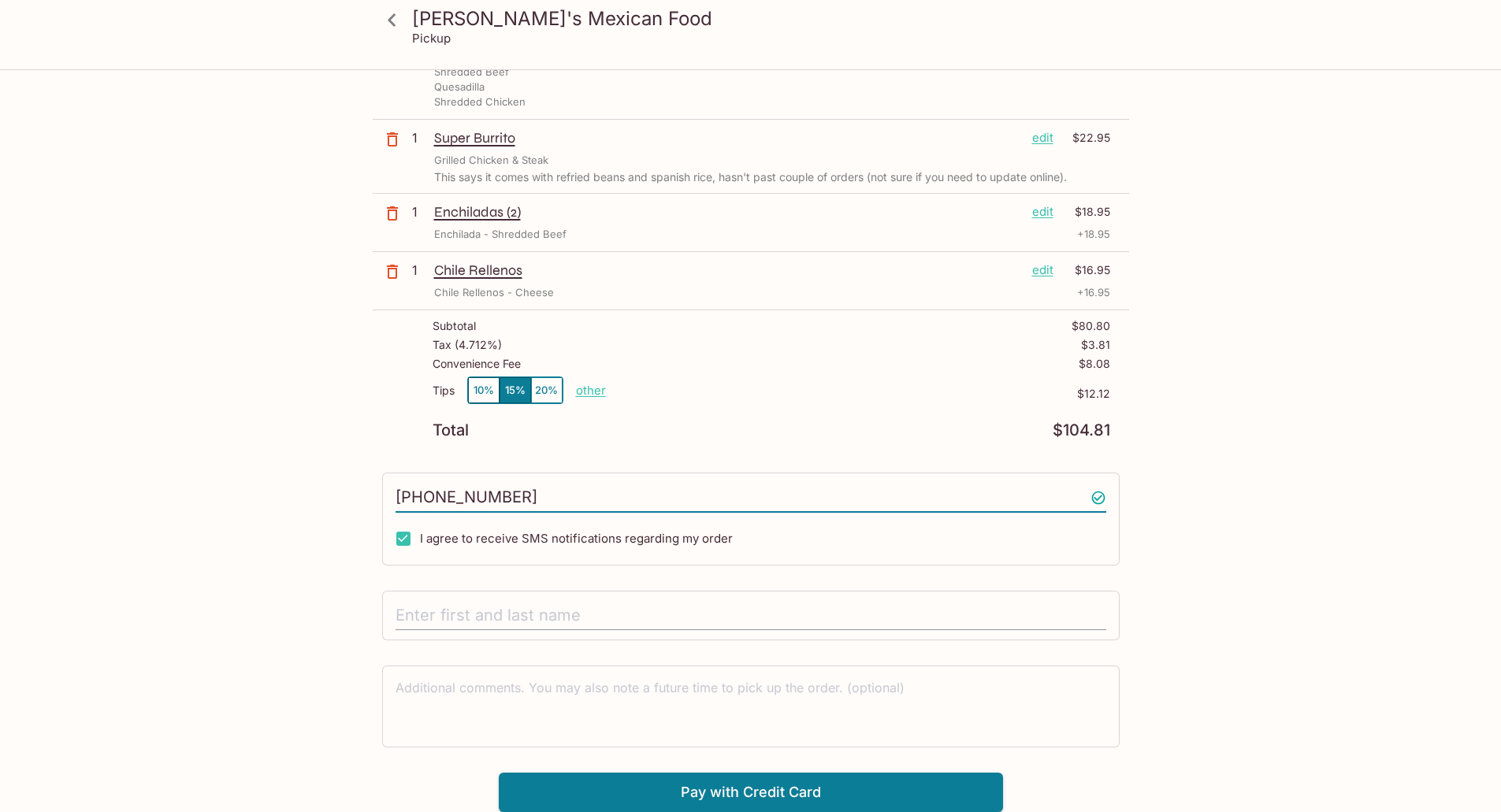
click at [522, 616] on input "text" at bounding box center [750, 616] width 711 height 30
click at [444, 612] on input "[PERSON_NAME]" at bounding box center [750, 616] width 711 height 30
type input "[PERSON_NAME]"
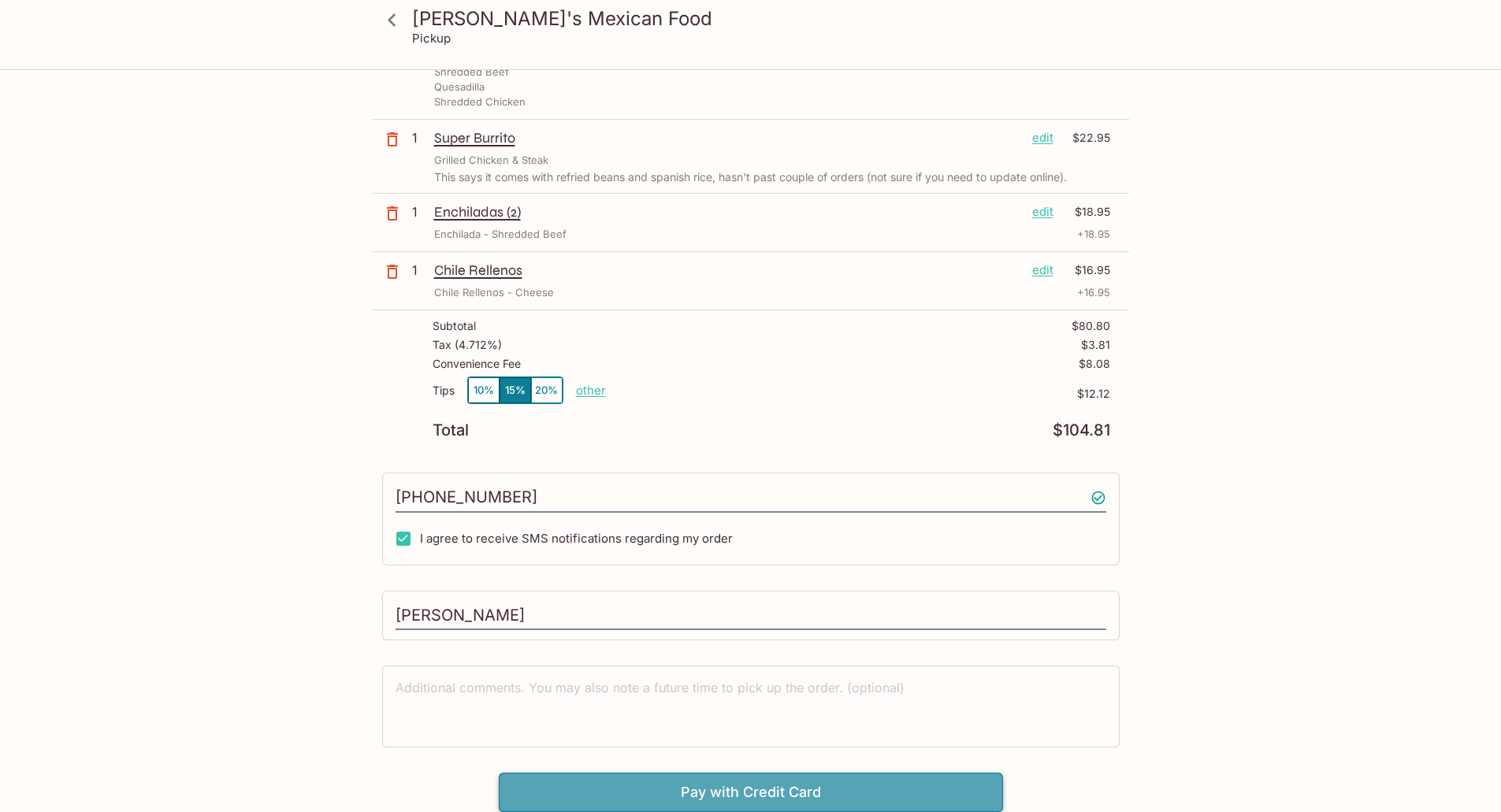
click at [745, 787] on button "Pay with Credit Card" at bounding box center [750, 793] width 504 height 40
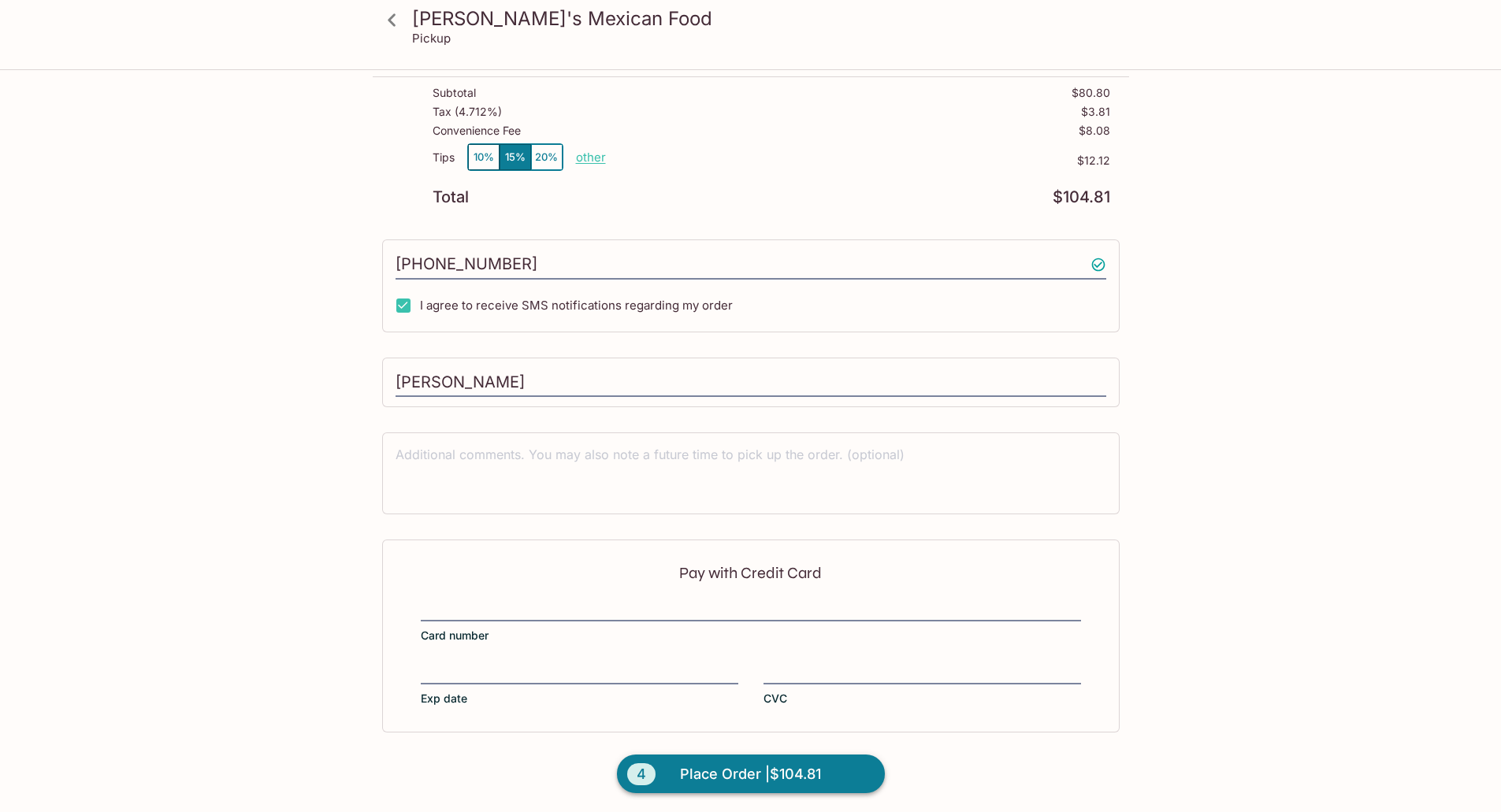
scroll to position [439, 0]
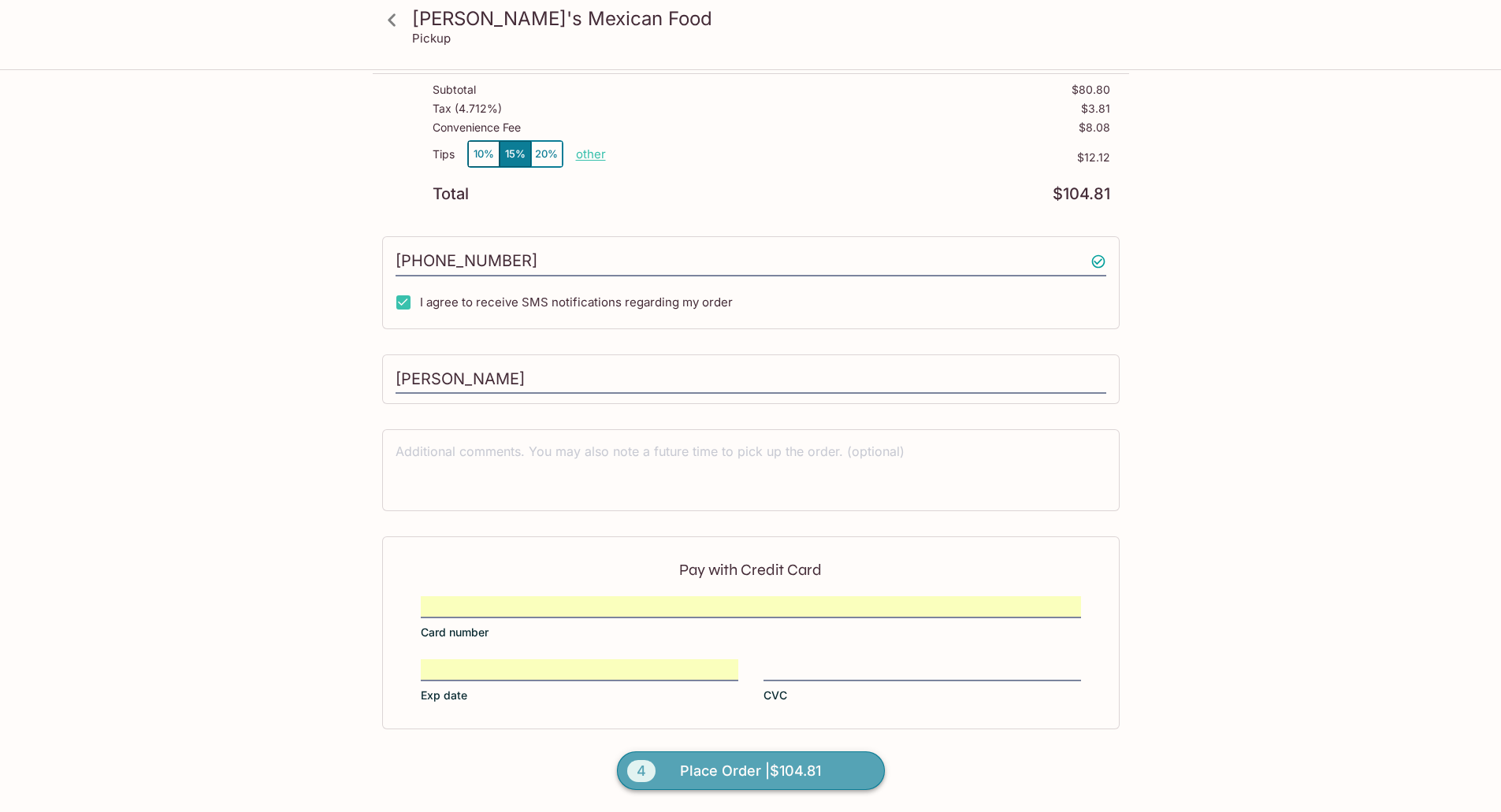
click at [803, 778] on span "Place Order | $104.81" at bounding box center [750, 771] width 141 height 26
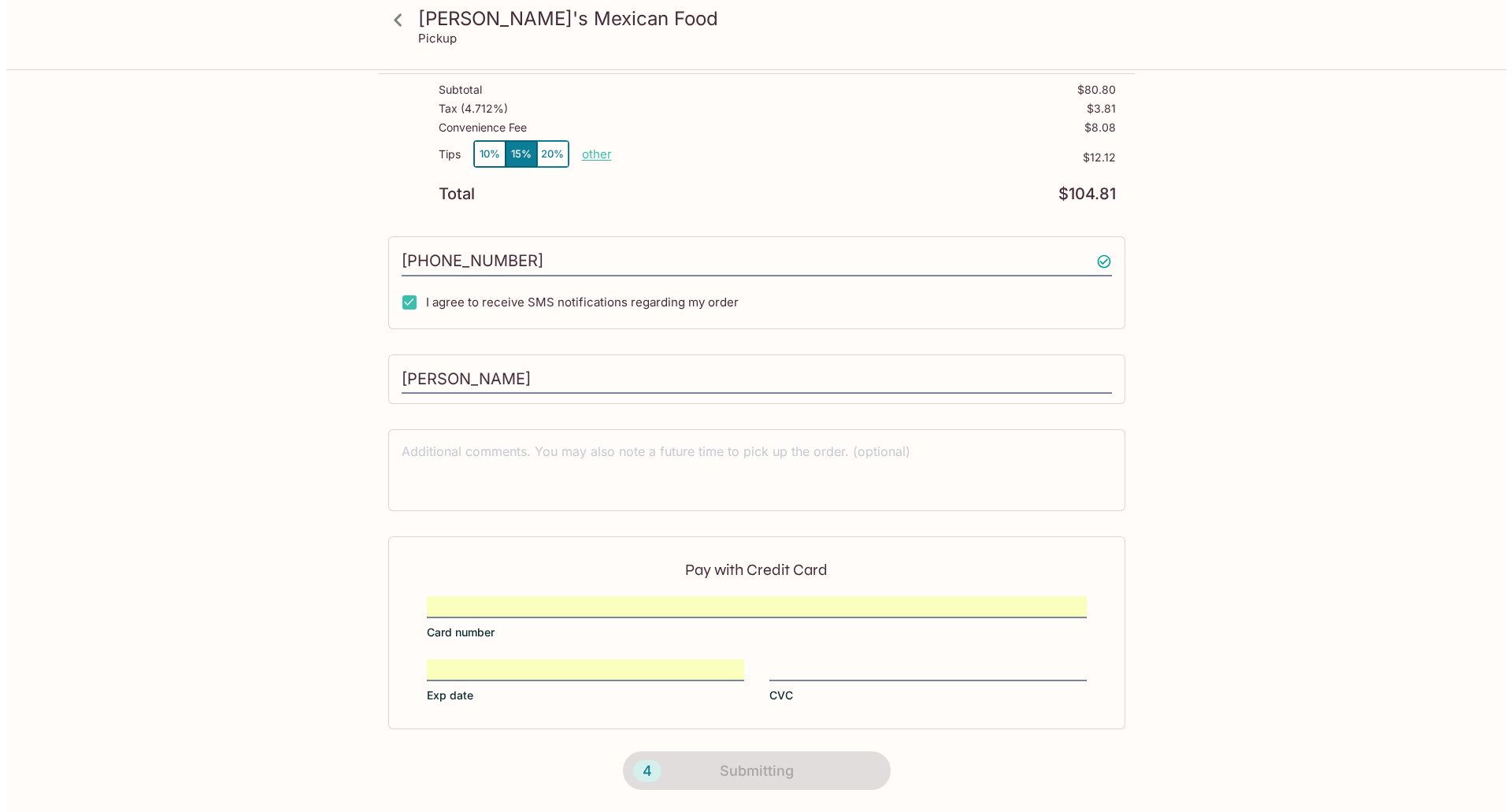
scroll to position [0, 0]
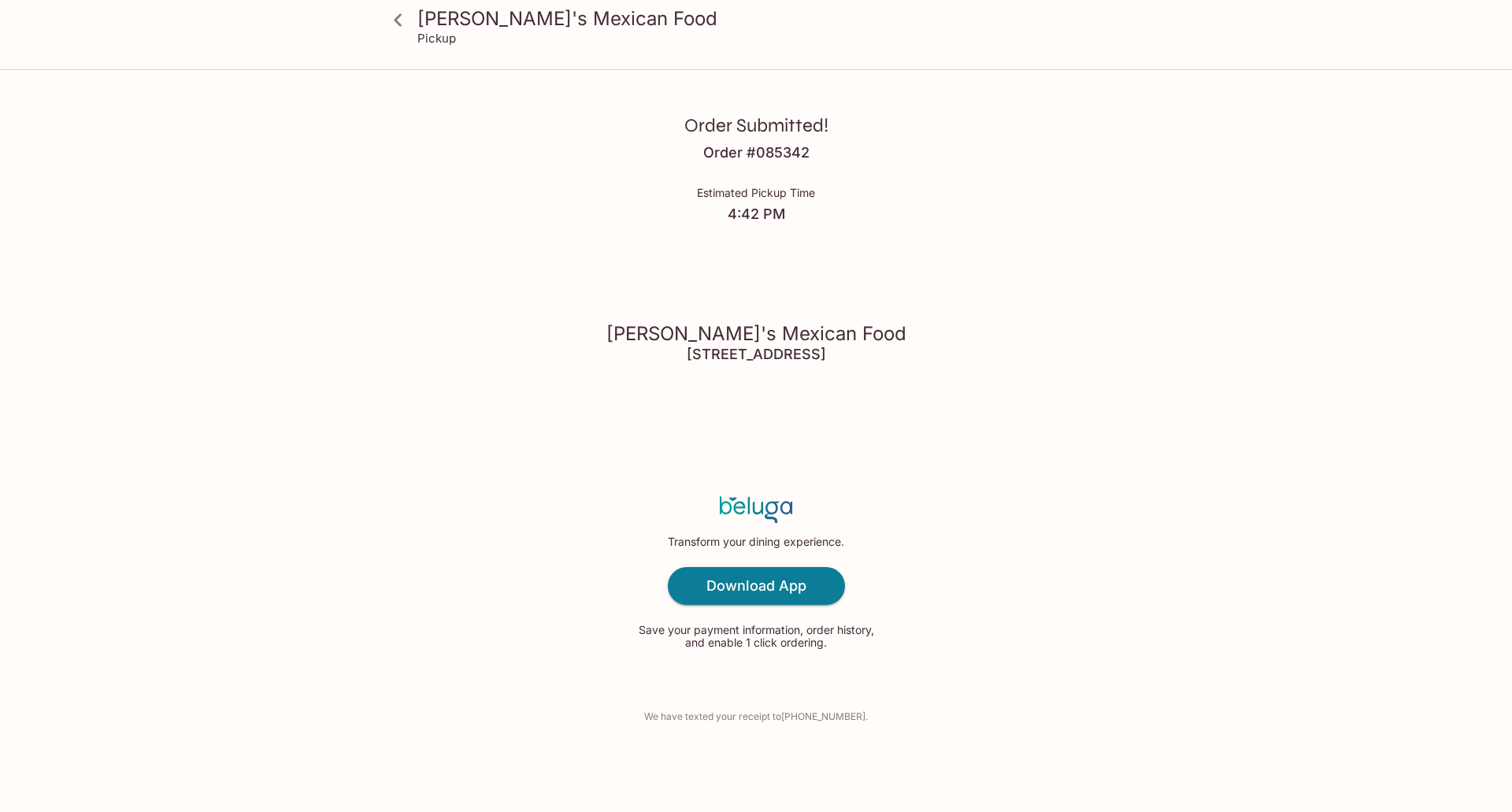
drag, startPoint x: 641, startPoint y: 327, endPoint x: 700, endPoint y: 355, distance: 65.3
click at [793, 348] on div "[PERSON_NAME]'s Mexican Food [STREET_ADDRESS]" at bounding box center [756, 342] width 300 height 162
click at [607, 382] on div "[PERSON_NAME]'s Mexican Food [STREET_ADDRESS]" at bounding box center [756, 342] width 300 height 162
click at [687, 354] on h4 "[STREET_ADDRESS]" at bounding box center [756, 354] width 139 height 17
click at [826, 362] on h4 "[STREET_ADDRESS]" at bounding box center [756, 354] width 139 height 17
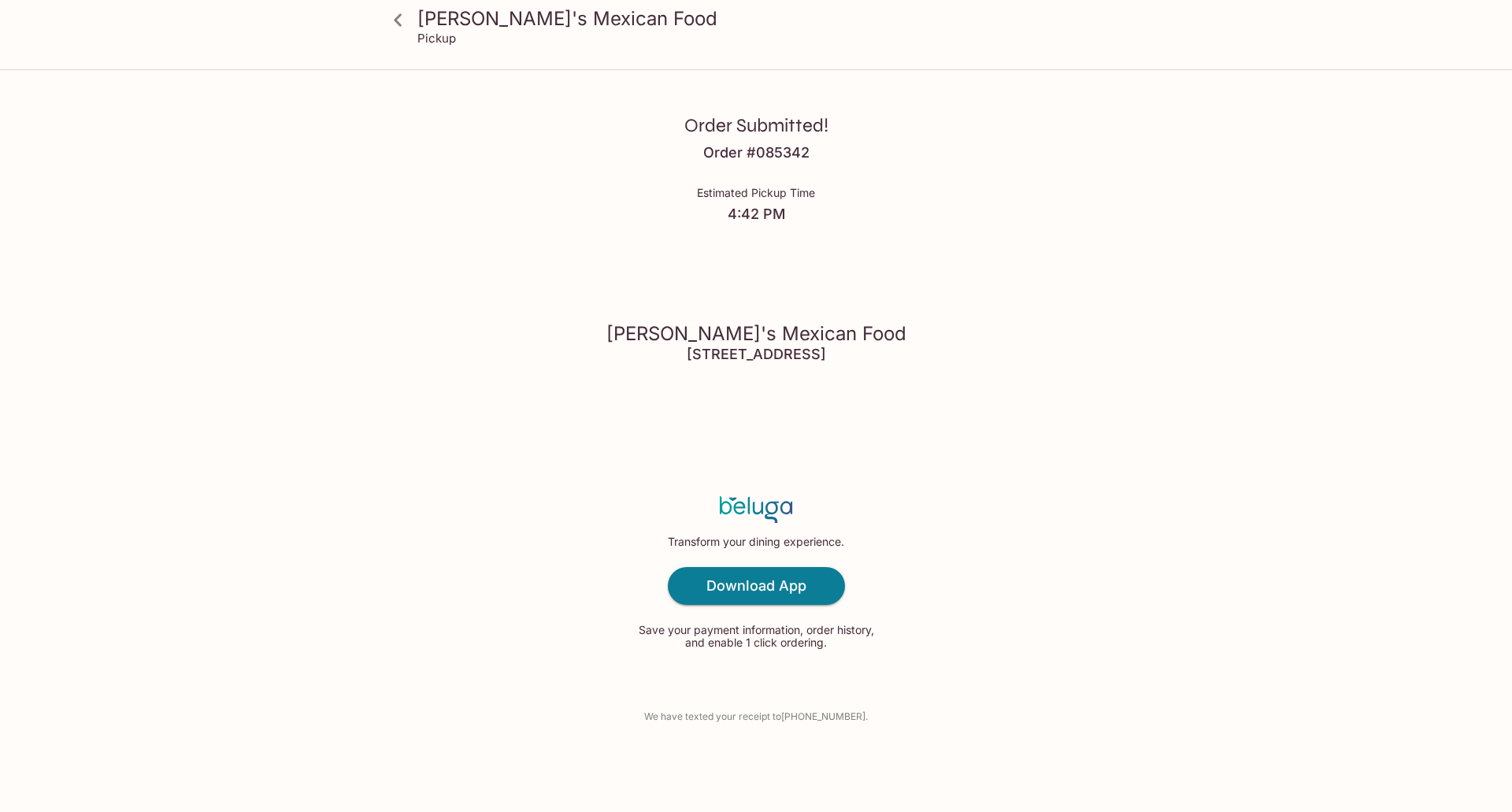
drag, startPoint x: 823, startPoint y: 346, endPoint x: 569, endPoint y: 347, distance: 254.0
click at [569, 347] on div "Order Submitted! Order # 085342 Estimated Pickup Time 4:42 PM [PERSON_NAME]'s M…" at bounding box center [755, 406] width 1008 height 812
copy h4 "[STREET_ADDRESS]"
